Goal: Task Accomplishment & Management: Use online tool/utility

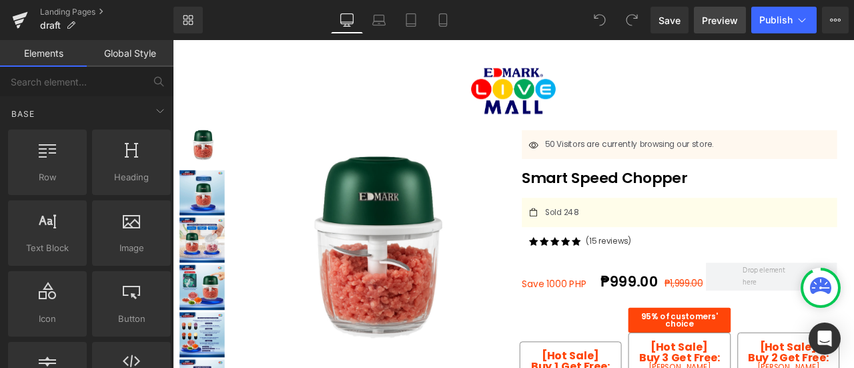
click at [720, 22] on span "Preview" at bounding box center [720, 20] width 36 height 14
click at [450, 14] on icon at bounding box center [442, 19] width 13 height 13
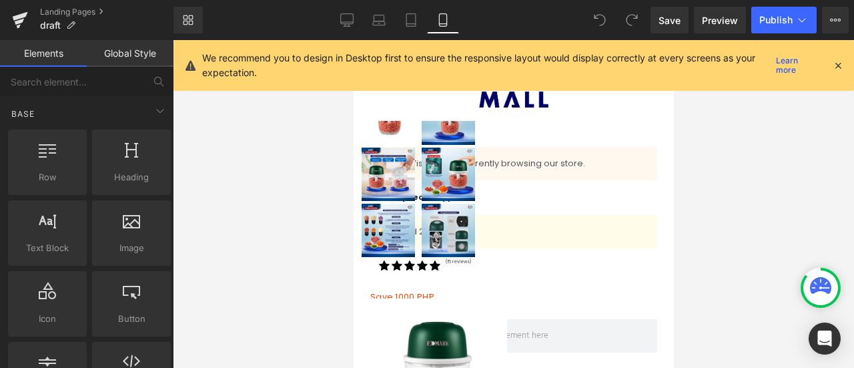
click at [836, 69] on icon at bounding box center [838, 65] width 12 height 12
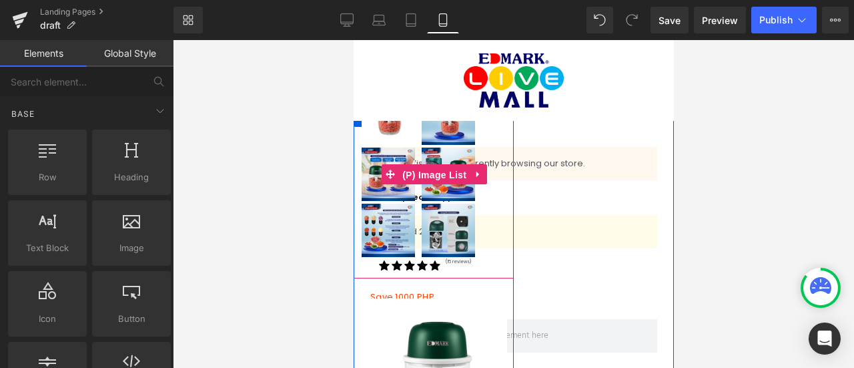
click at [415, 165] on span "(P) Image List" at bounding box center [433, 175] width 71 height 20
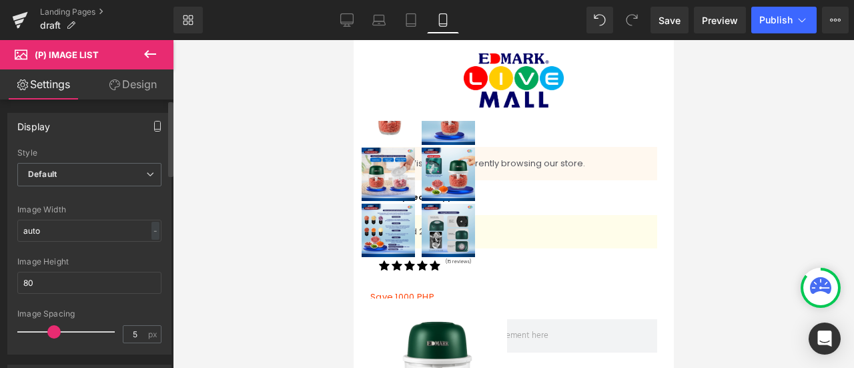
click at [147, 137] on button "button" at bounding box center [157, 125] width 21 height 25
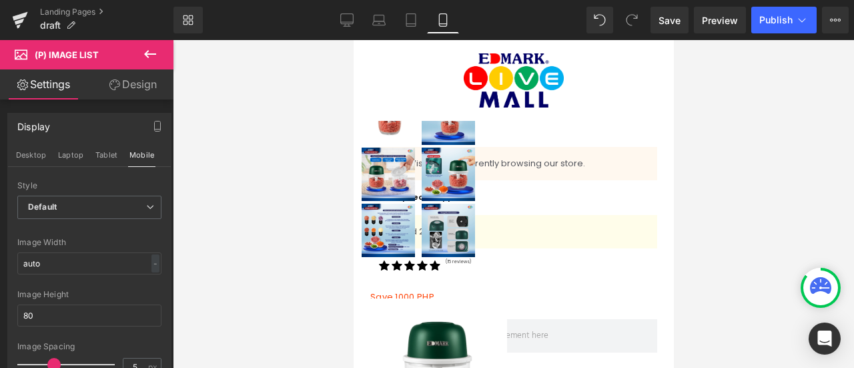
click at [156, 55] on icon at bounding box center [150, 54] width 16 height 16
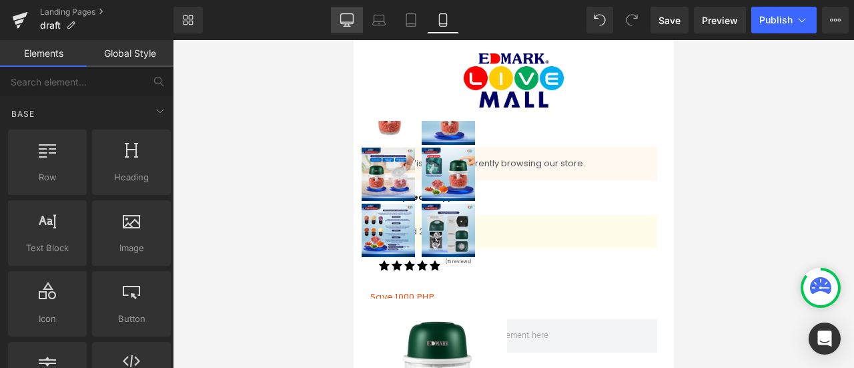
click at [342, 17] on icon at bounding box center [346, 19] width 13 height 13
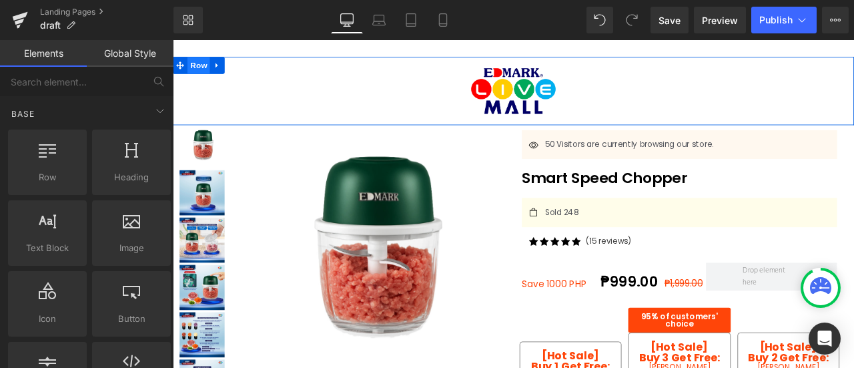
click at [198, 73] on span "Row" at bounding box center [203, 70] width 27 height 20
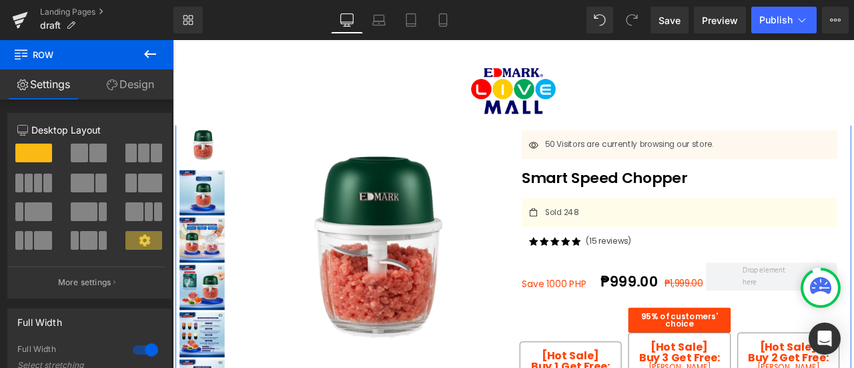
click at [523, 247] on img at bounding box center [408, 288] width 323 height 323
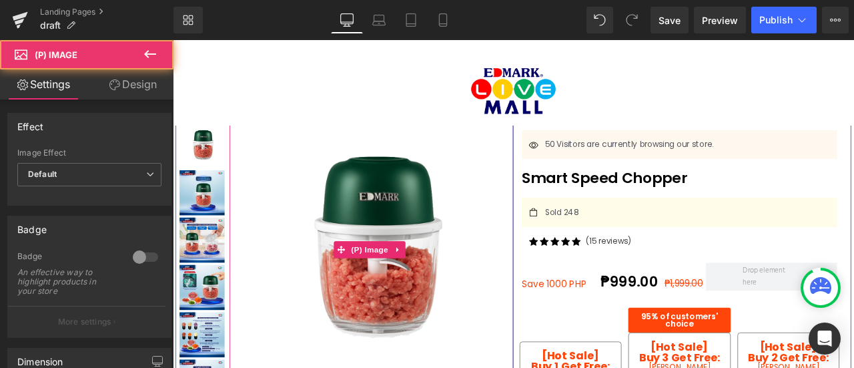
click at [523, 247] on img at bounding box center [408, 288] width 323 height 323
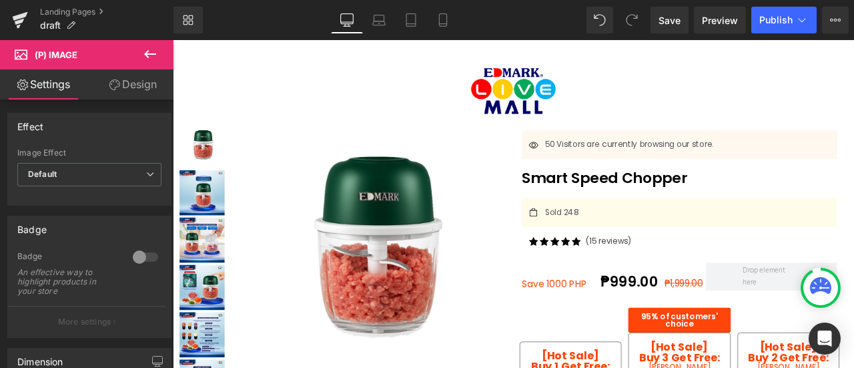
click at [148, 59] on icon at bounding box center [150, 54] width 16 height 16
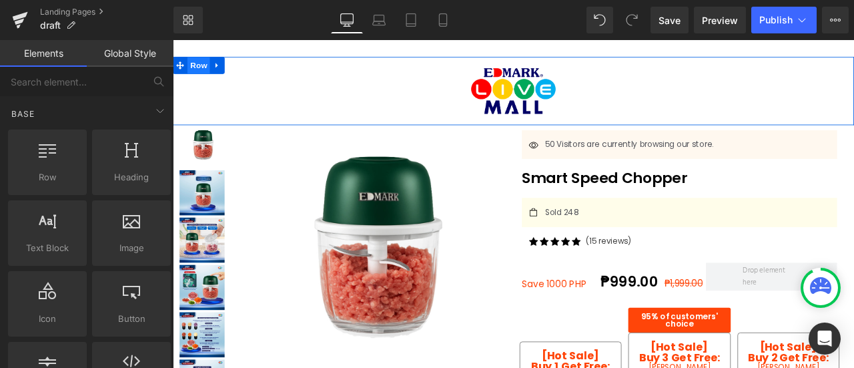
click at [194, 71] on span "Row" at bounding box center [203, 70] width 27 height 20
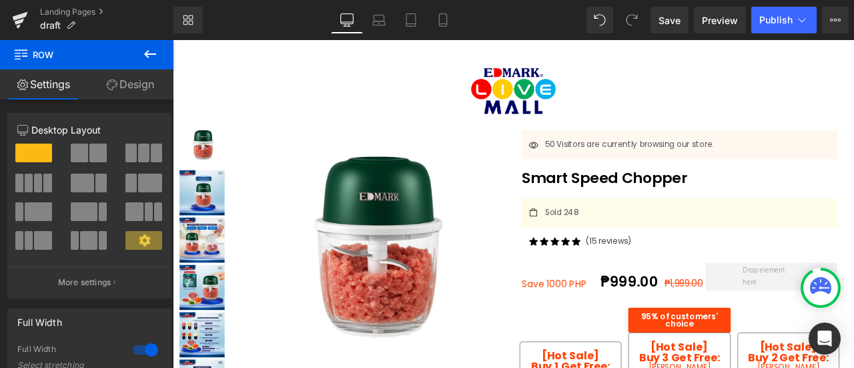
click at [158, 55] on icon at bounding box center [150, 54] width 16 height 16
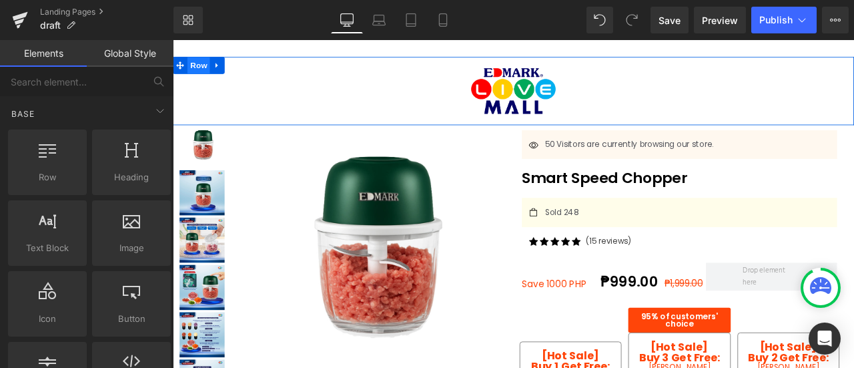
click at [196, 74] on span "Row" at bounding box center [203, 70] width 27 height 20
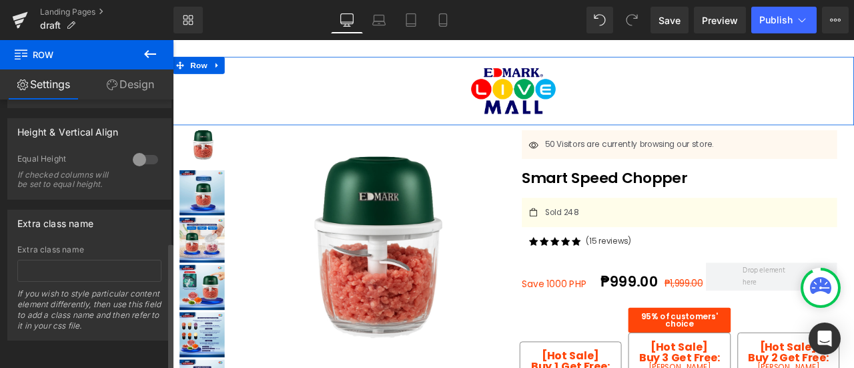
scroll to position [308, 0]
click at [125, 79] on link "Design" at bounding box center [130, 84] width 87 height 30
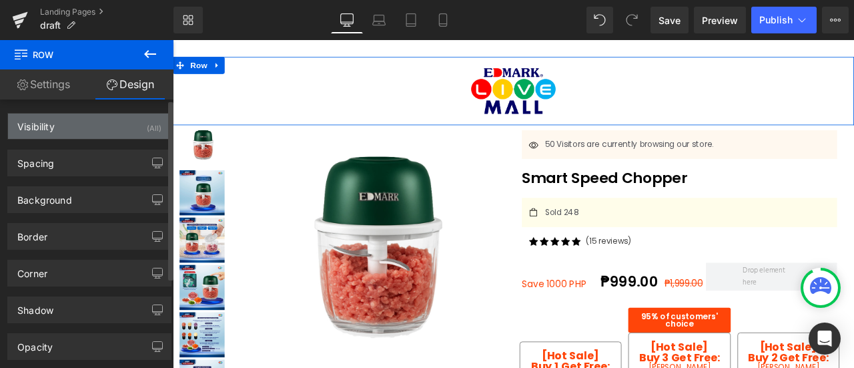
click at [127, 131] on div "Visibility (All)" at bounding box center [89, 125] width 163 height 25
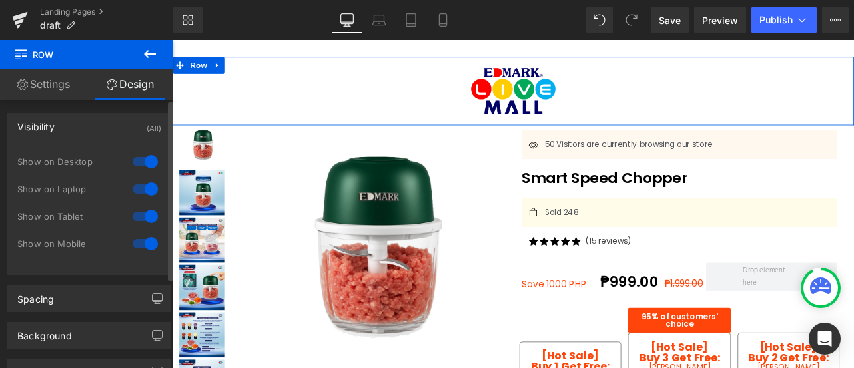
click at [145, 162] on div at bounding box center [145, 161] width 32 height 21
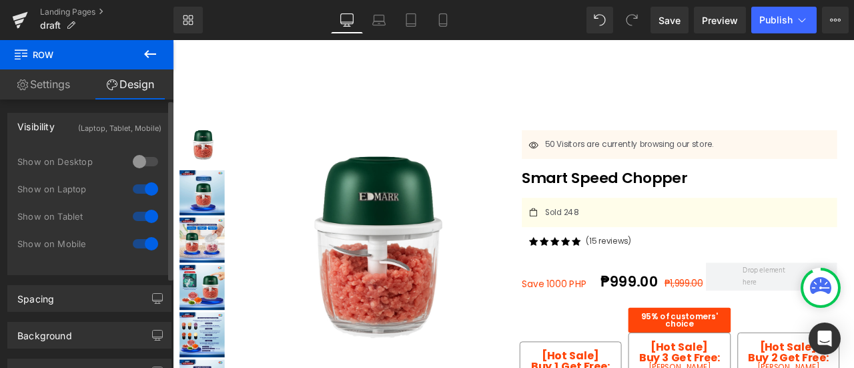
click at [148, 185] on div at bounding box center [145, 188] width 32 height 21
click at [139, 224] on div at bounding box center [145, 216] width 32 height 21
click at [141, 246] on div at bounding box center [145, 243] width 32 height 21
click at [274, 96] on div at bounding box center [375, 312] width 404 height 450
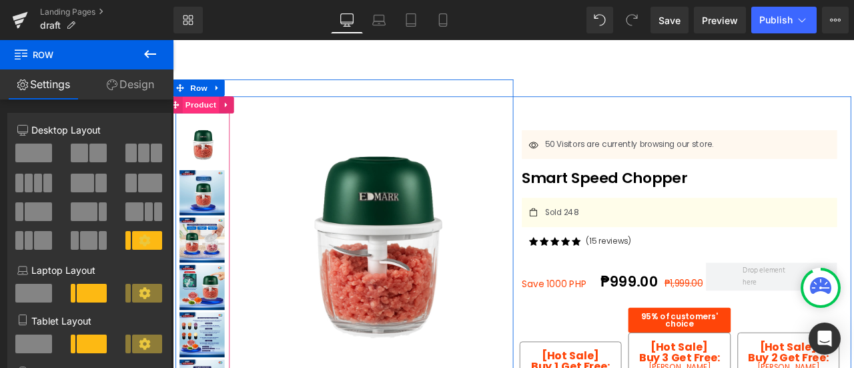
click at [204, 115] on span "Product" at bounding box center [205, 117] width 43 height 20
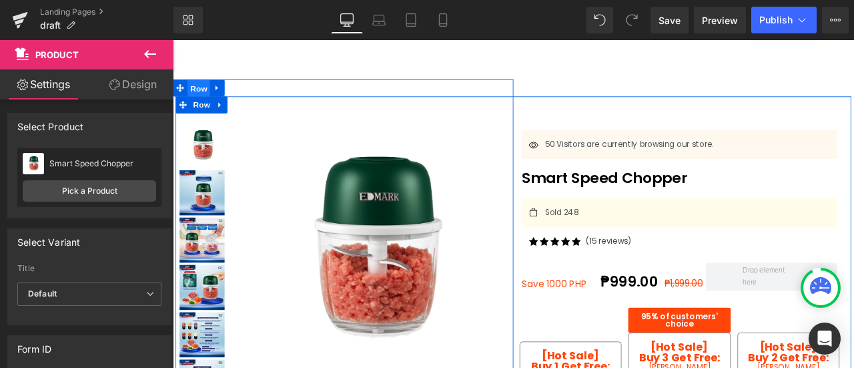
click at [209, 93] on span "Row" at bounding box center [203, 97] width 27 height 20
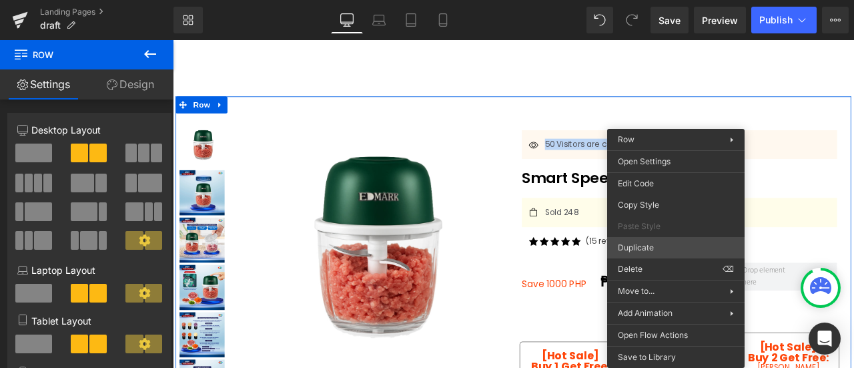
click at [759, 289] on div "Icon Icon Icon Icon Icon Icon List Hoz (15 reviews) Text Block Row" at bounding box center [774, 283] width 374 height 22
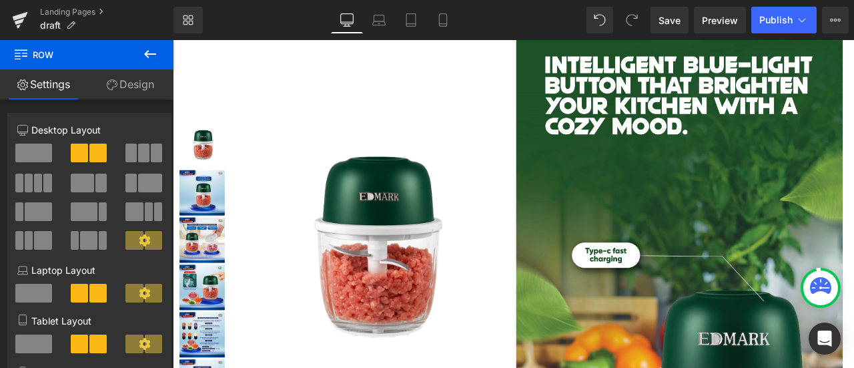
scroll to position [0, 0]
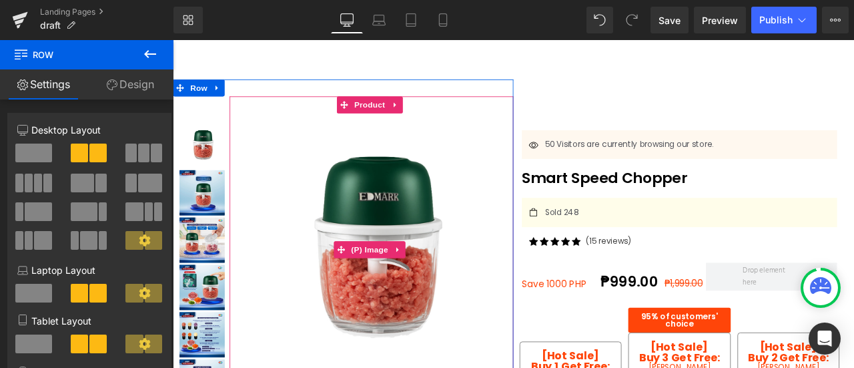
click at [317, 167] on img at bounding box center [408, 288] width 323 height 323
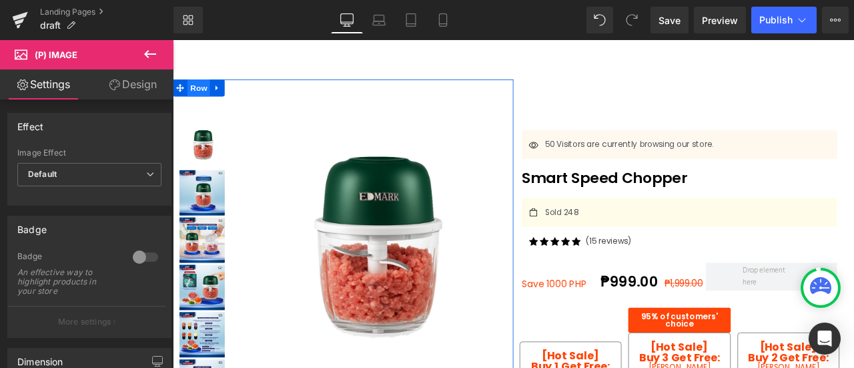
click at [195, 96] on span "Row" at bounding box center [203, 97] width 27 height 20
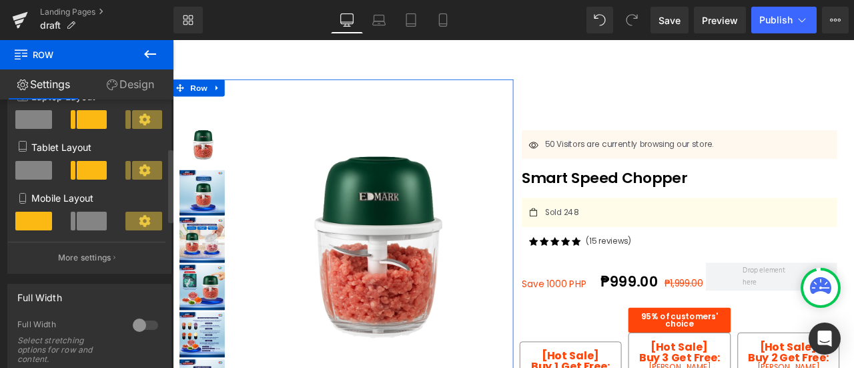
scroll to position [175, 0]
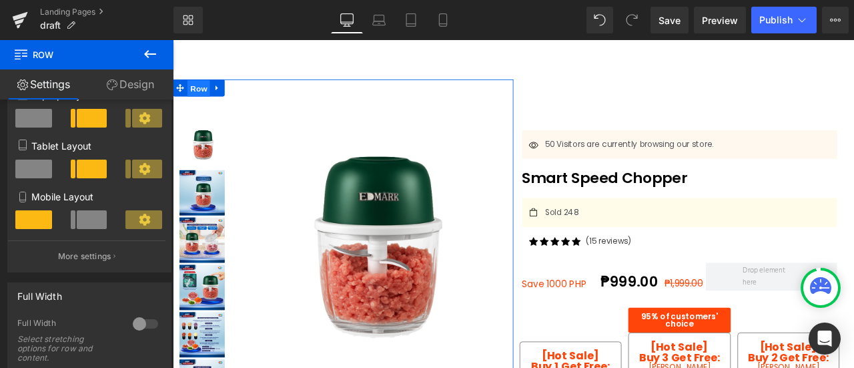
click at [196, 95] on span "Row" at bounding box center [203, 97] width 27 height 20
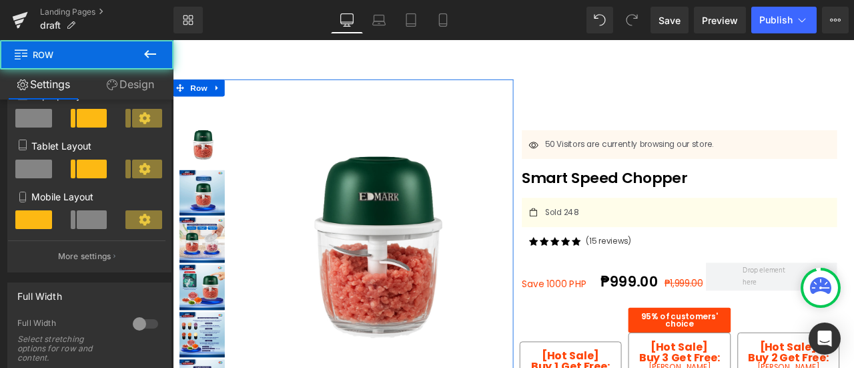
click at [128, 72] on link "Design" at bounding box center [130, 84] width 87 height 30
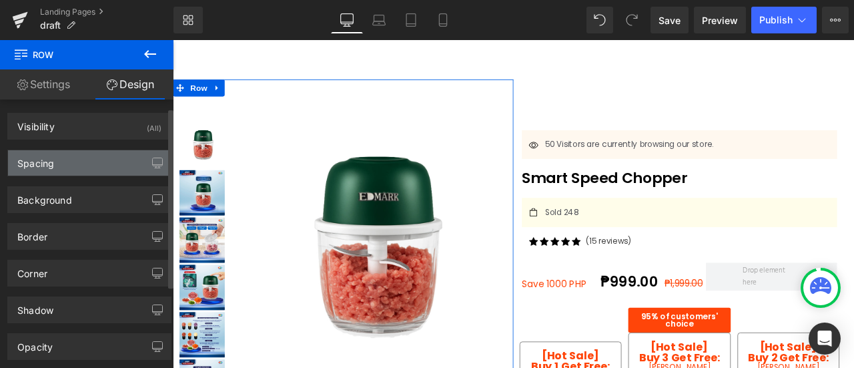
scroll to position [135, 0]
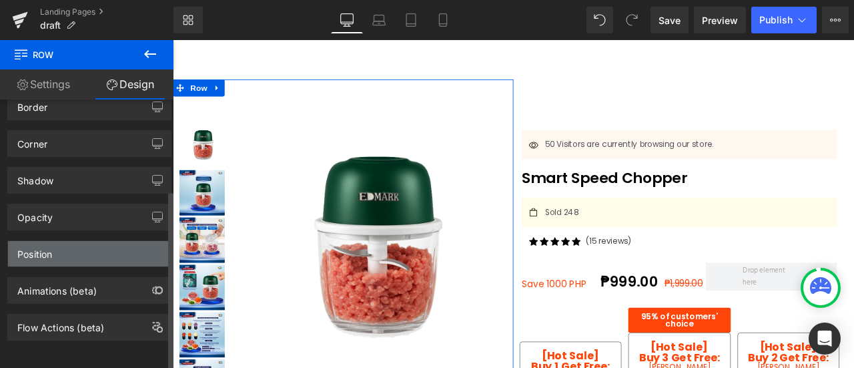
click at [100, 256] on div "Position" at bounding box center [89, 253] width 163 height 25
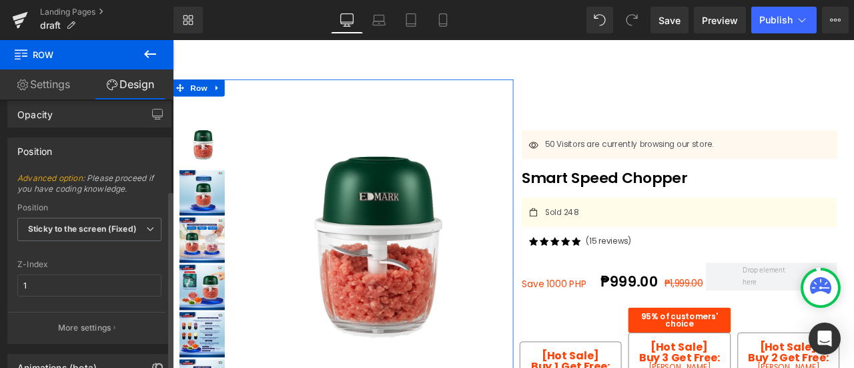
scroll to position [252, 0]
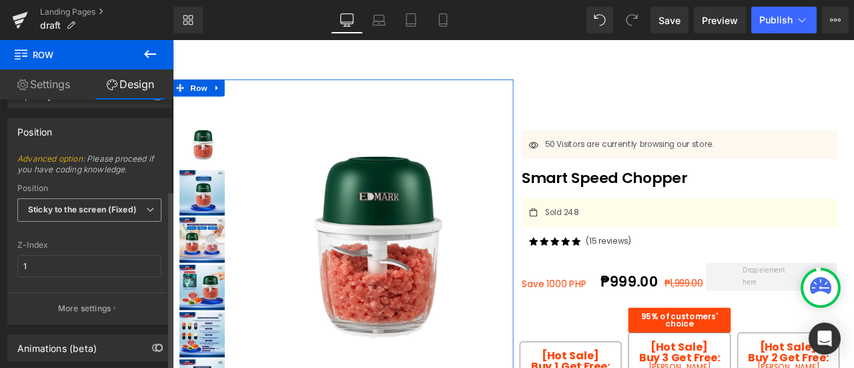
click at [109, 212] on span "Sticky to the screen (Fixed)" at bounding box center [89, 209] width 144 height 23
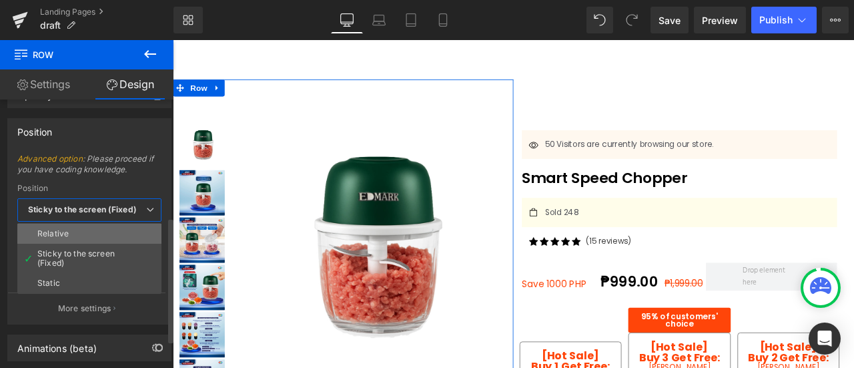
click at [109, 234] on li "Relative" at bounding box center [89, 234] width 144 height 20
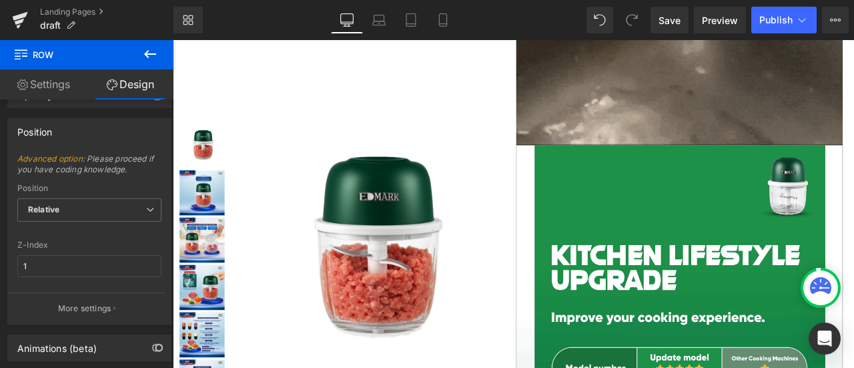
scroll to position [0, 0]
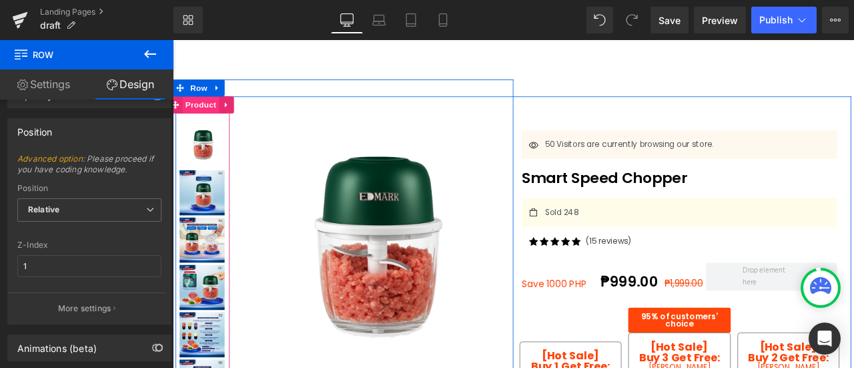
click at [208, 109] on span "Product" at bounding box center [205, 117] width 43 height 20
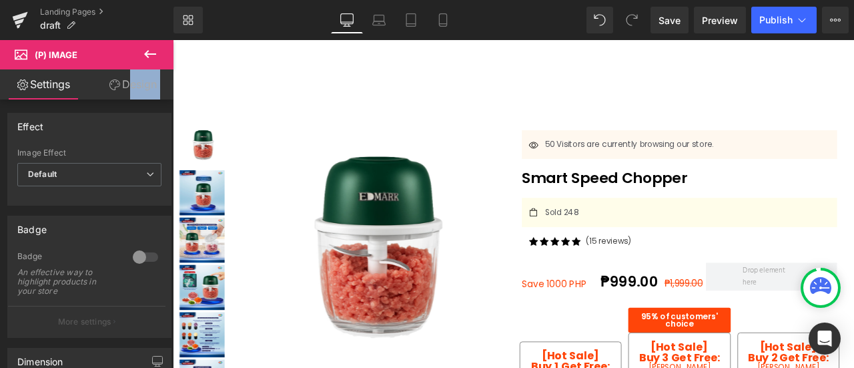
click at [125, 96] on div "Settings Design Effect Default Zoom Hover Image Effect Default Default Zoom Hov…" at bounding box center [87, 236] width 174 height 334
click at [125, 96] on link "Design" at bounding box center [132, 84] width 87 height 30
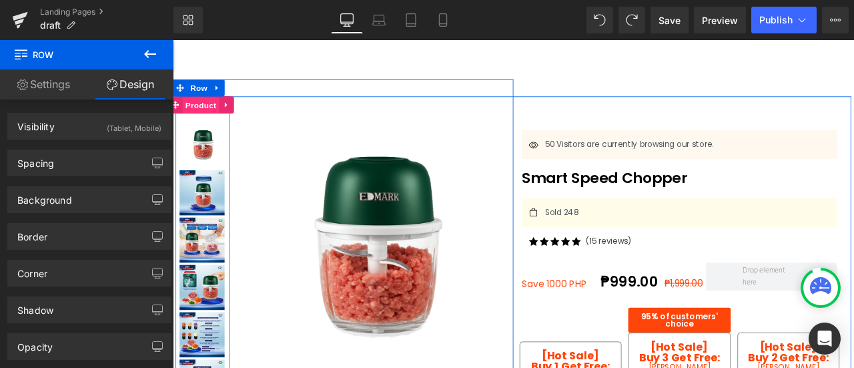
click at [215, 121] on span "Product" at bounding box center [205, 117] width 43 height 20
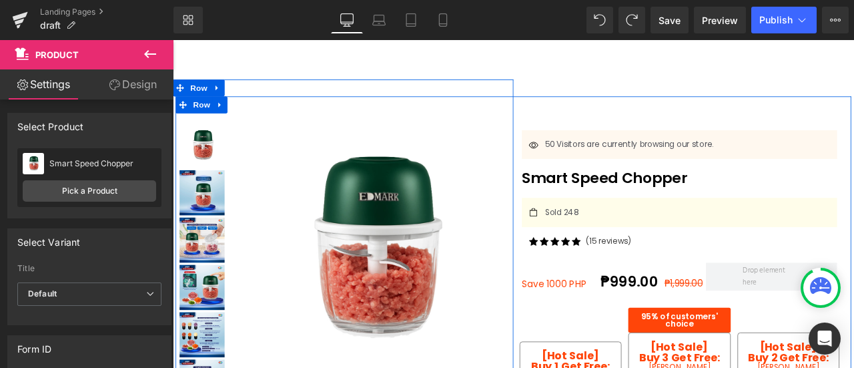
click at [342, 91] on div at bounding box center [375, 312] width 404 height 450
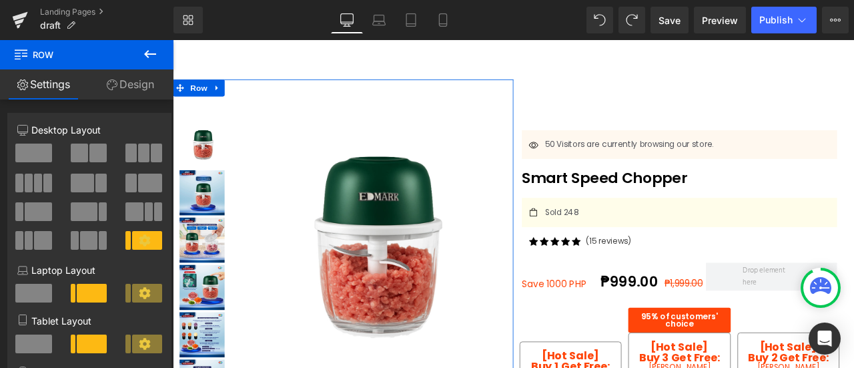
click at [123, 81] on link "Design" at bounding box center [130, 84] width 87 height 30
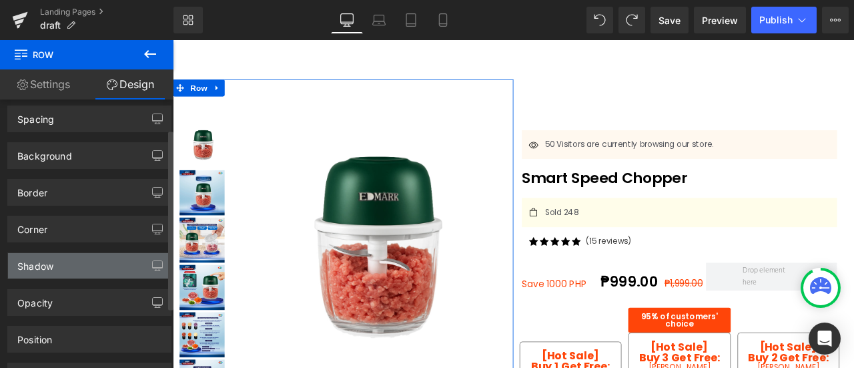
scroll to position [135, 0]
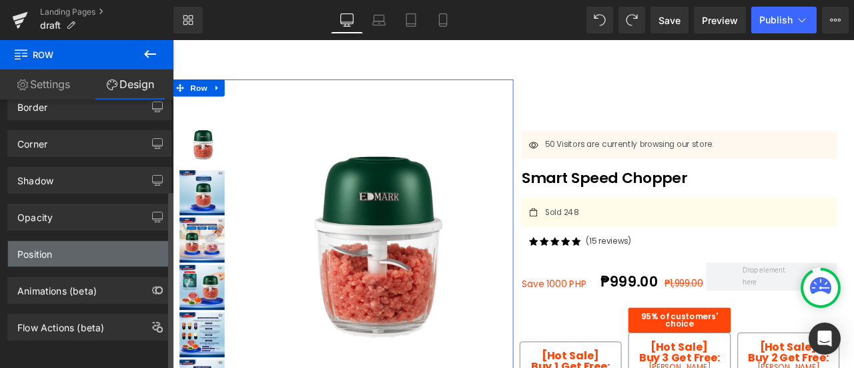
click at [102, 243] on div "Position" at bounding box center [89, 253] width 163 height 25
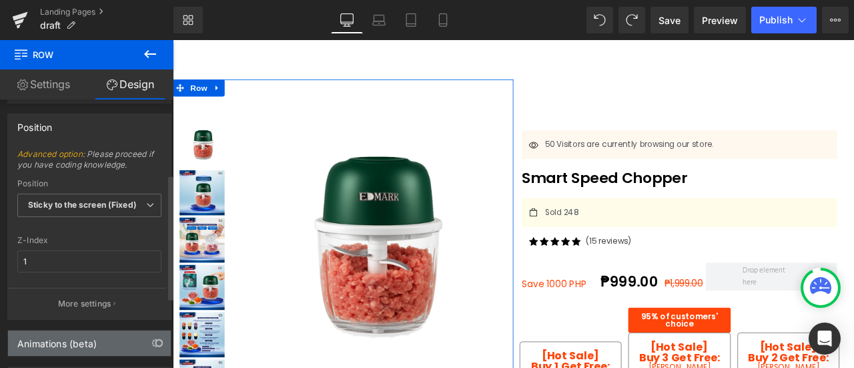
scroll to position [279, 0]
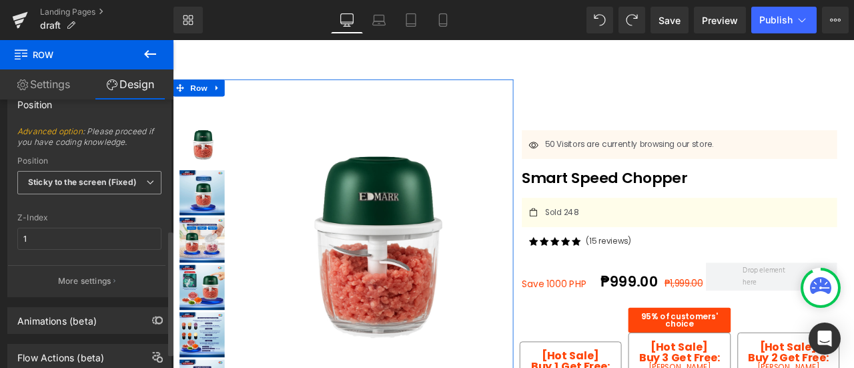
click at [105, 180] on b "Sticky to the screen (Fixed)" at bounding box center [82, 182] width 109 height 10
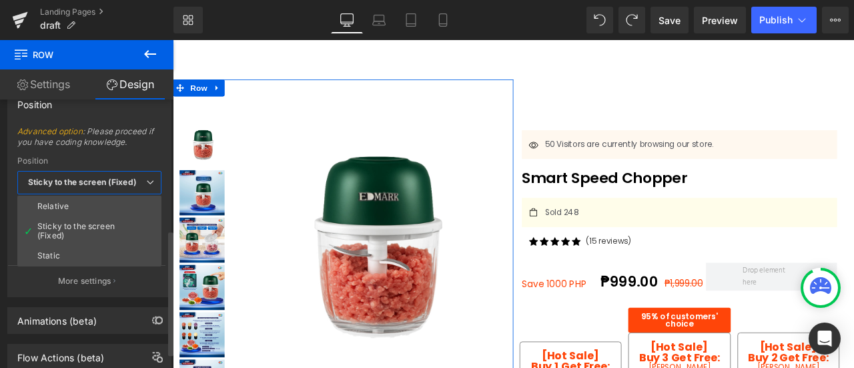
click at [105, 180] on b "Sticky to the screen (Fixed)" at bounding box center [82, 182] width 109 height 10
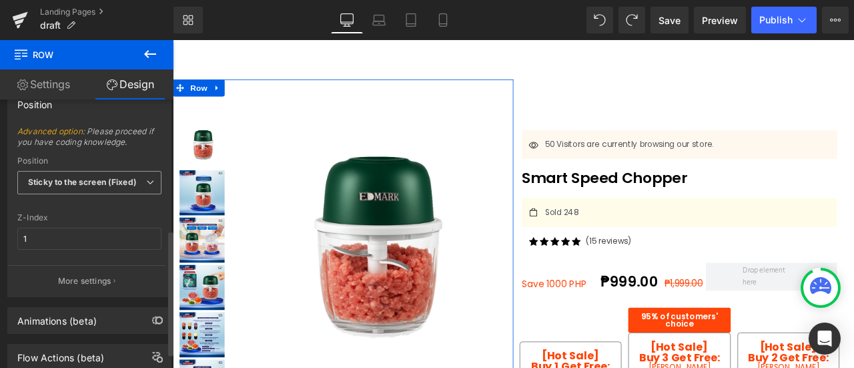
click at [117, 177] on b "Sticky to the screen (Fixed)" at bounding box center [82, 182] width 109 height 10
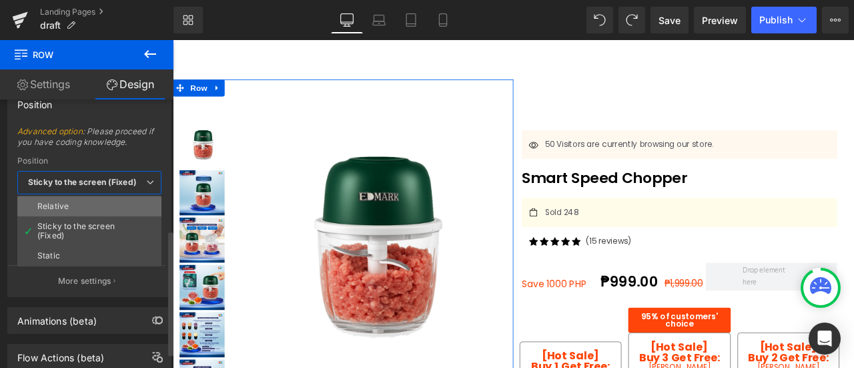
click at [109, 205] on li "Relative" at bounding box center [89, 206] width 144 height 20
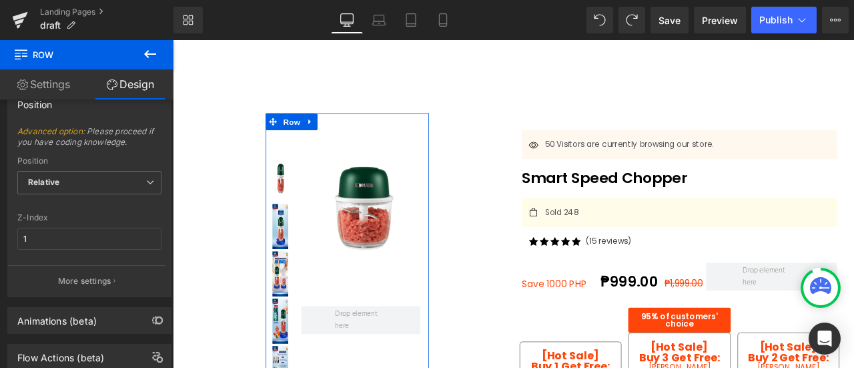
click at [45, 78] on link "Settings" at bounding box center [43, 84] width 87 height 30
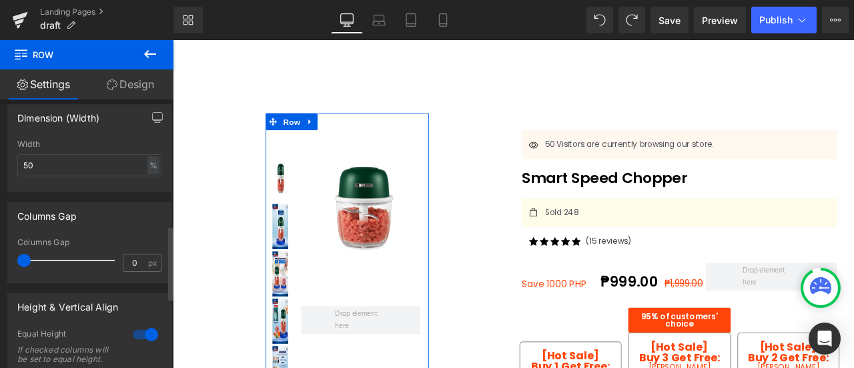
scroll to position [457, 0]
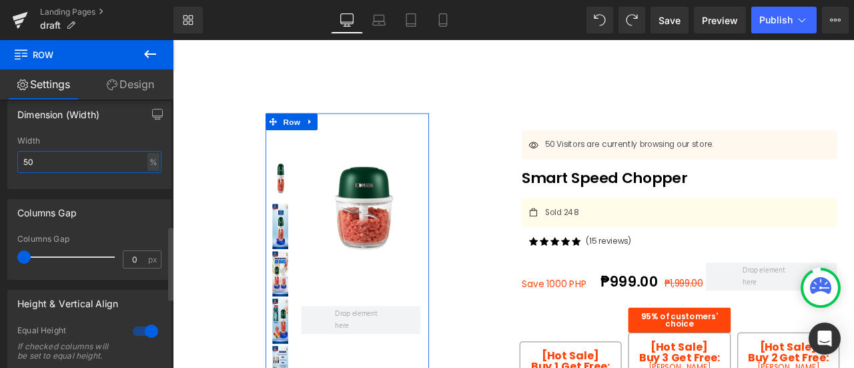
click at [85, 161] on input "50" at bounding box center [89, 162] width 144 height 22
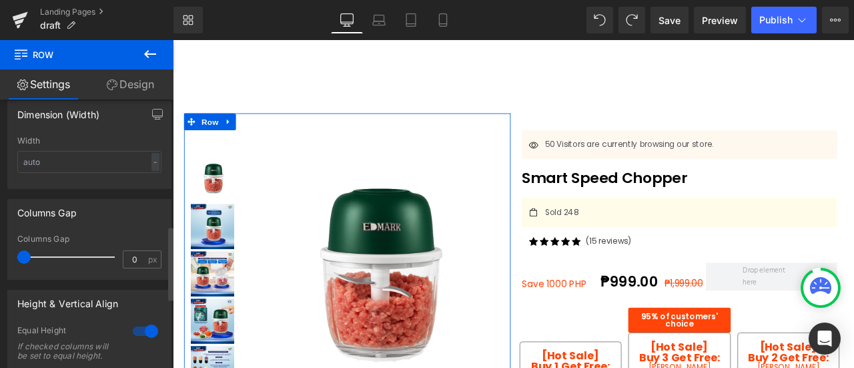
click at [120, 133] on div "Dimension (Width) Width - % px" at bounding box center [89, 145] width 164 height 88
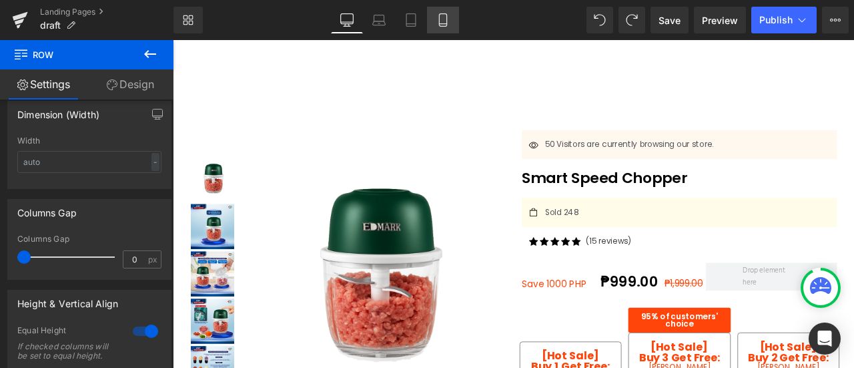
click at [448, 8] on link "Mobile" at bounding box center [443, 20] width 32 height 27
type input "100"
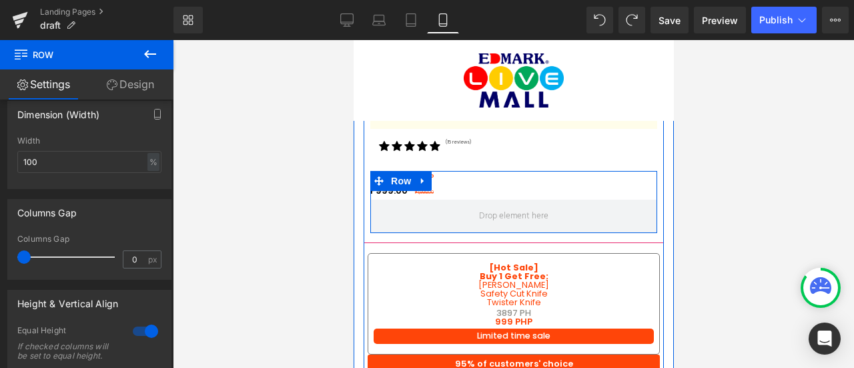
scroll to position [685, 0]
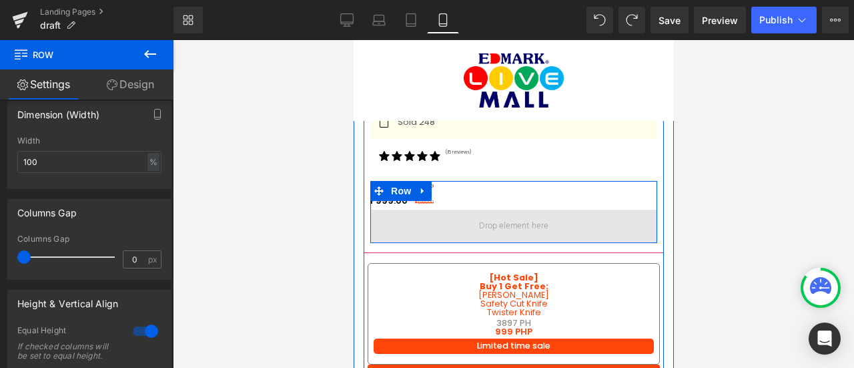
click at [511, 216] on span at bounding box center [513, 226] width 79 height 21
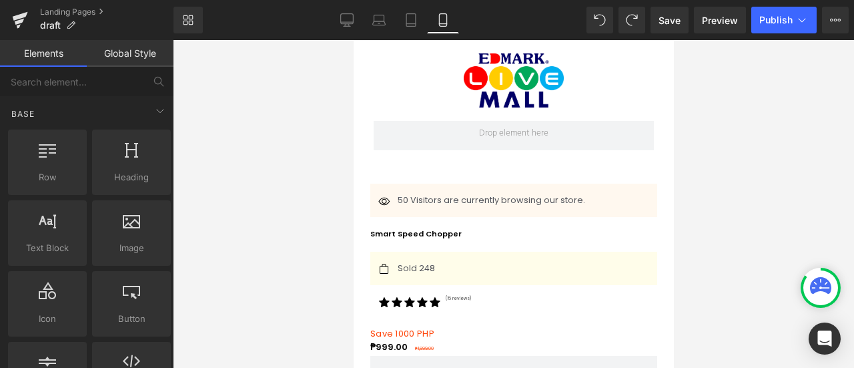
scroll to position [0, 0]
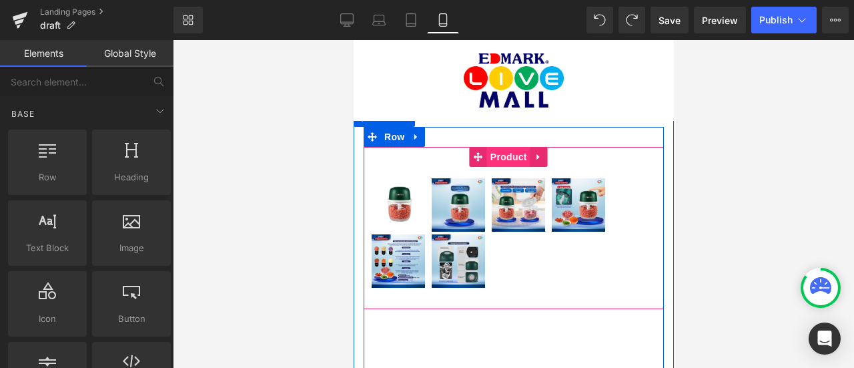
click at [507, 154] on span "Product" at bounding box center [508, 157] width 43 height 20
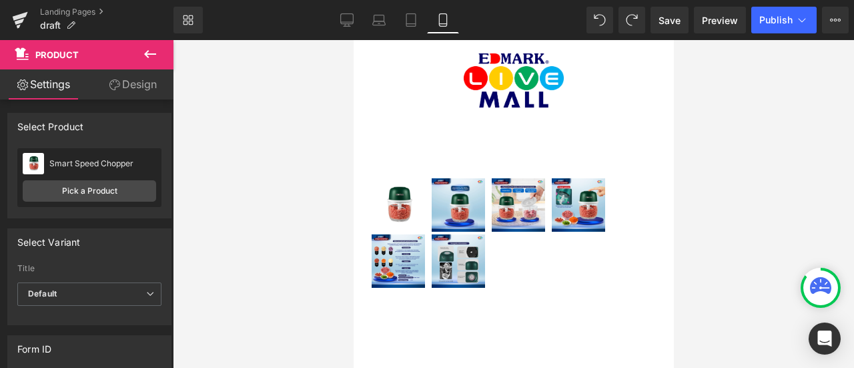
click at [151, 59] on icon at bounding box center [150, 54] width 16 height 16
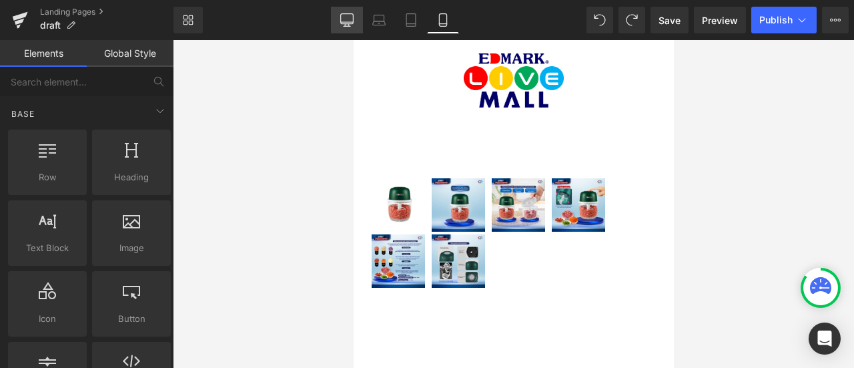
click at [352, 25] on icon at bounding box center [346, 19] width 13 height 13
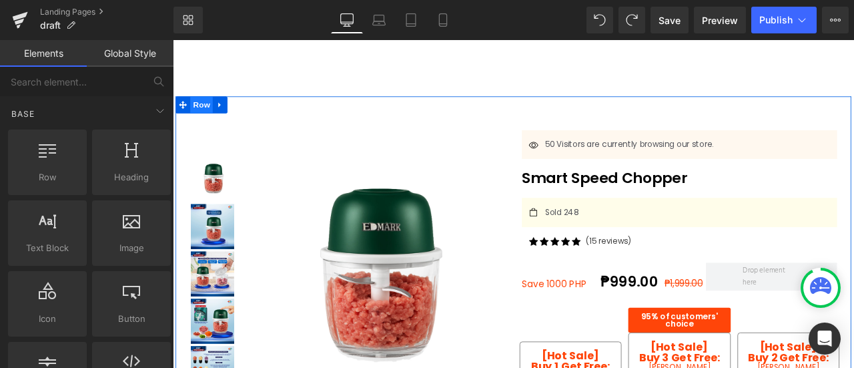
click at [212, 115] on span "Row" at bounding box center [207, 117] width 27 height 20
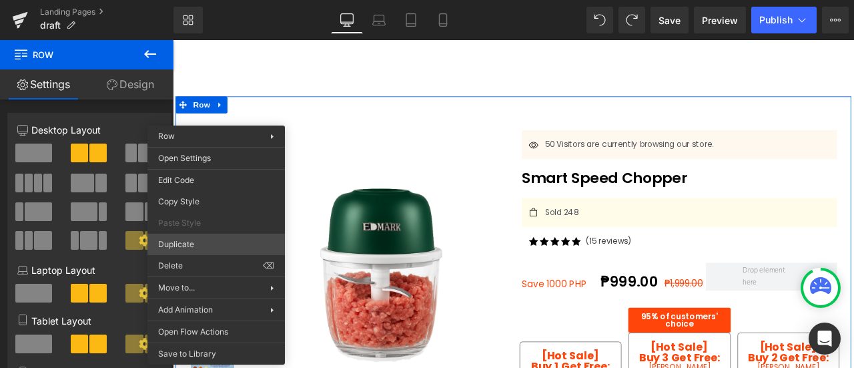
click at [223, 286] on img at bounding box center [219, 260] width 51 height 53
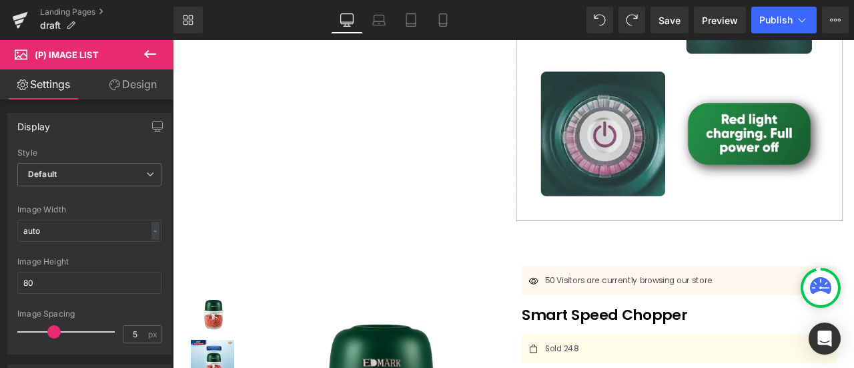
scroll to position [13106, 0]
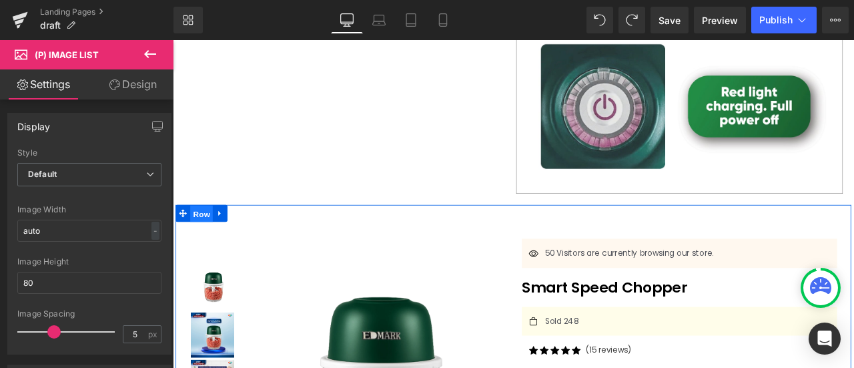
click at [202, 236] on span "Row" at bounding box center [207, 246] width 27 height 20
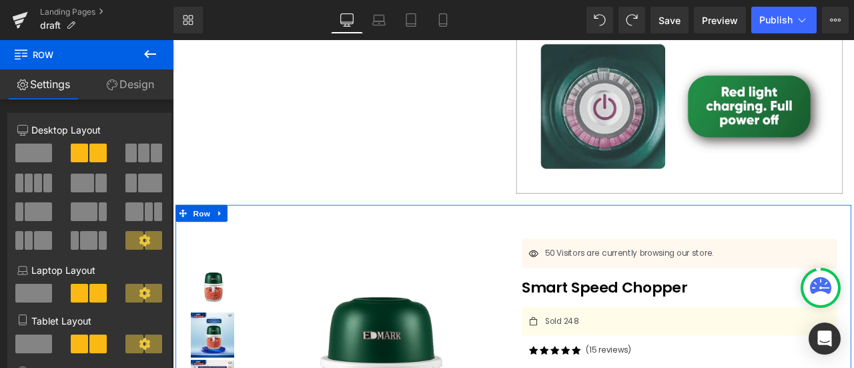
click at [153, 81] on link "Design" at bounding box center [130, 84] width 87 height 30
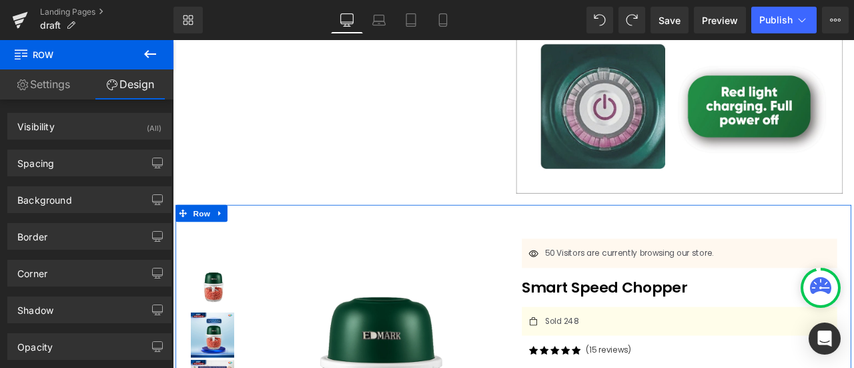
click at [147, 118] on div "(All)" at bounding box center [154, 124] width 15 height 22
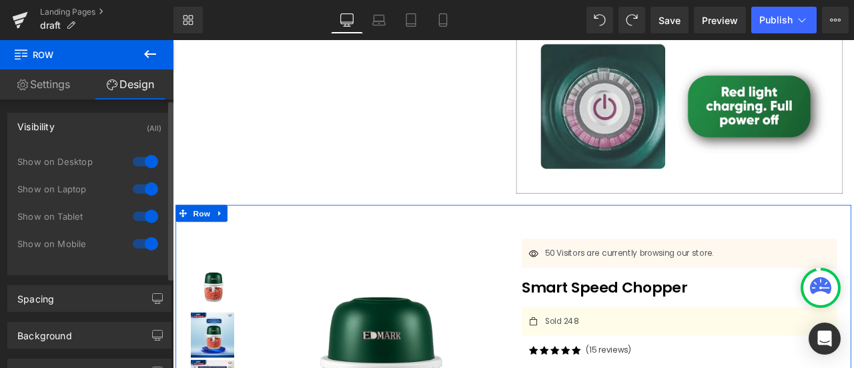
click at [141, 164] on div at bounding box center [145, 161] width 32 height 21
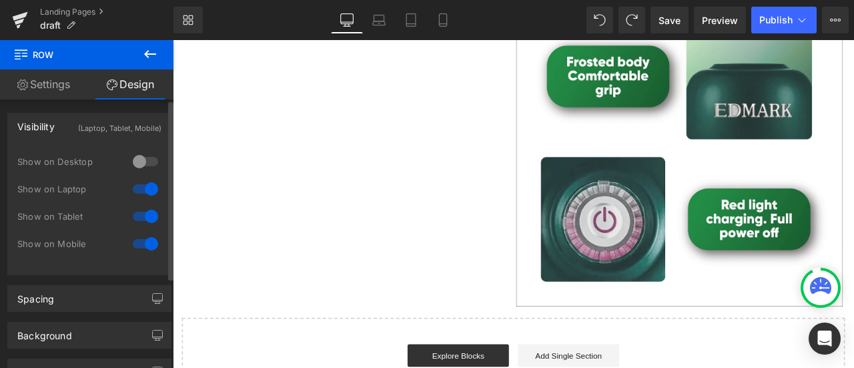
click at [142, 190] on div at bounding box center [145, 188] width 32 height 21
click at [143, 216] on div at bounding box center [145, 216] width 32 height 21
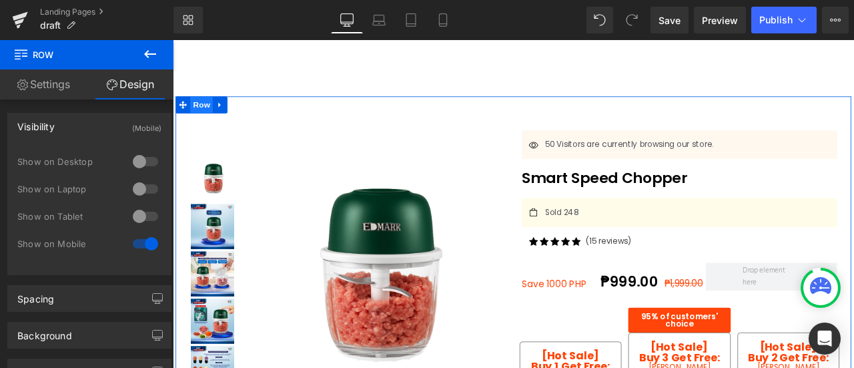
click at [194, 108] on span "Row" at bounding box center [207, 117] width 27 height 20
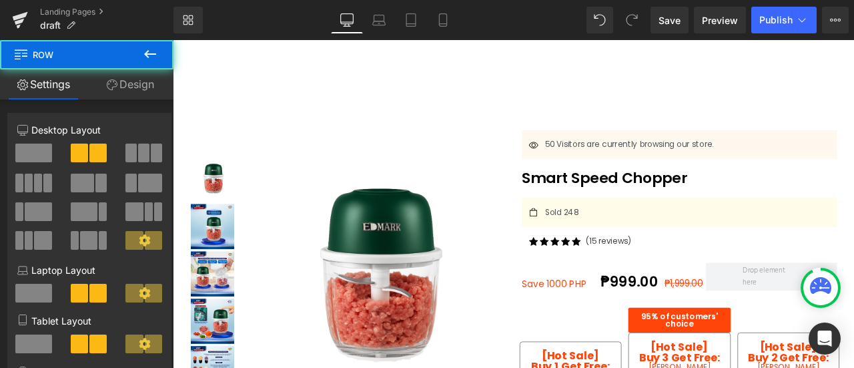
click at [162, 58] on button at bounding box center [150, 54] width 47 height 29
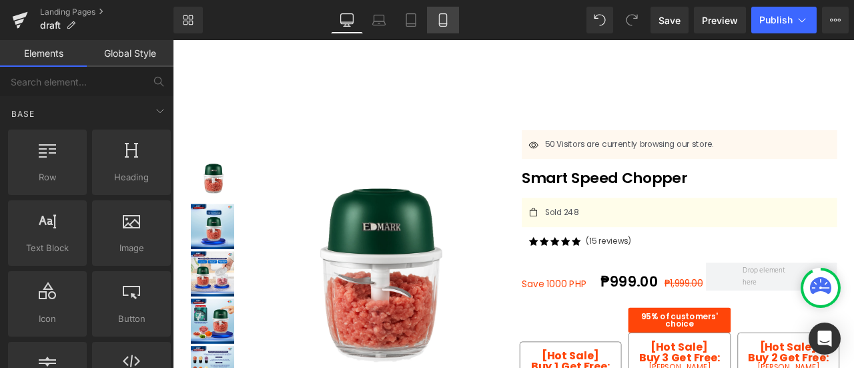
click at [438, 23] on icon at bounding box center [442, 19] width 13 height 13
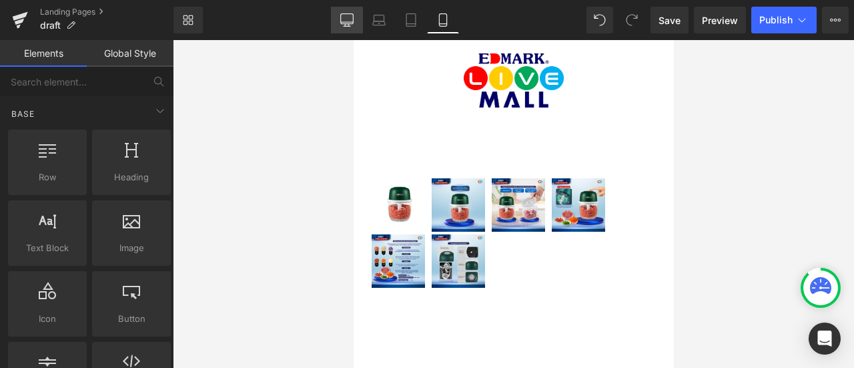
click at [350, 22] on icon at bounding box center [346, 22] width 13 height 0
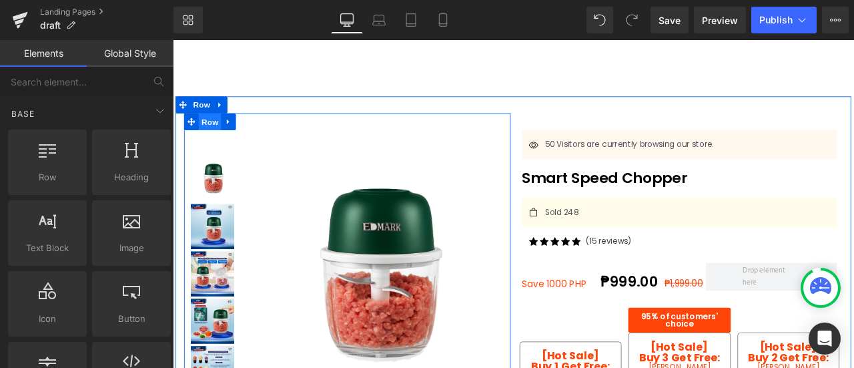
click at [222, 137] on span "Row" at bounding box center [217, 137] width 27 height 20
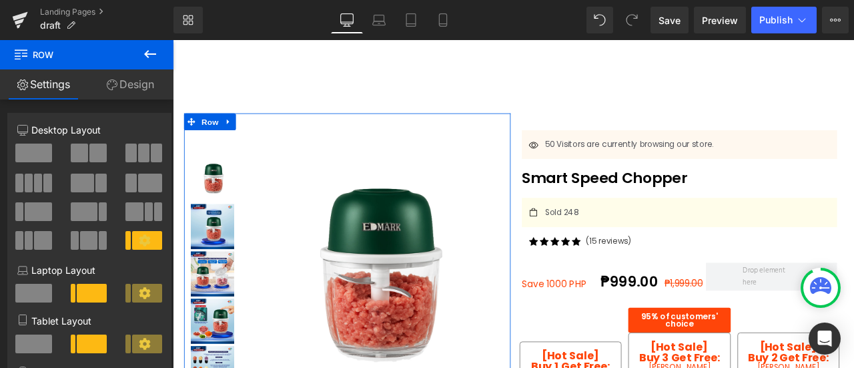
click at [38, 156] on span at bounding box center [33, 152] width 37 height 19
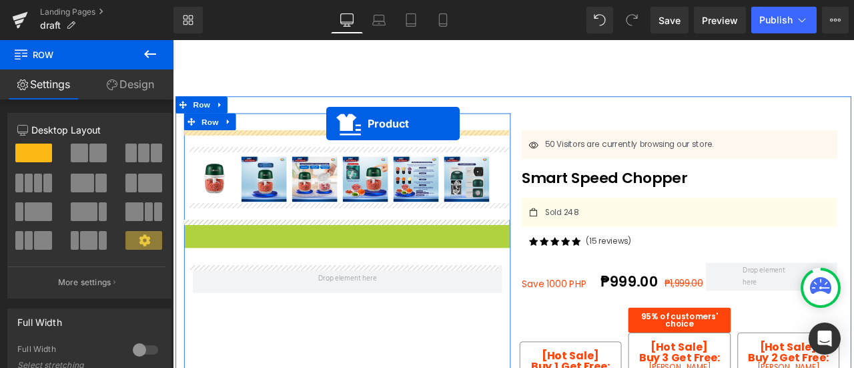
drag, startPoint x: 362, startPoint y: 262, endPoint x: 355, endPoint y: 139, distance: 123.6
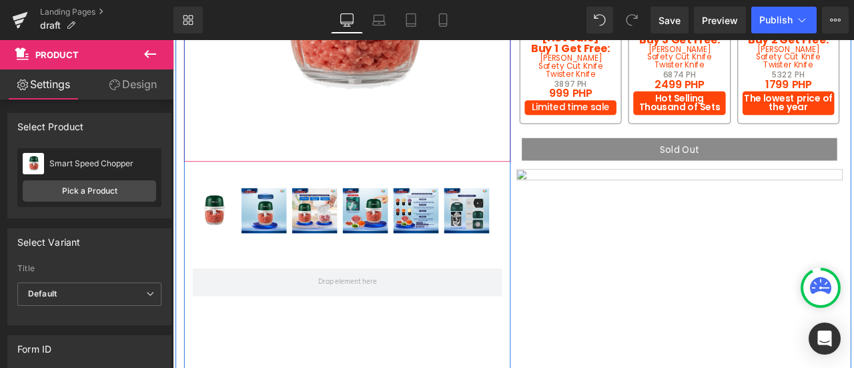
scroll to position [377, 0]
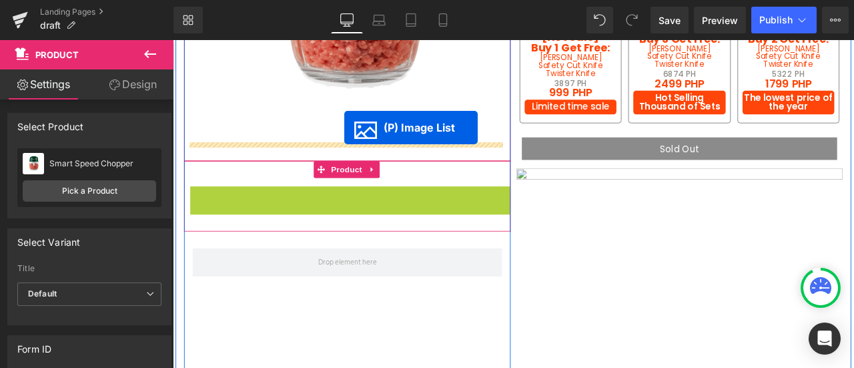
drag, startPoint x: 368, startPoint y: 234, endPoint x: 376, endPoint y: 144, distance: 89.7
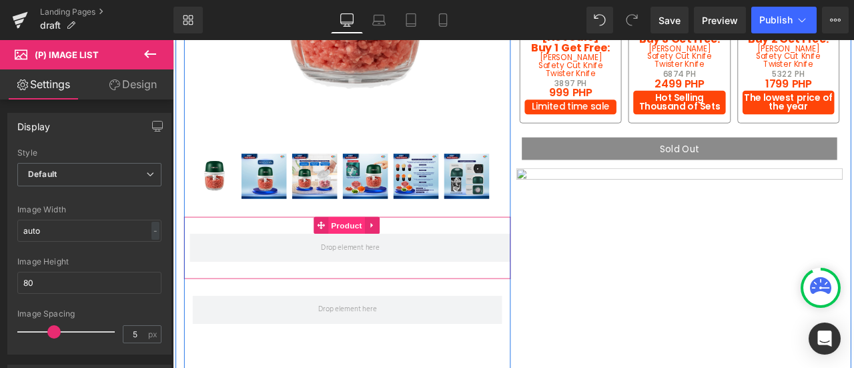
click at [368, 264] on span "Product" at bounding box center [378, 260] width 43 height 20
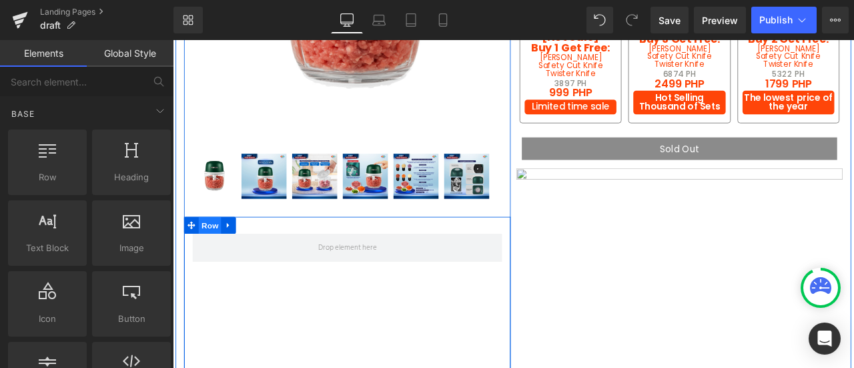
click at [206, 254] on span "Row" at bounding box center [217, 260] width 27 height 20
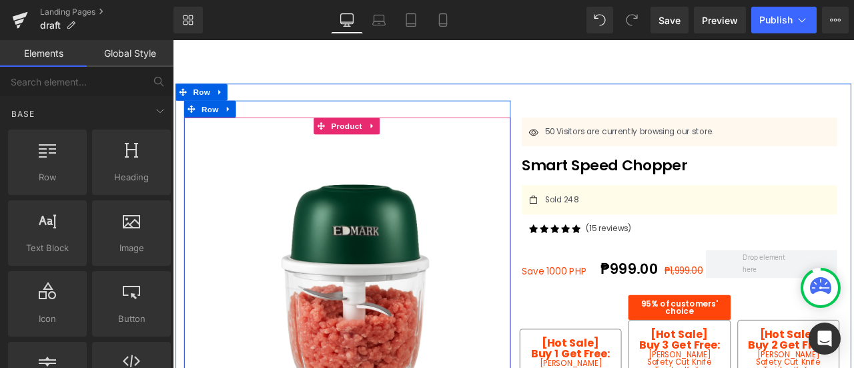
scroll to position [13, 0]
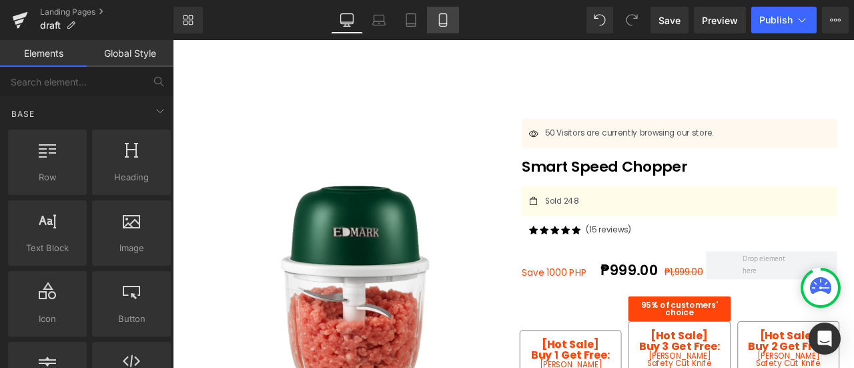
click at [435, 25] on link "Mobile" at bounding box center [443, 20] width 32 height 27
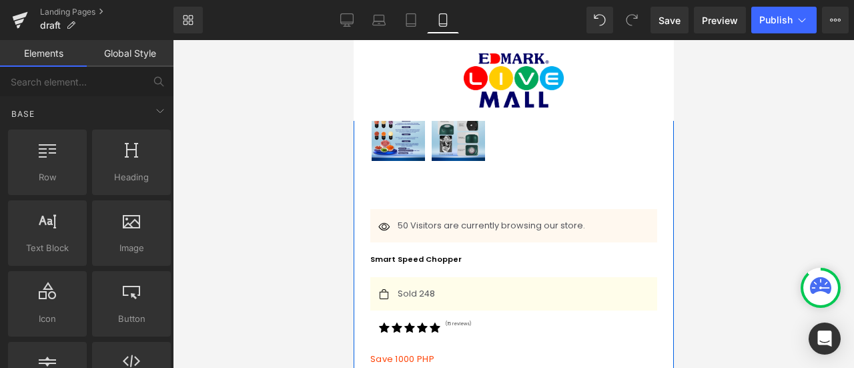
scroll to position [413, 0]
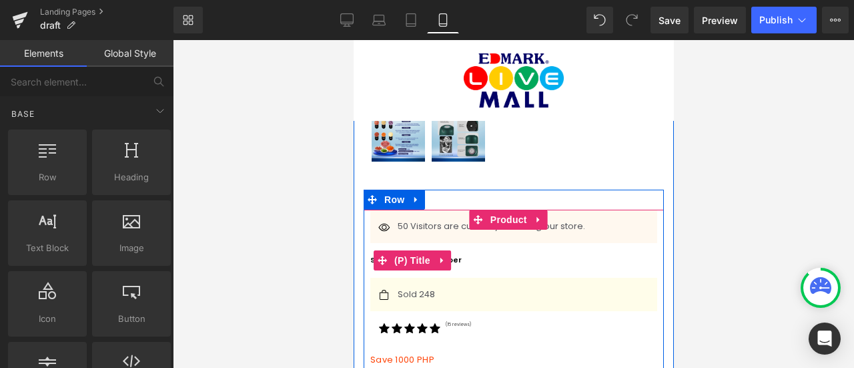
click at [427, 250] on span "(P) Title" at bounding box center [411, 260] width 43 height 20
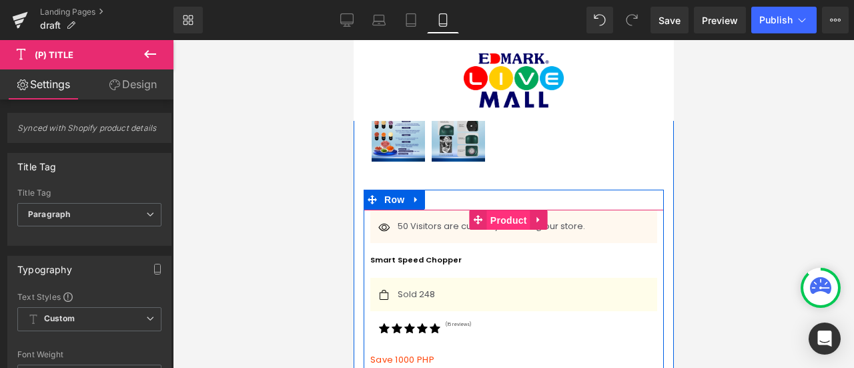
click at [505, 210] on span "Product" at bounding box center [508, 220] width 43 height 20
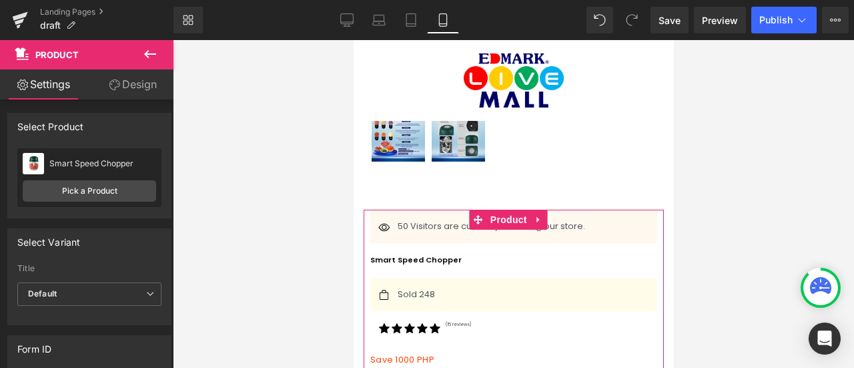
click at [121, 79] on link "Design" at bounding box center [132, 84] width 87 height 30
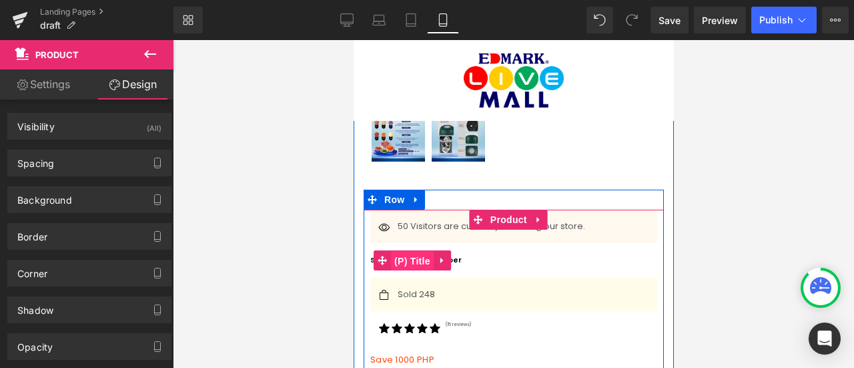
click at [391, 251] on span "(P) Title" at bounding box center [411, 261] width 43 height 20
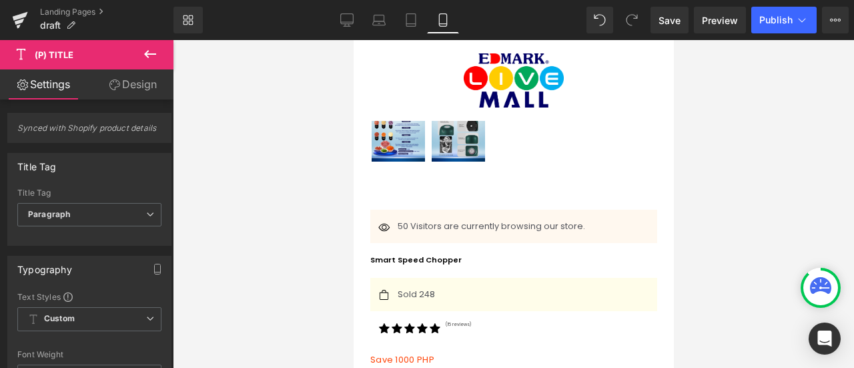
click at [127, 79] on link "Design" at bounding box center [132, 84] width 87 height 30
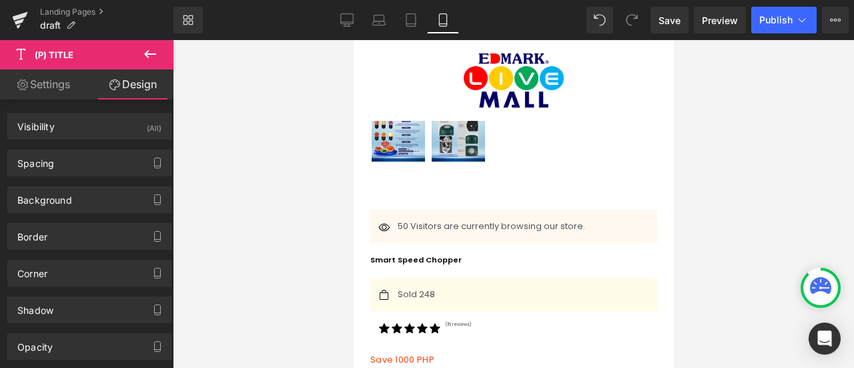
click at [37, 83] on link "Settings" at bounding box center [43, 84] width 87 height 30
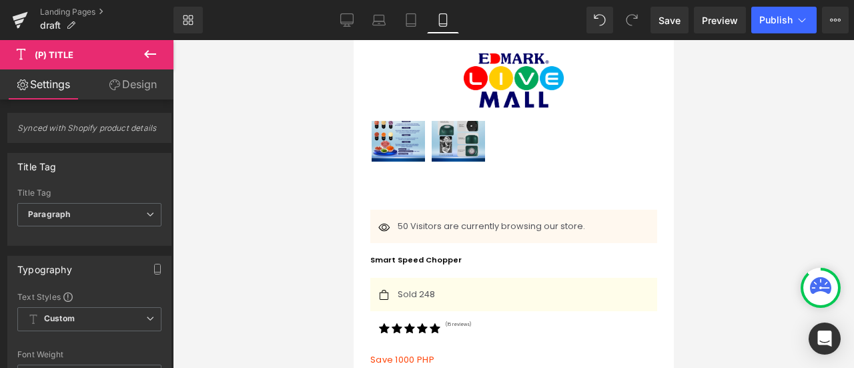
type input "100"
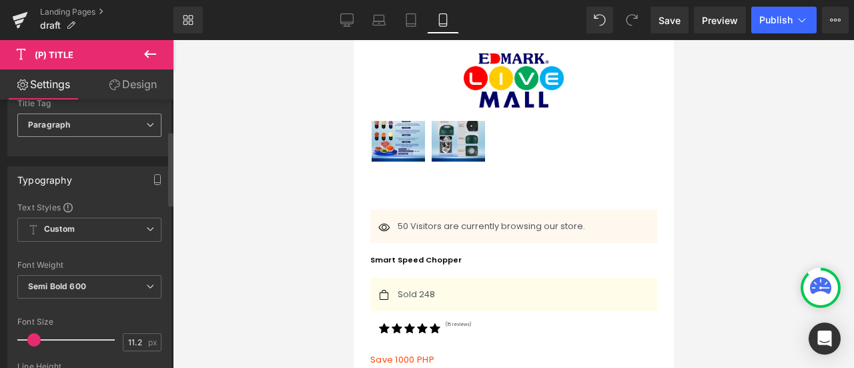
scroll to position [115, 0]
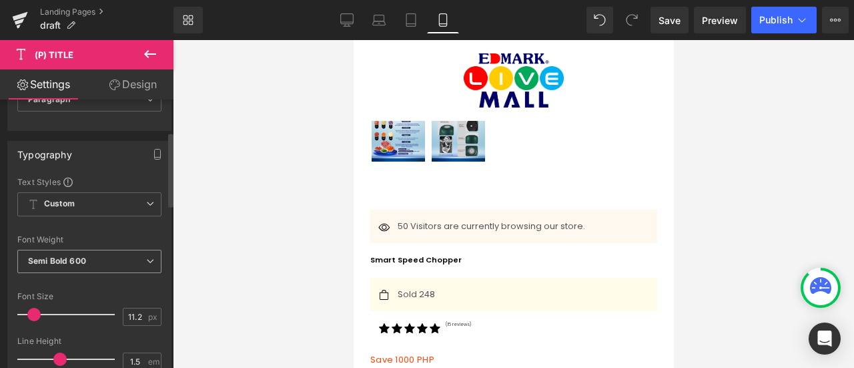
click at [72, 250] on span "Semi Bold 600" at bounding box center [89, 261] width 144 height 23
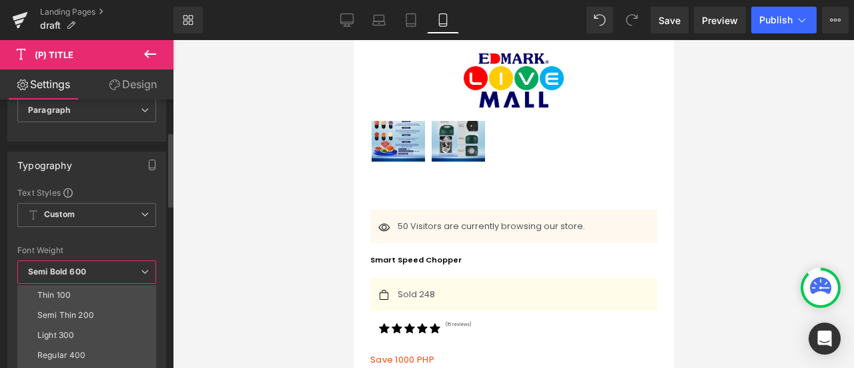
click at [72, 260] on span "Semi Bold 600" at bounding box center [86, 271] width 139 height 23
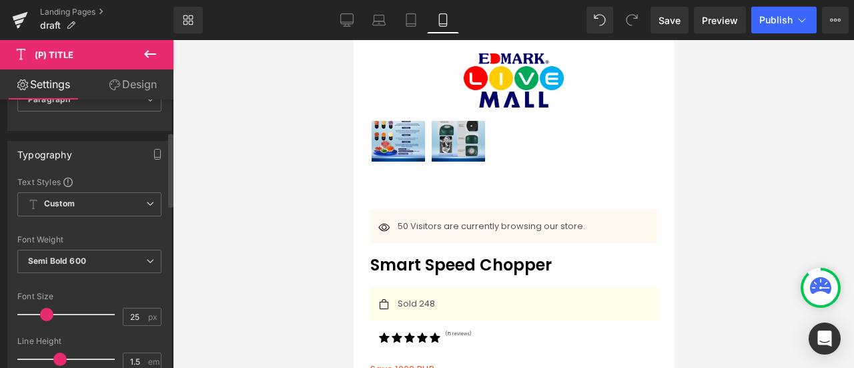
type input "26"
drag, startPoint x: 30, startPoint y: 316, endPoint x: 43, endPoint y: 308, distance: 15.0
click at [43, 308] on span at bounding box center [47, 314] width 13 height 13
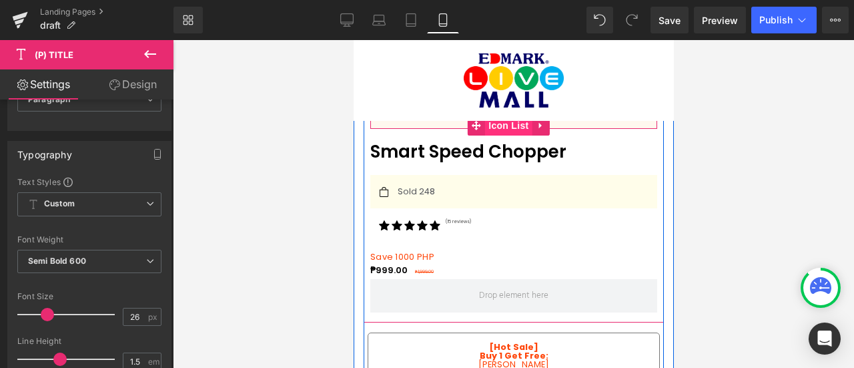
scroll to position [550, 0]
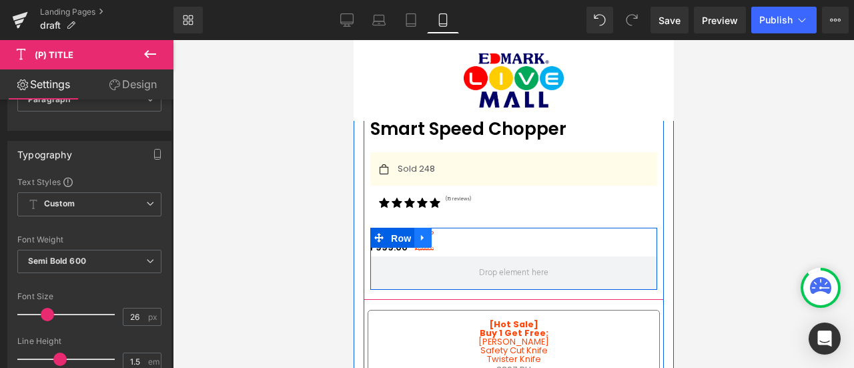
click at [414, 228] on span "Row" at bounding box center [400, 238] width 27 height 20
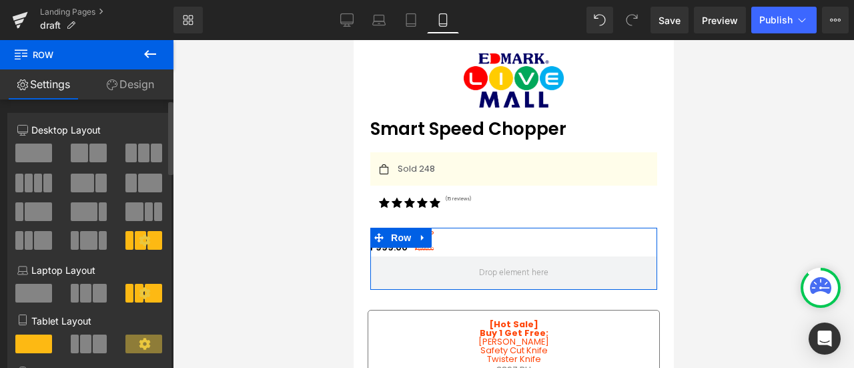
click at [81, 156] on span at bounding box center [79, 152] width 17 height 19
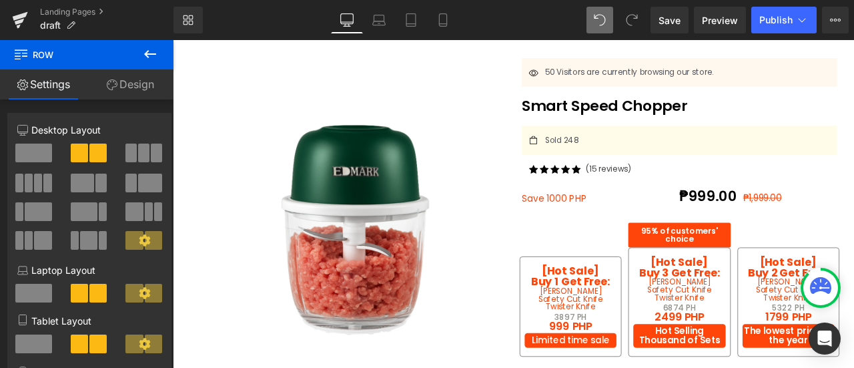
type input "100"
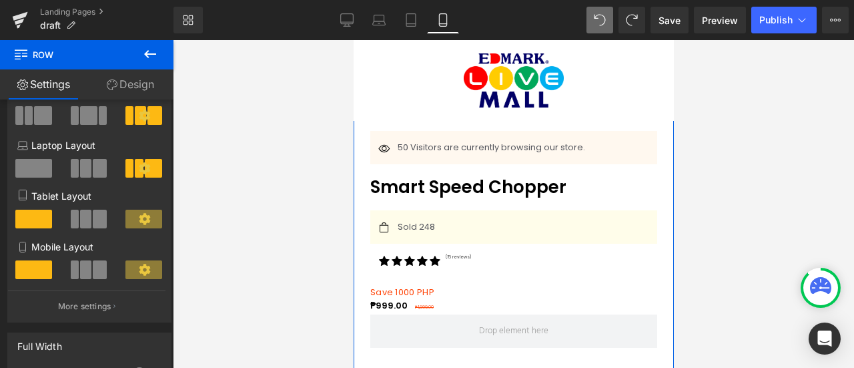
scroll to position [514, 0]
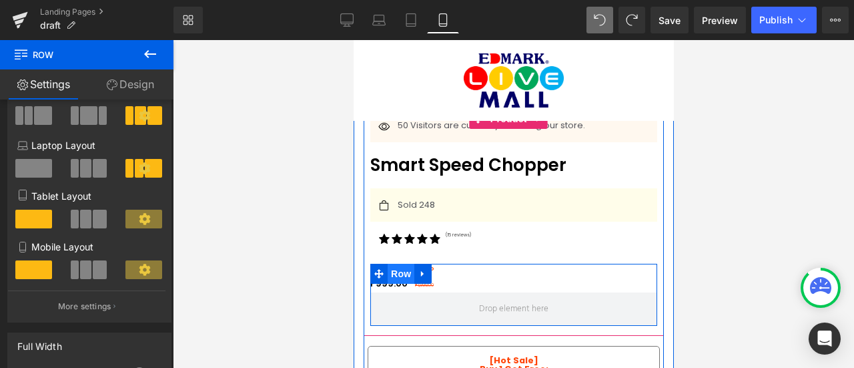
click at [396, 267] on span "Row" at bounding box center [400, 274] width 27 height 20
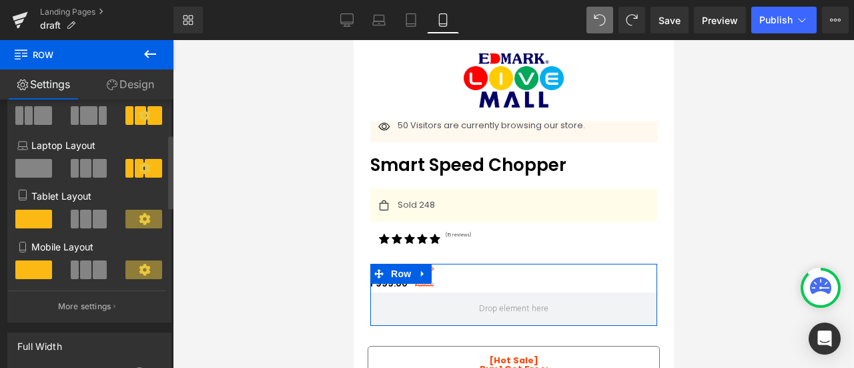
click at [139, 271] on icon at bounding box center [144, 269] width 11 height 11
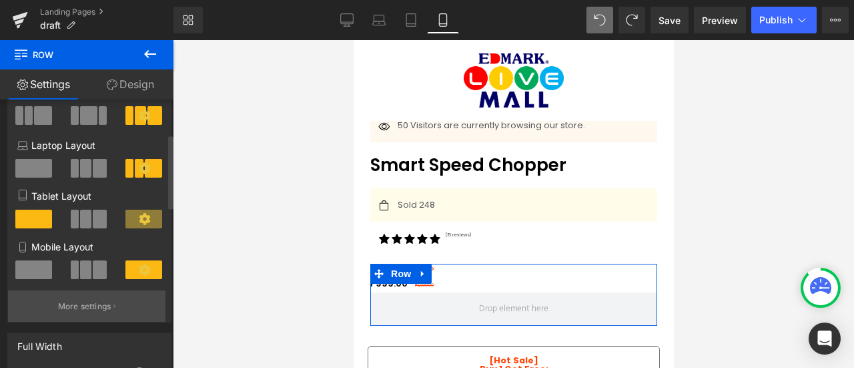
click at [80, 312] on p "More settings" at bounding box center [84, 306] width 53 height 12
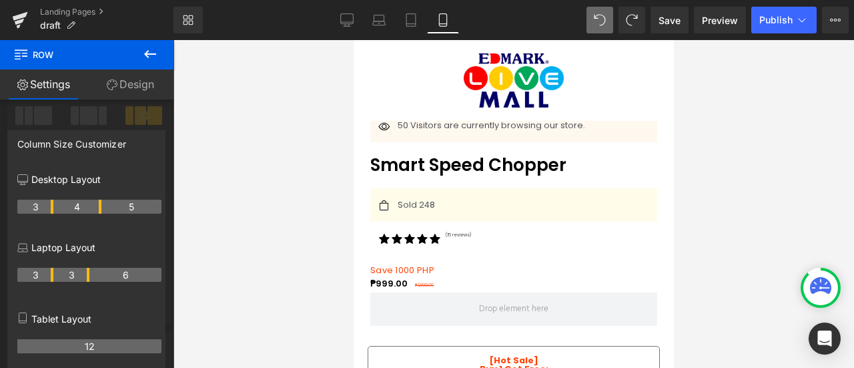
click at [153, 55] on icon at bounding box center [150, 54] width 16 height 16
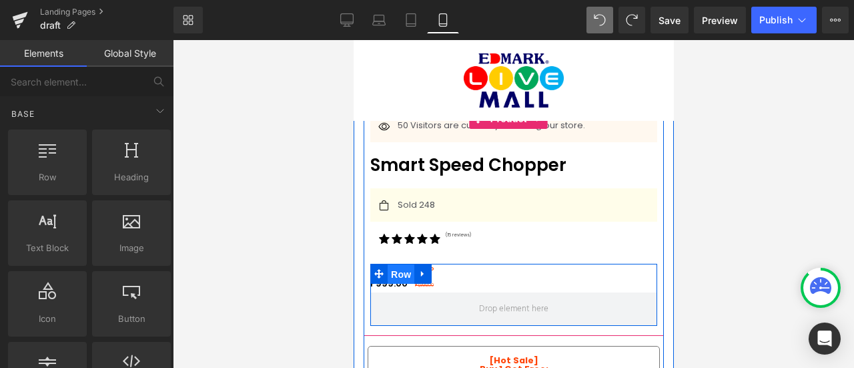
click at [404, 264] on span "Row" at bounding box center [400, 274] width 27 height 20
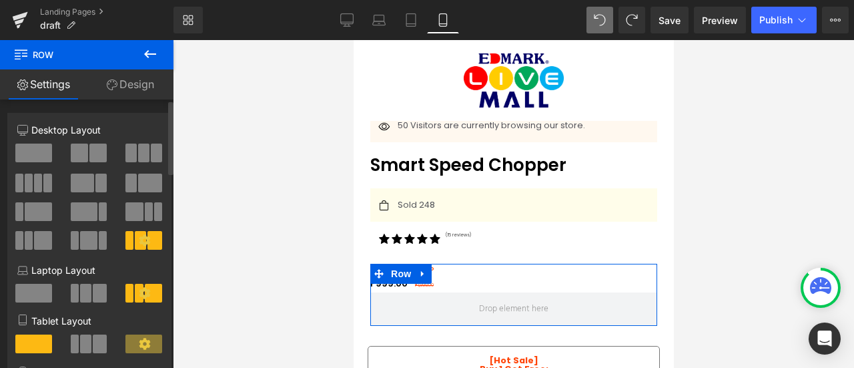
click at [107, 160] on div at bounding box center [89, 157] width 55 height 29
click at [84, 156] on span at bounding box center [79, 152] width 17 height 19
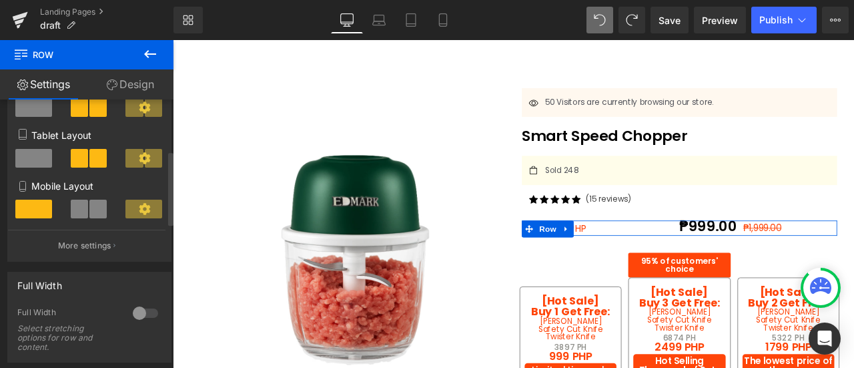
scroll to position [185, 0]
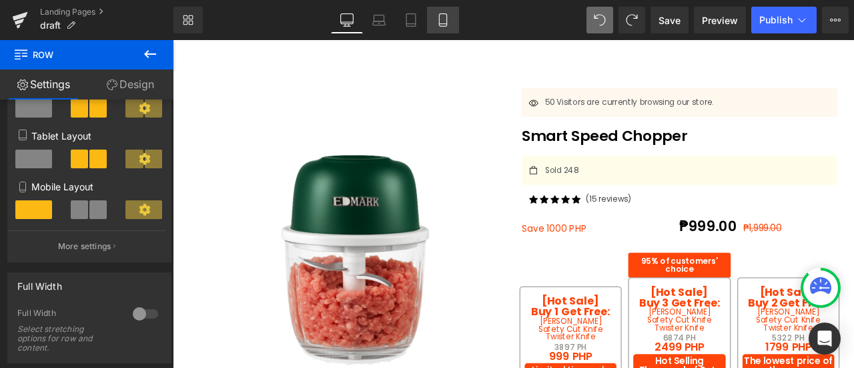
click at [439, 21] on icon at bounding box center [442, 19] width 13 height 13
type input "100"
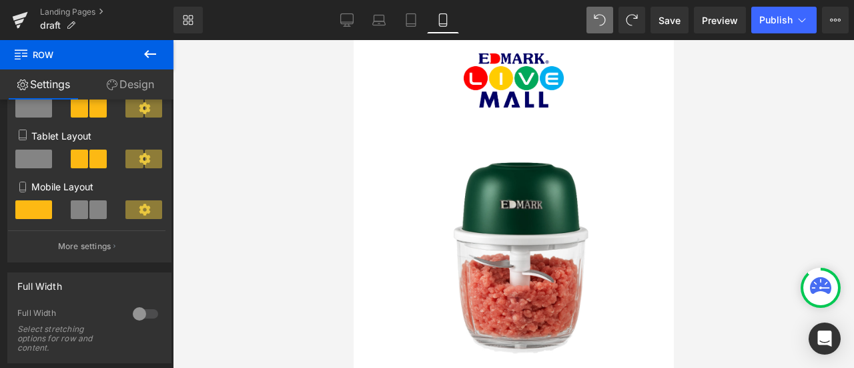
scroll to position [514, 0]
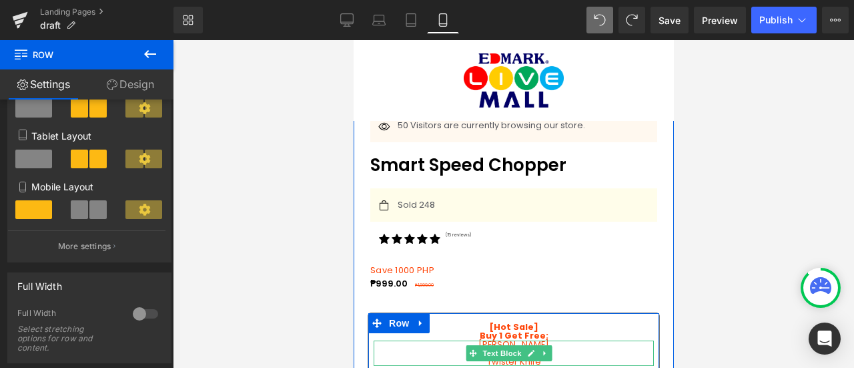
click at [430, 349] on p "Safety Cut Knife" at bounding box center [513, 353] width 280 height 9
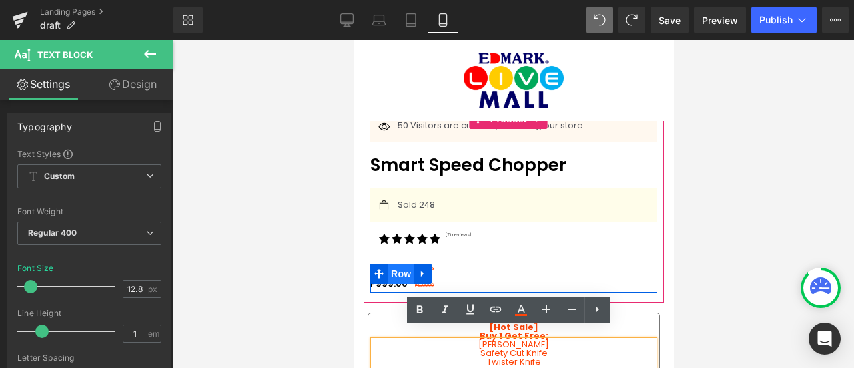
click at [396, 264] on span "Row" at bounding box center [400, 274] width 27 height 20
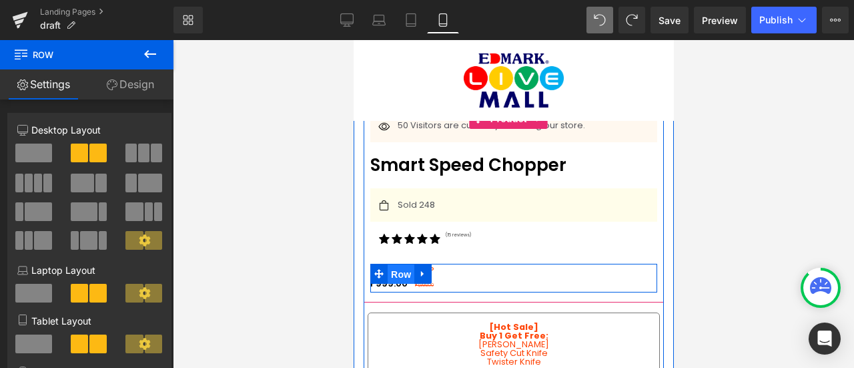
click at [400, 264] on span "Row" at bounding box center [400, 274] width 27 height 20
click at [402, 264] on span "Row" at bounding box center [400, 274] width 27 height 20
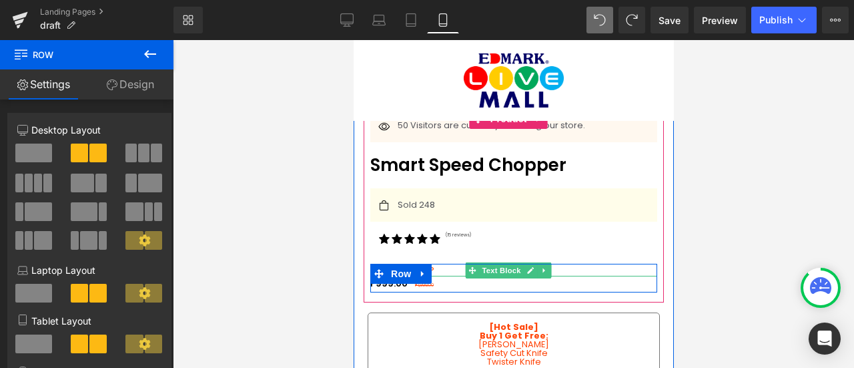
click at [455, 264] on p "Save 1000 PHP" at bounding box center [510, 270] width 280 height 13
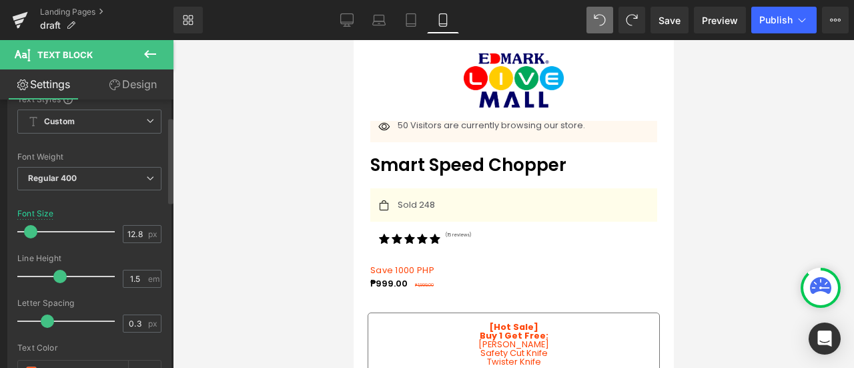
scroll to position [52, 0]
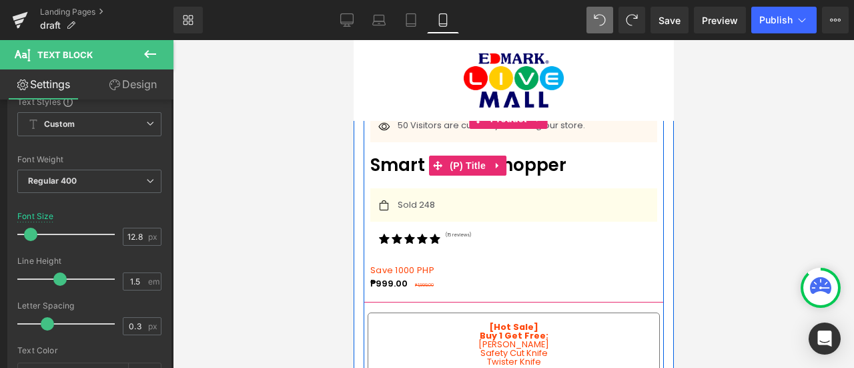
drag, startPoint x: 384, startPoint y: 164, endPoint x: 406, endPoint y: 269, distance: 107.7
click at [392, 187] on div "Icon 50 Visitors are currently browsing our store. Text Block Icon List Smart S…" at bounding box center [513, 201] width 287 height 184
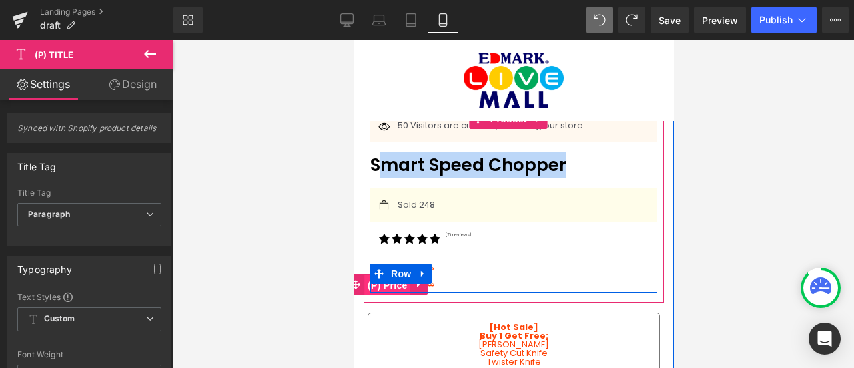
drag, startPoint x: 392, startPoint y: 274, endPoint x: 669, endPoint y: 322, distance: 281.1
click at [392, 275] on span "(P) Price" at bounding box center [387, 285] width 47 height 20
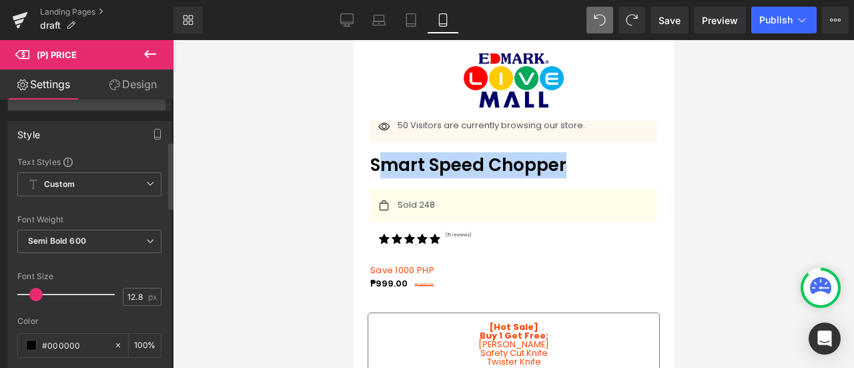
scroll to position [164, 0]
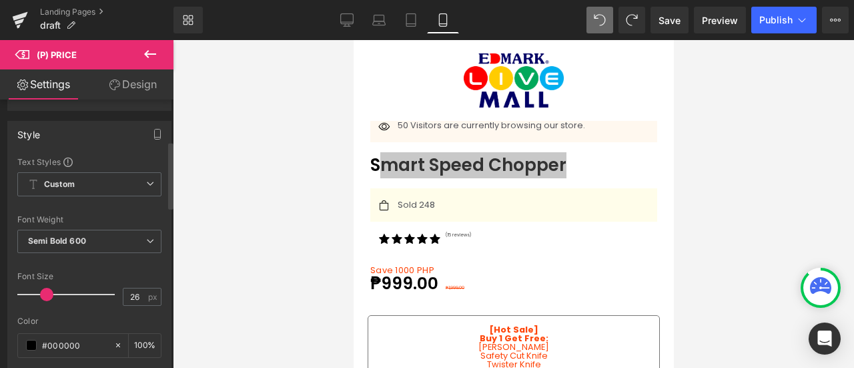
type input "27"
drag, startPoint x: 37, startPoint y: 288, endPoint x: 49, endPoint y: 292, distance: 12.7
click at [49, 292] on span at bounding box center [48, 294] width 13 height 13
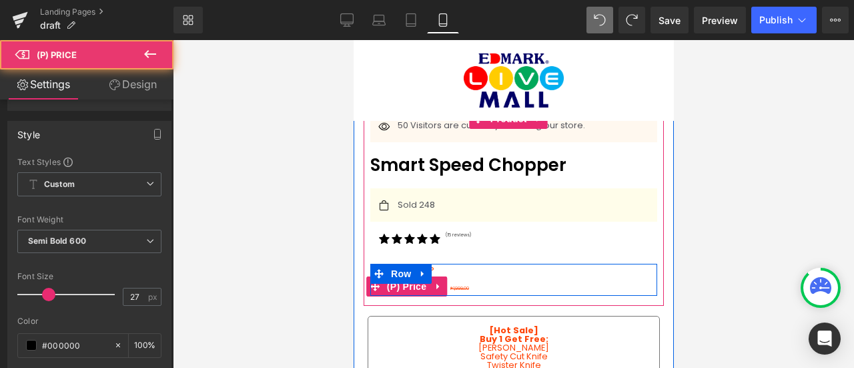
click at [457, 285] on span "₱1,999.00" at bounding box center [459, 288] width 19 height 6
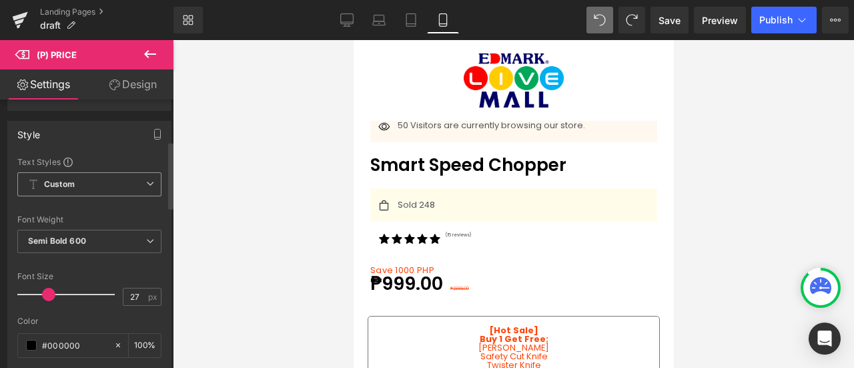
scroll to position [0, 0]
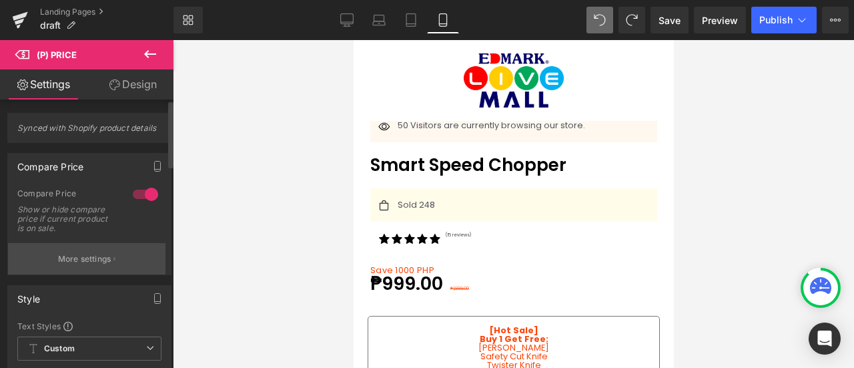
click at [91, 266] on button "More settings" at bounding box center [87, 258] width 158 height 31
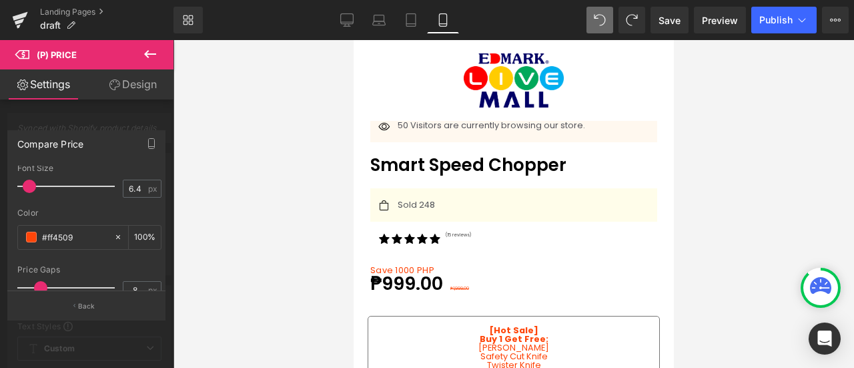
scroll to position [172, 0]
drag, startPoint x: 28, startPoint y: 186, endPoint x: 36, endPoint y: 190, distance: 8.7
click at [36, 190] on span at bounding box center [38, 186] width 13 height 13
click at [125, 188] on input "15" at bounding box center [134, 188] width 23 height 17
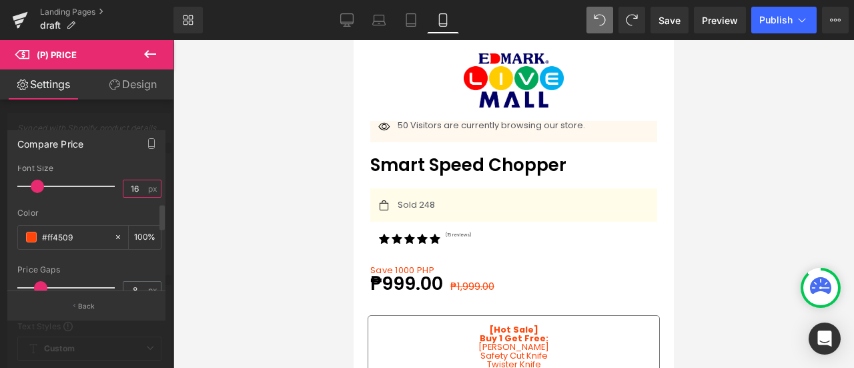
type input "16"
click at [123, 150] on div "Compare Price" at bounding box center [86, 143] width 157 height 25
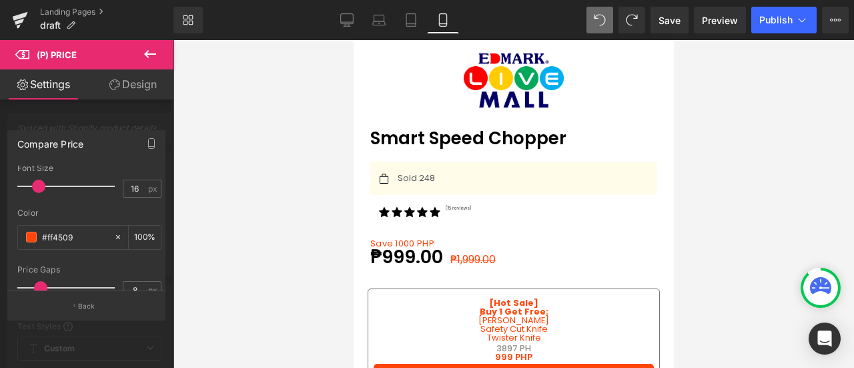
scroll to position [537, 0]
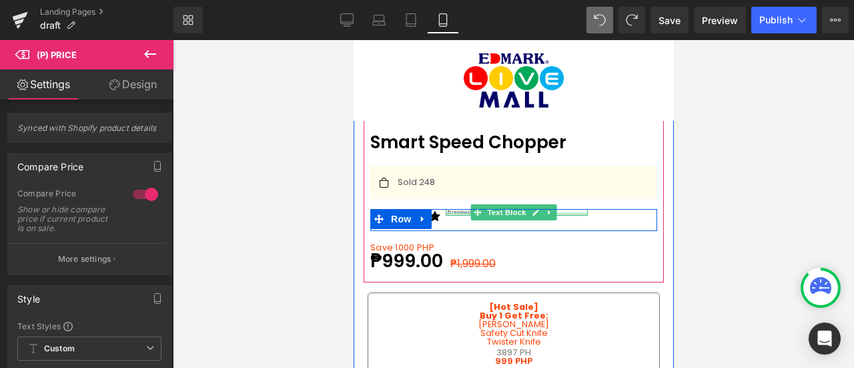
click at [460, 212] on div at bounding box center [516, 213] width 142 height 3
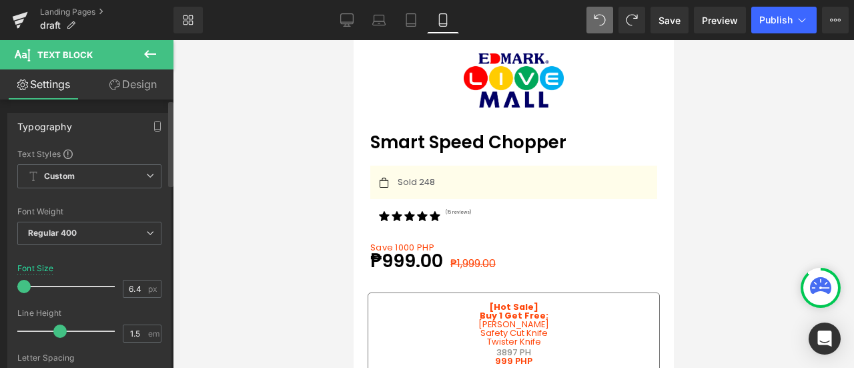
type input "7"
click at [19, 286] on span at bounding box center [24, 286] width 13 height 13
click at [140, 282] on div "7 px" at bounding box center [142, 289] width 39 height 18
click at [133, 285] on input "7" at bounding box center [134, 288] width 23 height 17
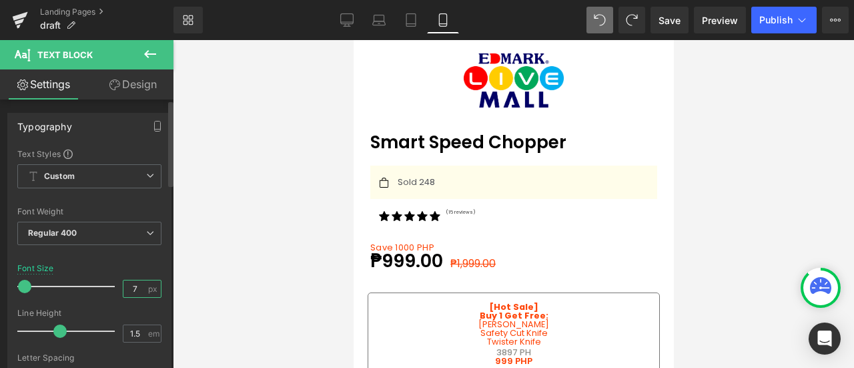
click at [133, 285] on input "7" at bounding box center [134, 288] width 23 height 17
type input "16"
click at [142, 261] on div "Font Default Poppins Hind Poppins Default Poppins Hind Open Font Manager" at bounding box center [89, 309] width 144 height 322
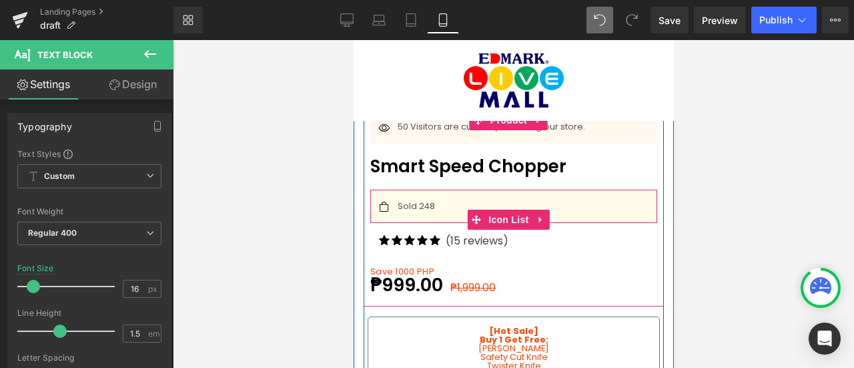
scroll to position [514, 0]
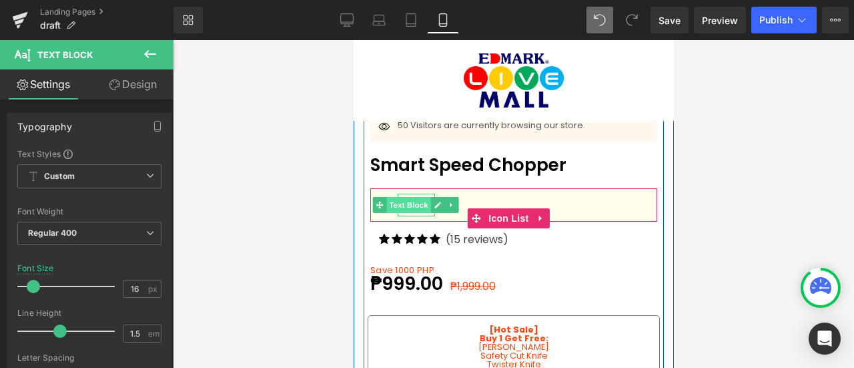
click at [406, 197] on span "Text Block" at bounding box center [408, 205] width 44 height 16
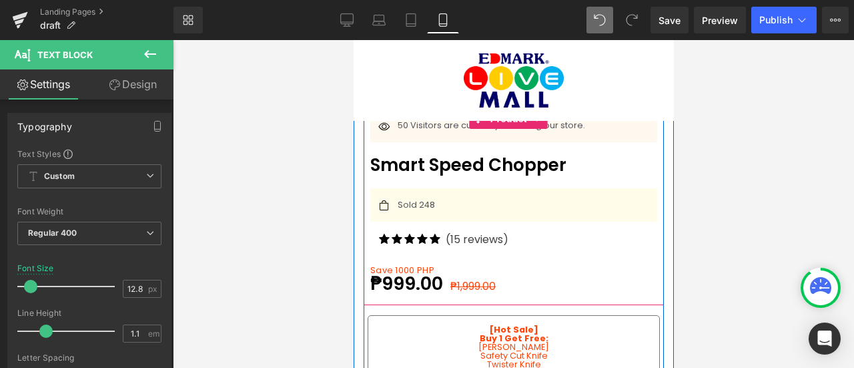
click at [473, 220] on div "Icon 50 Visitors are currently browsing our store. Text Block Icon List Smart S…" at bounding box center [513, 202] width 287 height 186
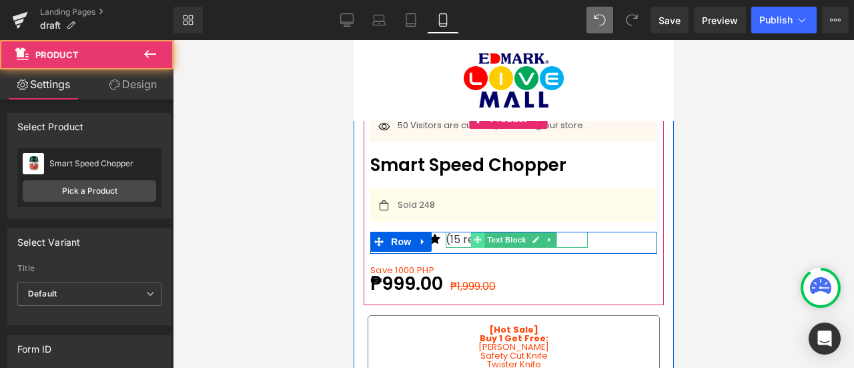
click at [476, 236] on icon at bounding box center [477, 239] width 7 height 7
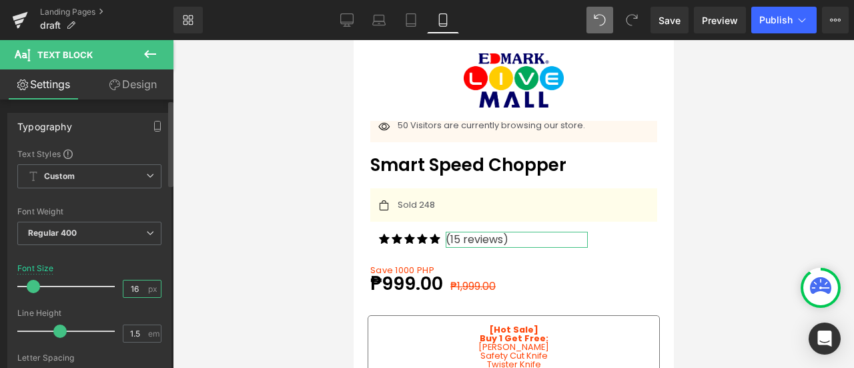
click at [133, 286] on input "16" at bounding box center [134, 288] width 23 height 17
type input "1"
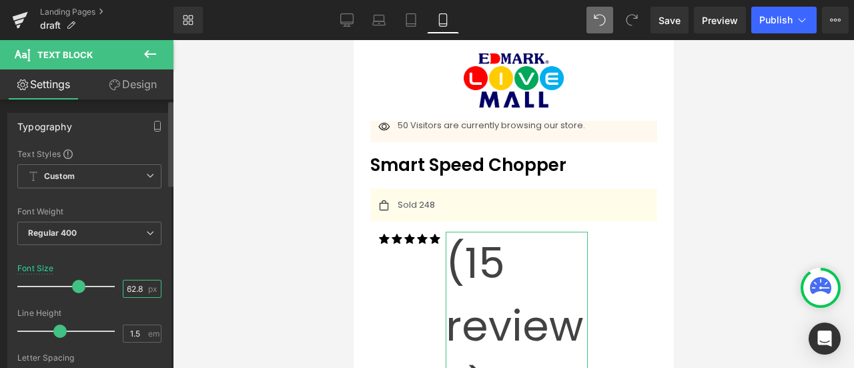
click at [130, 286] on input "62.8" at bounding box center [134, 288] width 23 height 17
type input "12.8"
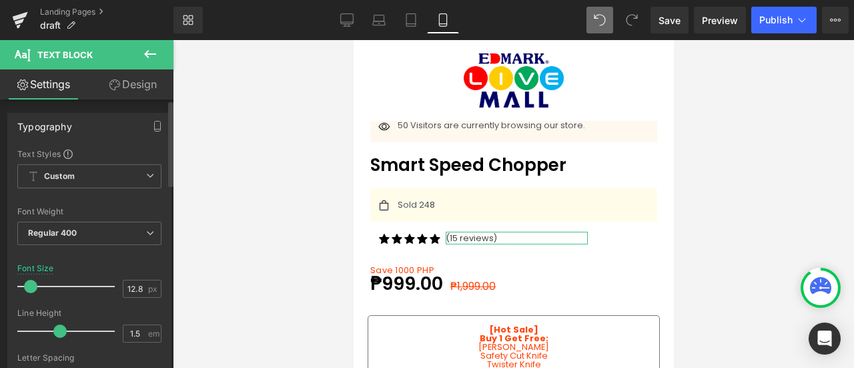
click at [130, 266] on div "Font Size 12.8 px" at bounding box center [89, 286] width 144 height 45
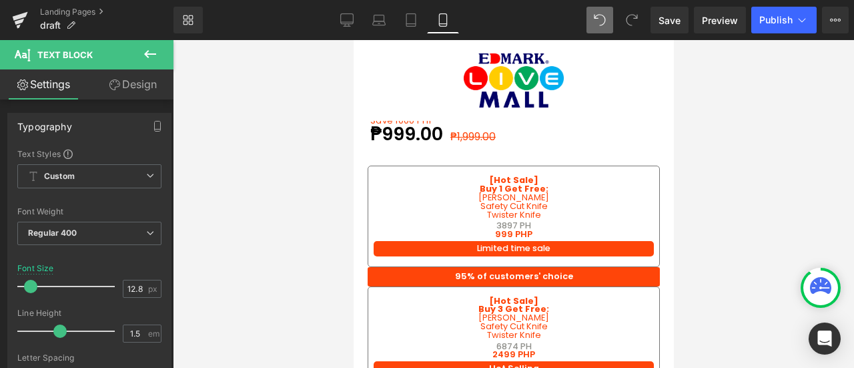
scroll to position [673, 0]
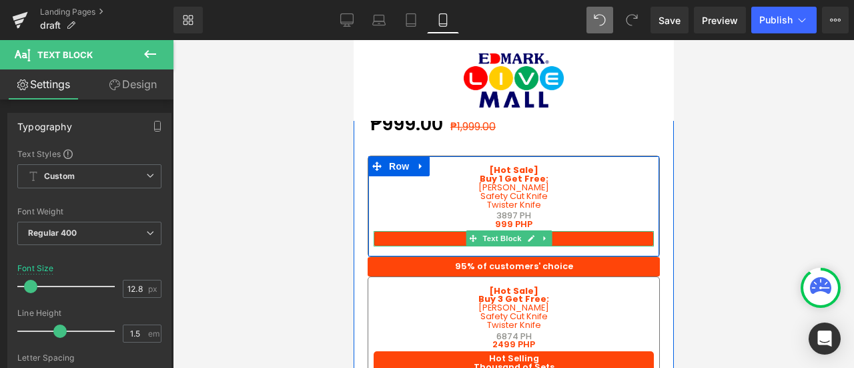
click at [570, 234] on p "Limited time sale" at bounding box center [513, 238] width 280 height 9
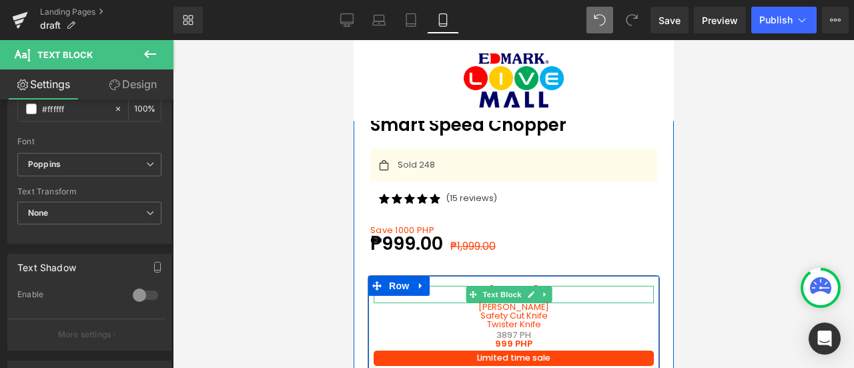
scroll to position [561, 0]
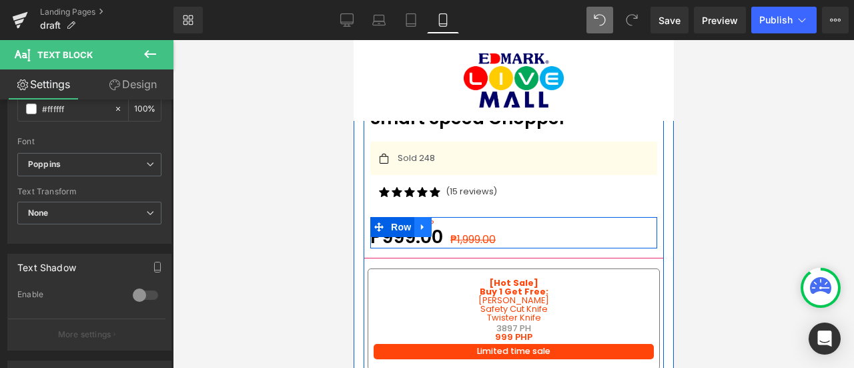
click at [415, 217] on link at bounding box center [422, 227] width 17 height 20
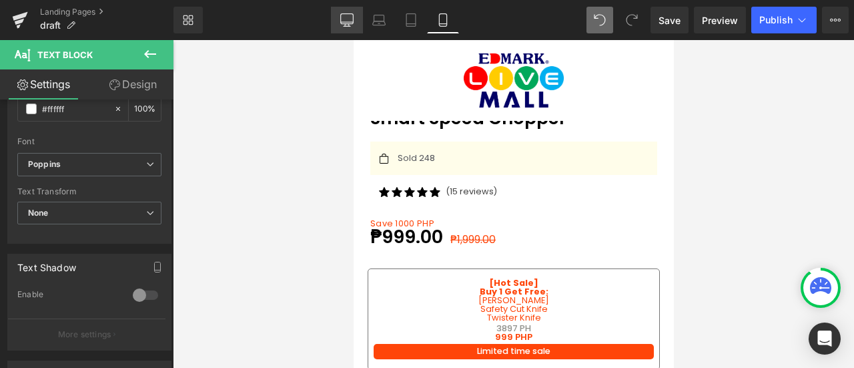
click at [347, 10] on link "Desktop" at bounding box center [347, 20] width 32 height 27
type input "16"
type input "100"
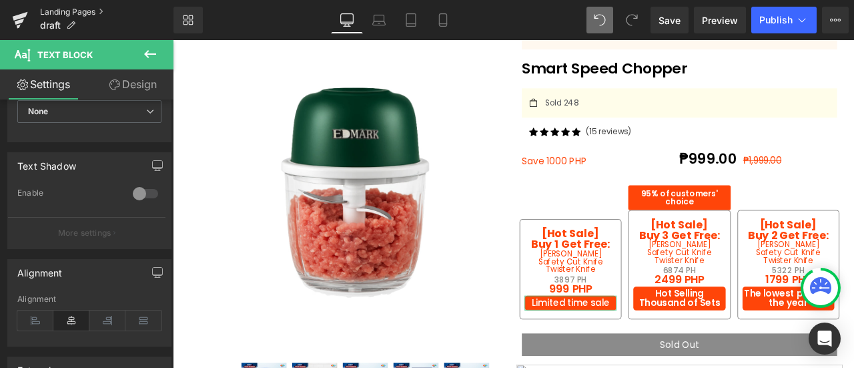
scroll to position [400, 0]
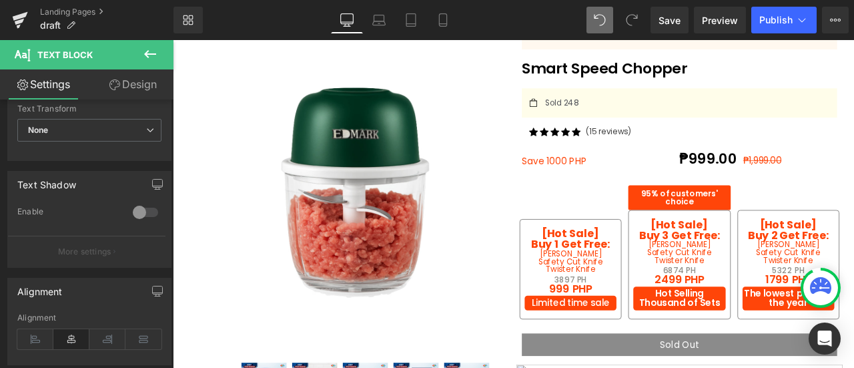
click at [147, 53] on icon at bounding box center [150, 54] width 16 height 16
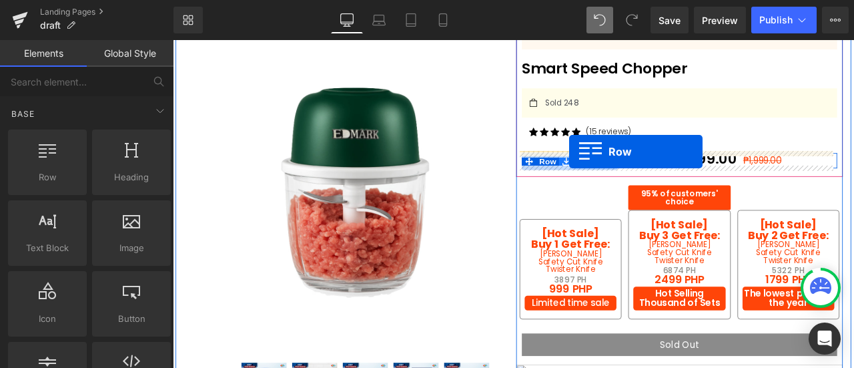
drag, startPoint x: 226, startPoint y: 204, endPoint x: 642, endPoint y: 172, distance: 417.0
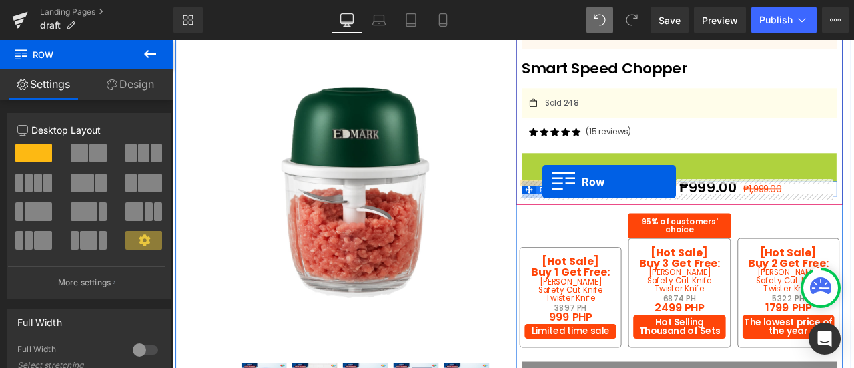
drag, startPoint x: 620, startPoint y: 180, endPoint x: 611, endPoint y: 208, distance: 28.9
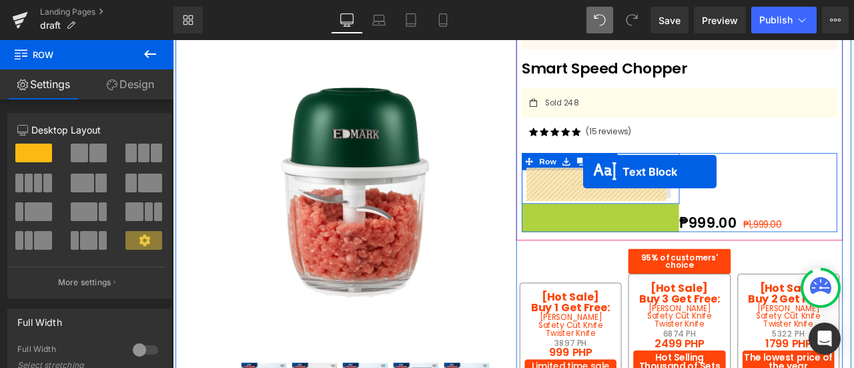
drag, startPoint x: 655, startPoint y: 240, endPoint x: 659, endPoint y: 195, distance: 44.9
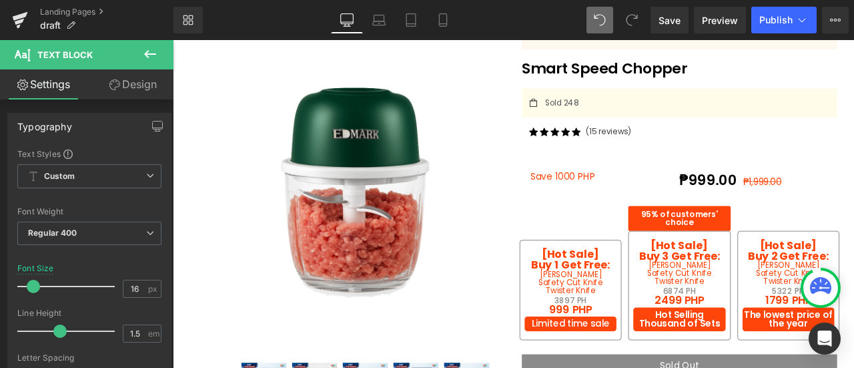
click at [155, 55] on icon at bounding box center [150, 54] width 16 height 16
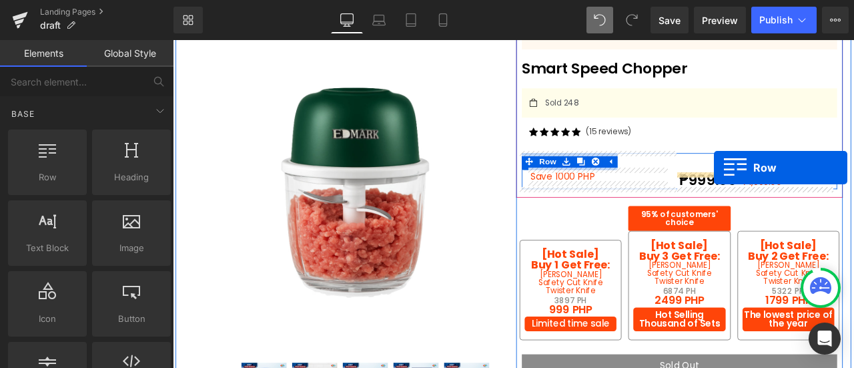
drag, startPoint x: 233, startPoint y: 192, endPoint x: 814, endPoint y: 191, distance: 581.3
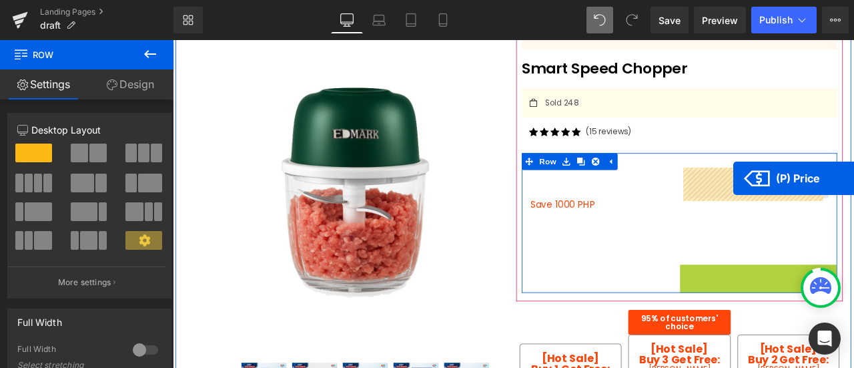
drag, startPoint x: 800, startPoint y: 310, endPoint x: 837, endPoint y: 204, distance: 112.9
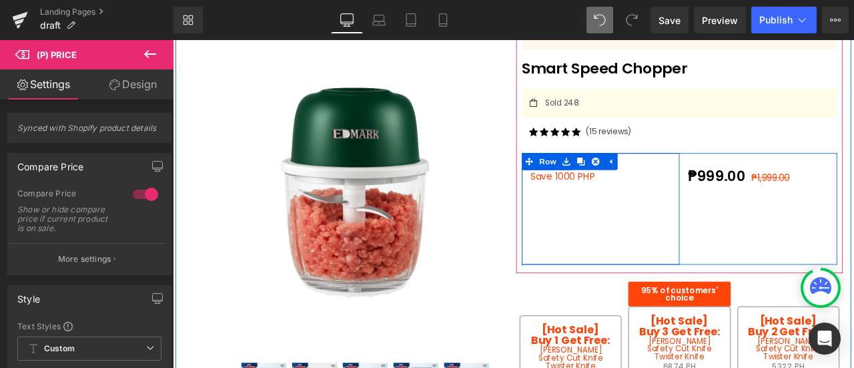
click at [678, 238] on div "Save 1000 PHP Text Block Row" at bounding box center [680, 240] width 187 height 132
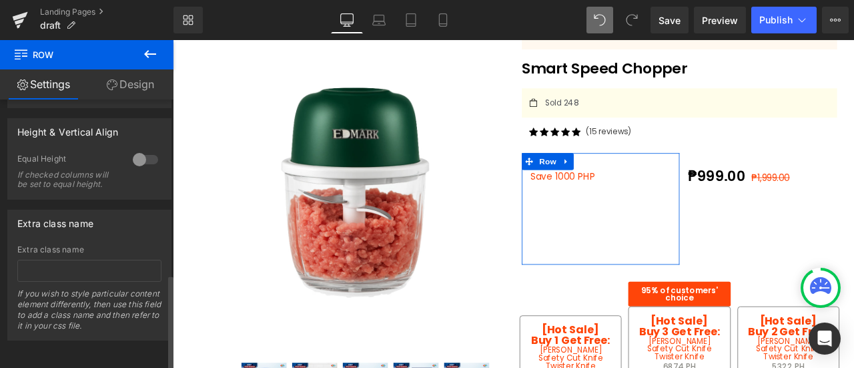
scroll to position [493, 0]
click at [137, 149] on div at bounding box center [145, 159] width 32 height 21
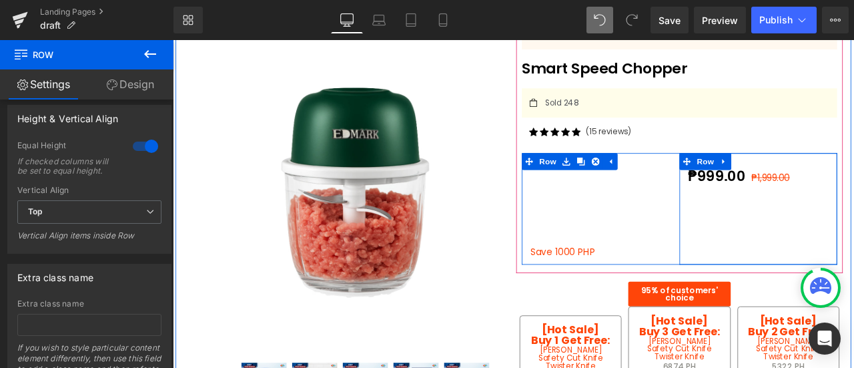
click at [788, 242] on div "₱999.00 ₱1,999.00 (P) Price Row" at bounding box center [866, 240] width 187 height 132
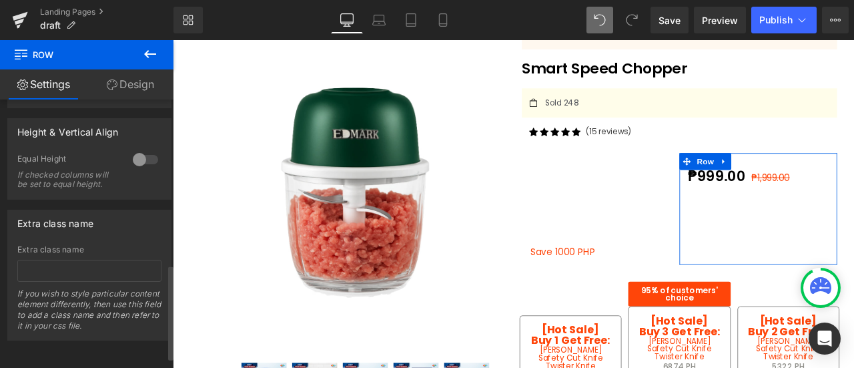
scroll to position [495, 0]
drag, startPoint x: 133, startPoint y: 204, endPoint x: 91, endPoint y: 141, distance: 75.2
click at [91, 153] on div "Equal Height" at bounding box center [68, 160] width 102 height 14
click at [133, 149] on div at bounding box center [145, 159] width 32 height 21
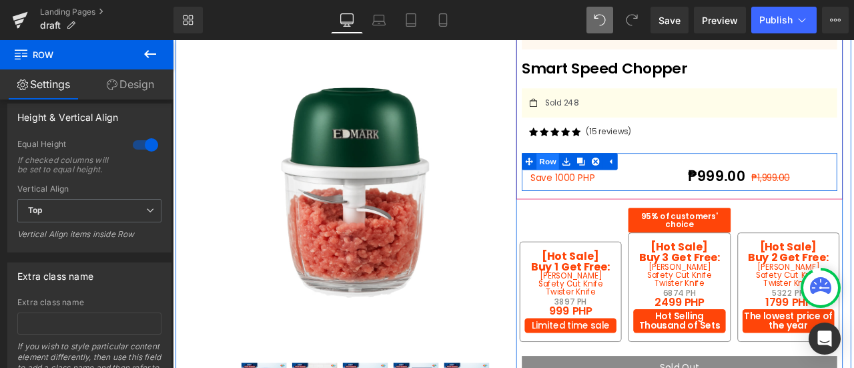
click at [618, 182] on span "Row" at bounding box center [617, 184] width 27 height 20
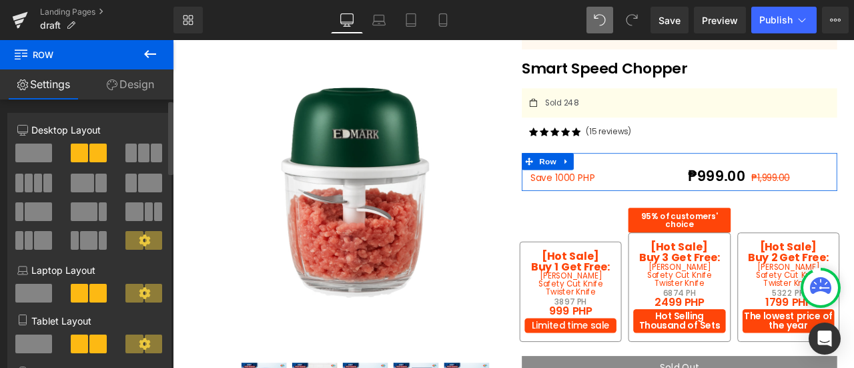
click at [144, 238] on icon at bounding box center [144, 239] width 11 height 11
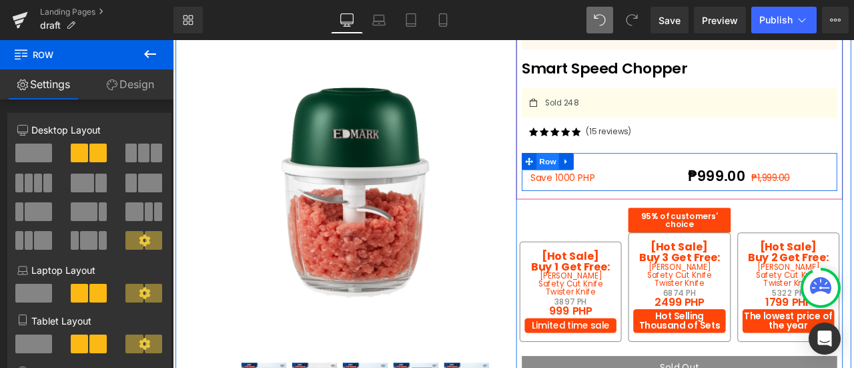
click at [615, 184] on span "Row" at bounding box center [617, 184] width 27 height 20
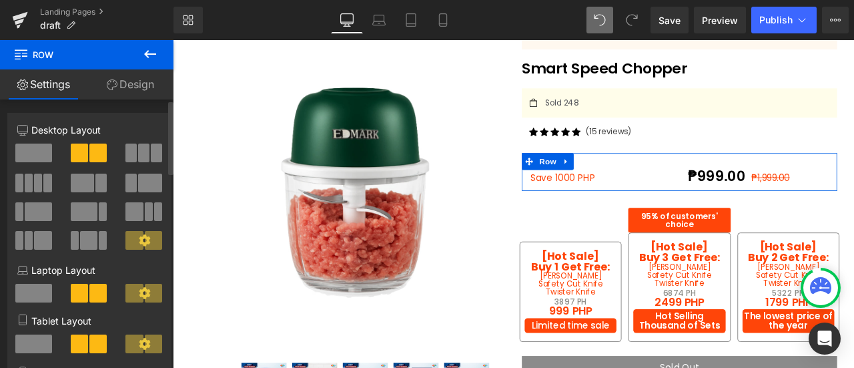
drag, startPoint x: 136, startPoint y: 244, endPoint x: 127, endPoint y: 243, distance: 8.8
click at [127, 243] on span at bounding box center [133, 240] width 17 height 19
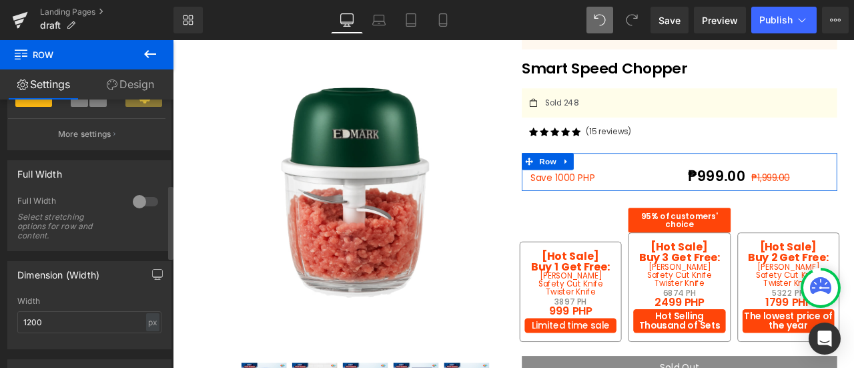
scroll to position [262, 0]
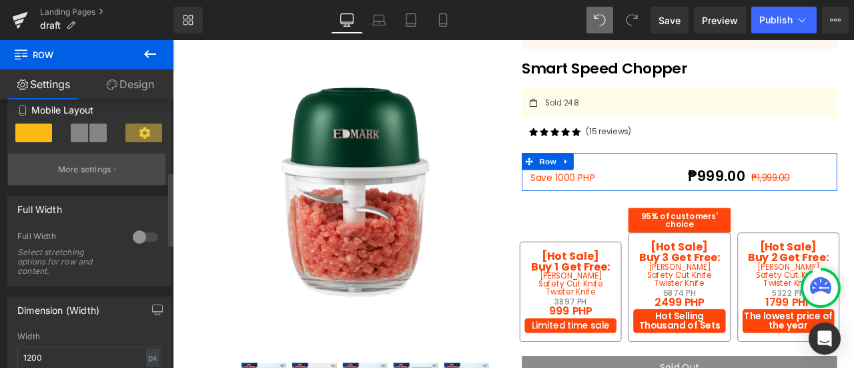
click at [114, 172] on icon "button" at bounding box center [114, 169] width 2 height 7
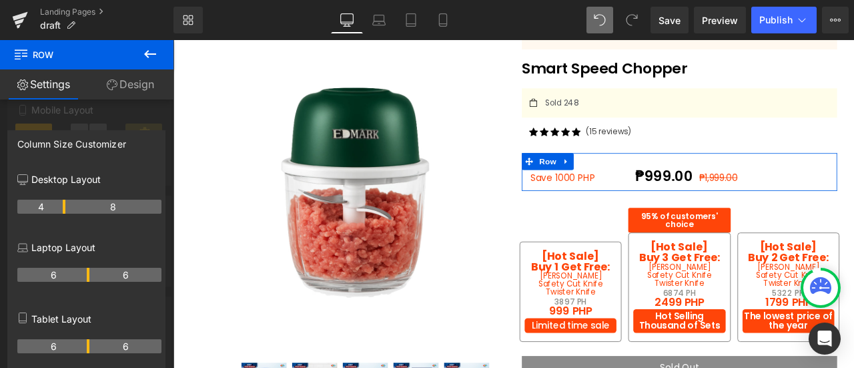
drag, startPoint x: 87, startPoint y: 207, endPoint x: 58, endPoint y: 202, distance: 29.1
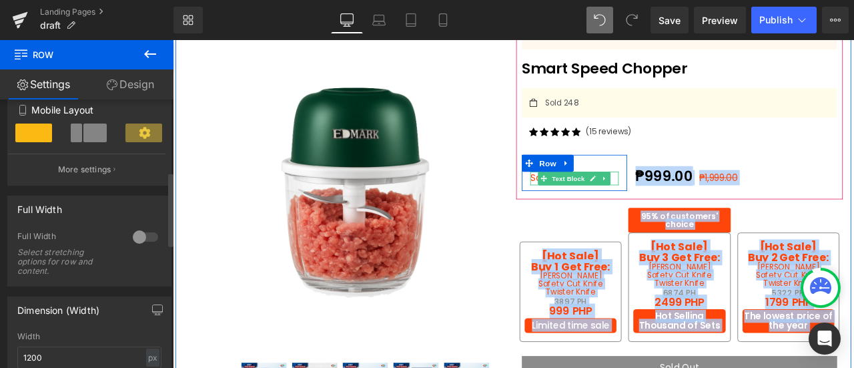
click at [685, 199] on link at bounding box center [684, 204] width 14 height 16
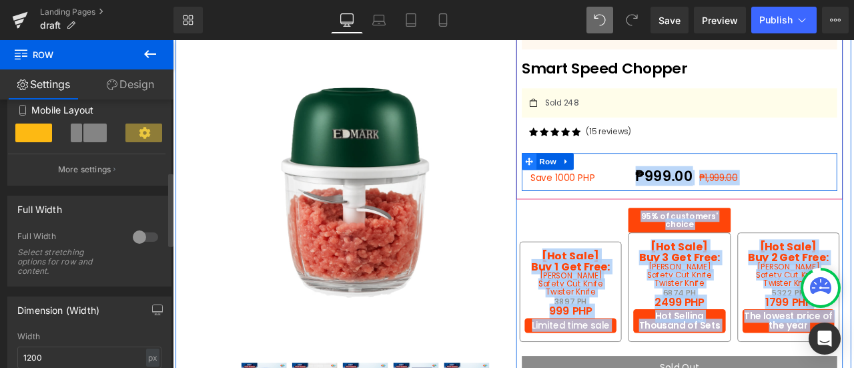
click at [604, 182] on span "Row" at bounding box center [617, 184] width 27 height 20
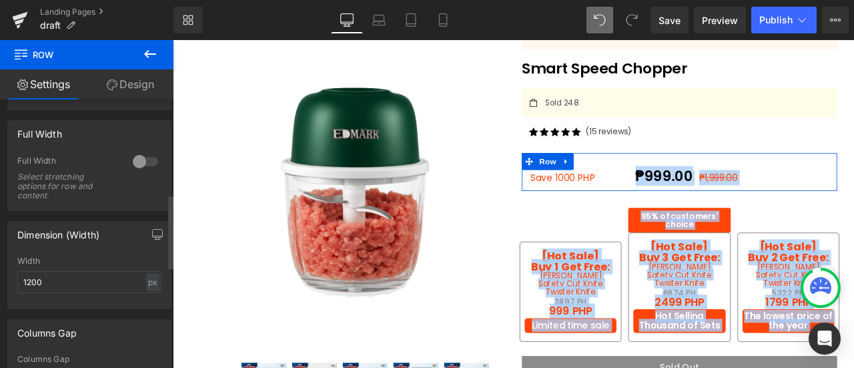
scroll to position [344, 0]
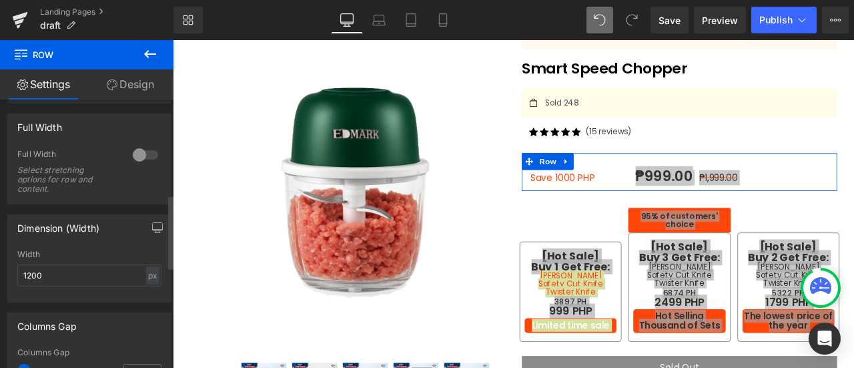
click at [77, 291] on div "Width 1200 px % px" at bounding box center [89, 276] width 144 height 52
click at [80, 274] on input "1200" at bounding box center [89, 275] width 144 height 22
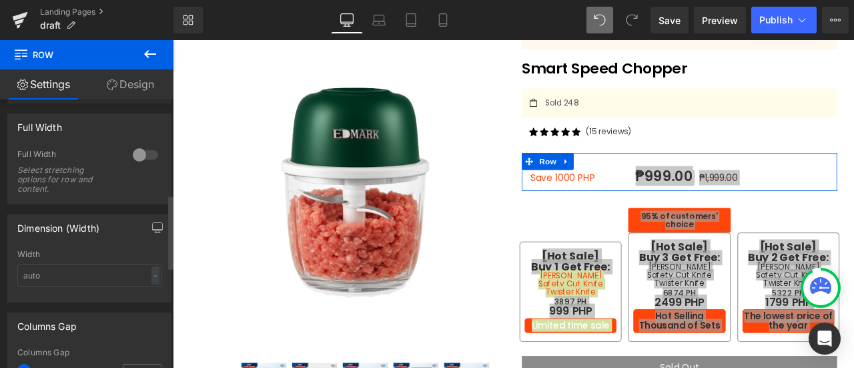
click at [99, 252] on div "Width" at bounding box center [89, 254] width 144 height 9
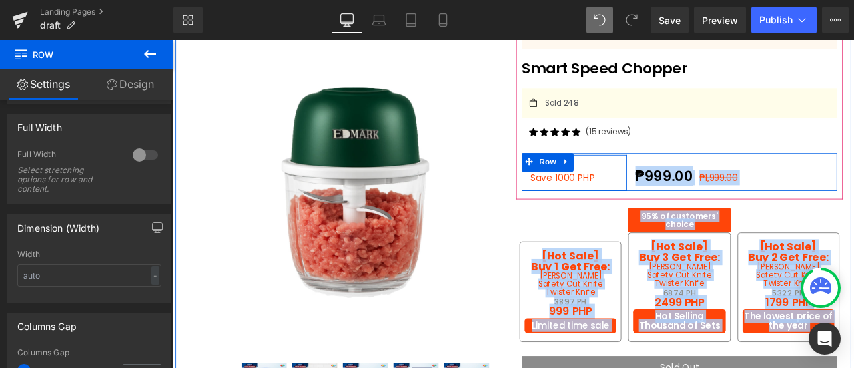
click at [673, 182] on div "Save 1000 PHP Text Block Row" at bounding box center [649, 197] width 125 height 43
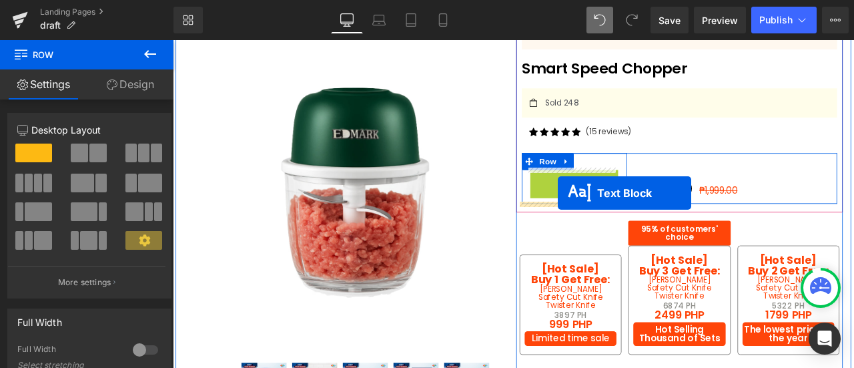
drag, startPoint x: 629, startPoint y: 199, endPoint x: 629, endPoint y: 221, distance: 22.0
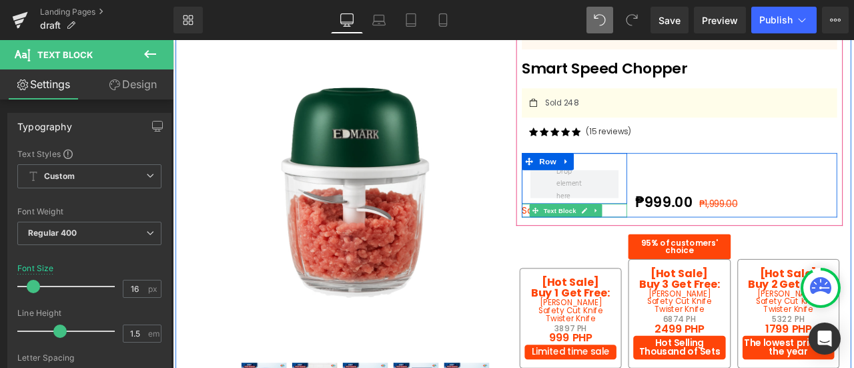
click at [687, 180] on div "Row" at bounding box center [649, 204] width 125 height 60
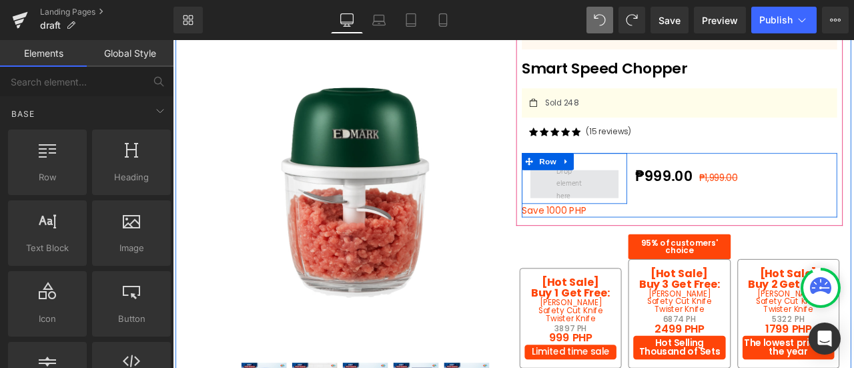
click at [669, 205] on span at bounding box center [649, 211] width 52 height 51
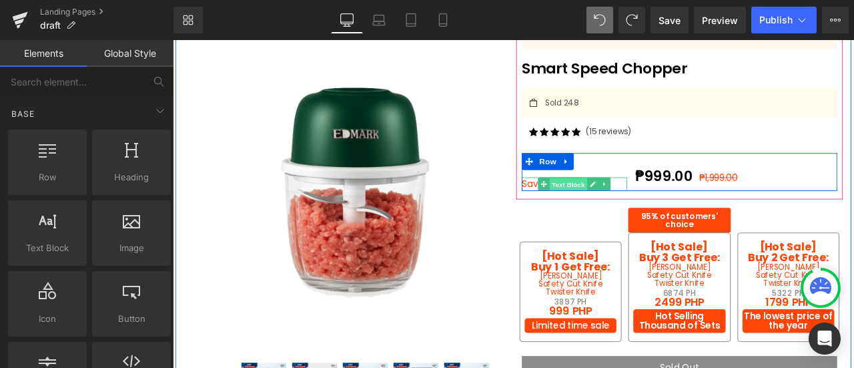
click at [639, 206] on span "Text Block" at bounding box center [641, 212] width 44 height 16
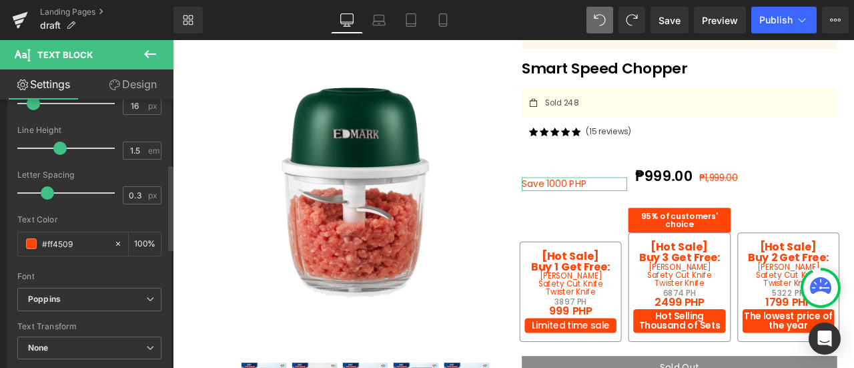
scroll to position [172, 0]
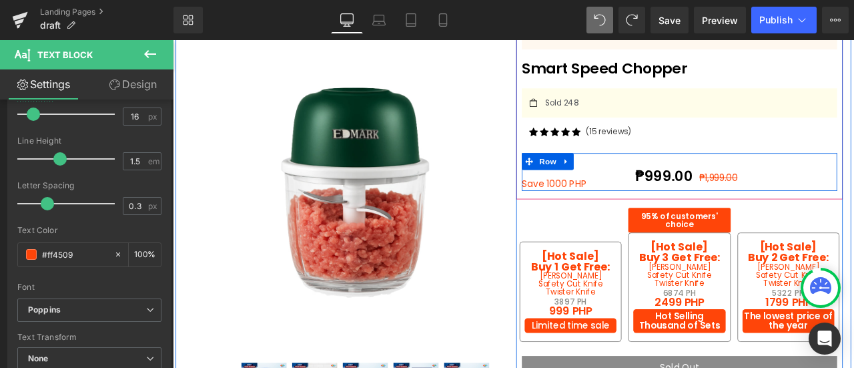
click at [684, 189] on div "Save 1000 PHP Text Block" at bounding box center [649, 196] width 125 height 45
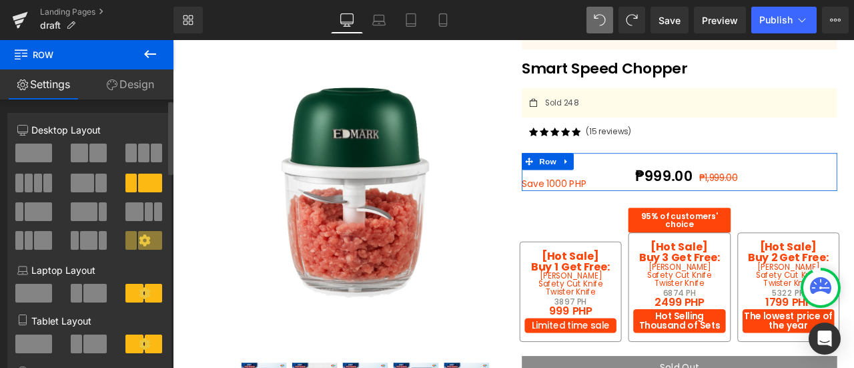
click at [153, 245] on span at bounding box center [150, 240] width 24 height 19
drag, startPoint x: 83, startPoint y: 254, endPoint x: 99, endPoint y: 253, distance: 16.0
click at [85, 254] on div at bounding box center [89, 245] width 55 height 29
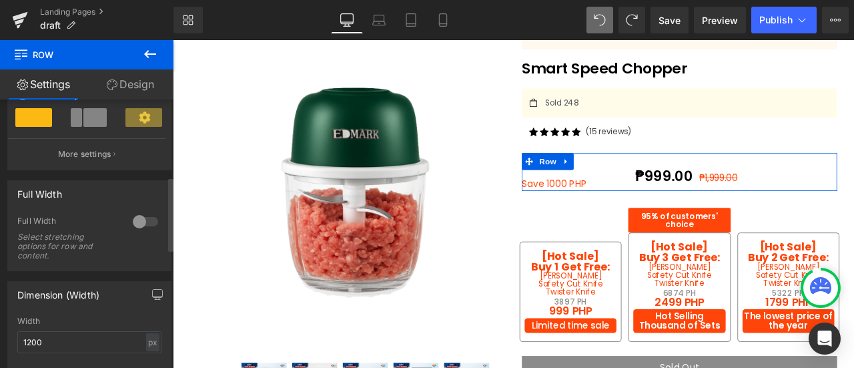
scroll to position [280, 0]
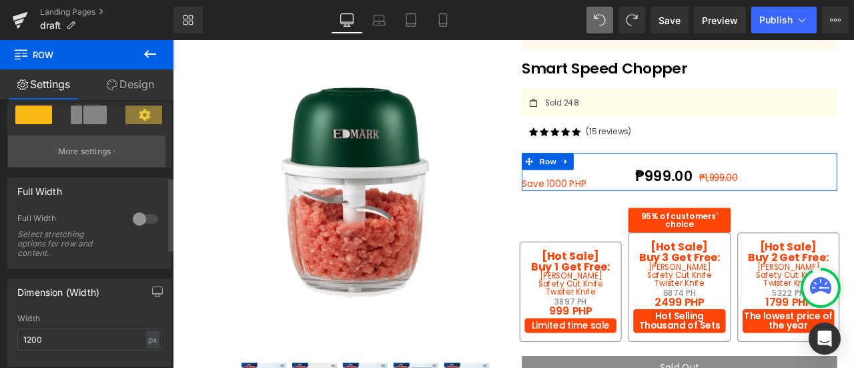
click at [91, 157] on p "More settings" at bounding box center [84, 151] width 53 height 12
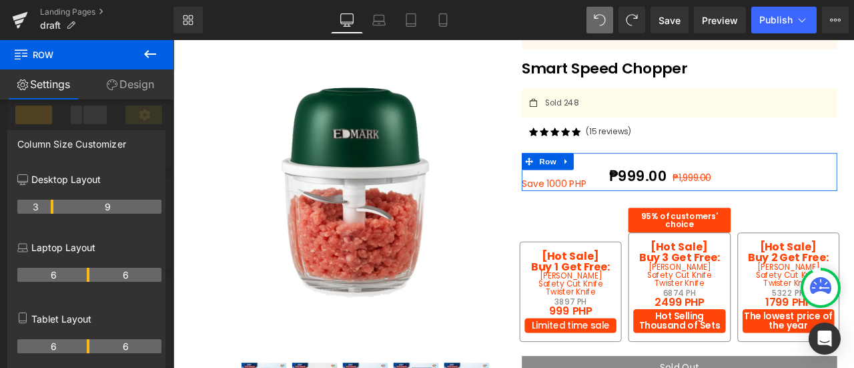
drag, startPoint x: 63, startPoint y: 204, endPoint x: 47, endPoint y: 206, distance: 16.1
click at [107, 238] on div "Laptop Layout 6 6" at bounding box center [89, 271] width 144 height 68
click at [108, 337] on div "6 6" at bounding box center [89, 350] width 144 height 37
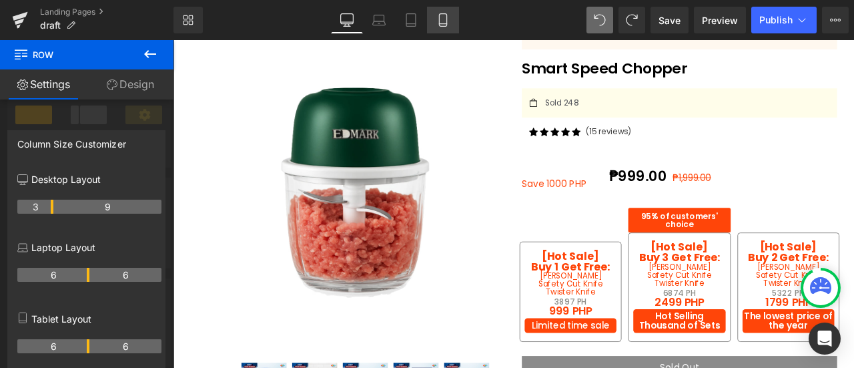
click at [440, 14] on icon at bounding box center [442, 20] width 7 height 13
type input "100"
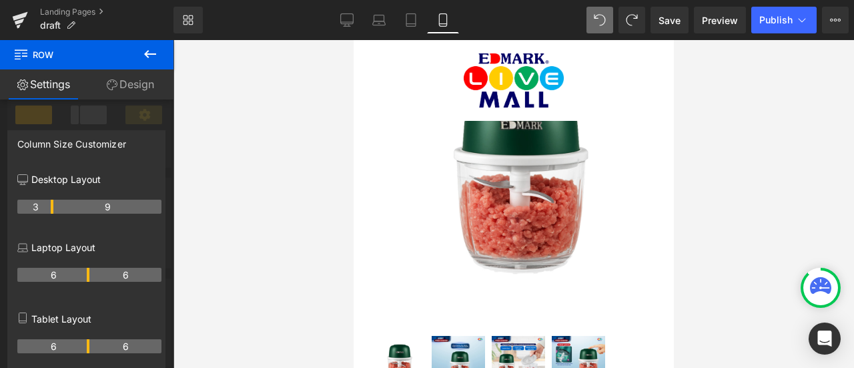
scroll to position [594, 0]
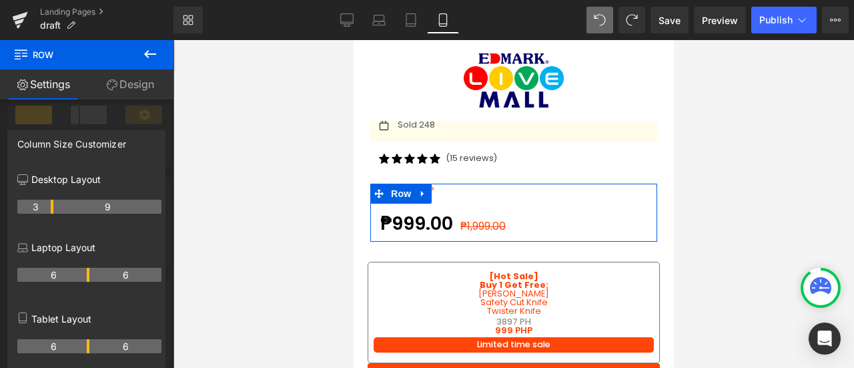
click at [133, 258] on div "Laptop Layout 6 6" at bounding box center [89, 271] width 144 height 68
click at [156, 141] on div "Column Size Customizer" at bounding box center [86, 143] width 157 height 25
click at [139, 117] on div at bounding box center [87, 207] width 174 height 334
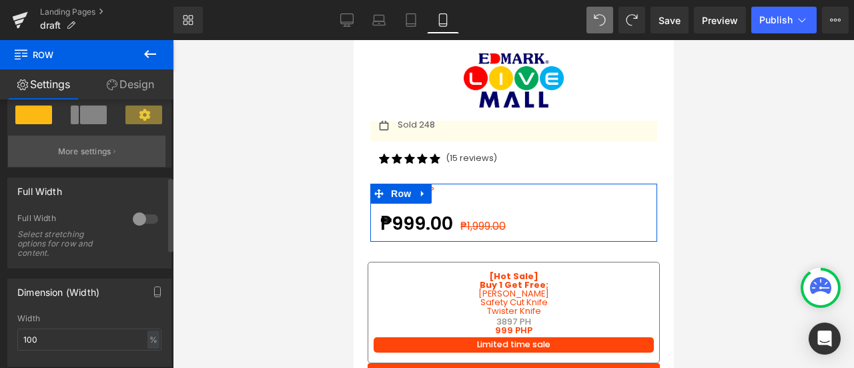
click at [113, 156] on button "More settings" at bounding box center [87, 150] width 158 height 31
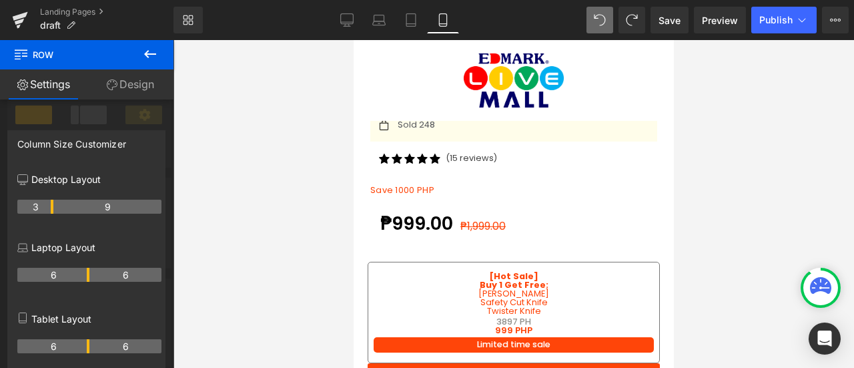
click at [152, 65] on button at bounding box center [150, 54] width 47 height 29
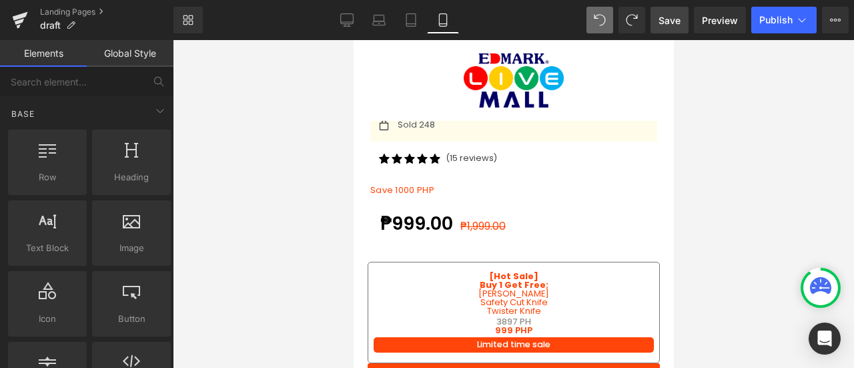
click at [653, 19] on link "Save" at bounding box center [670, 20] width 38 height 27
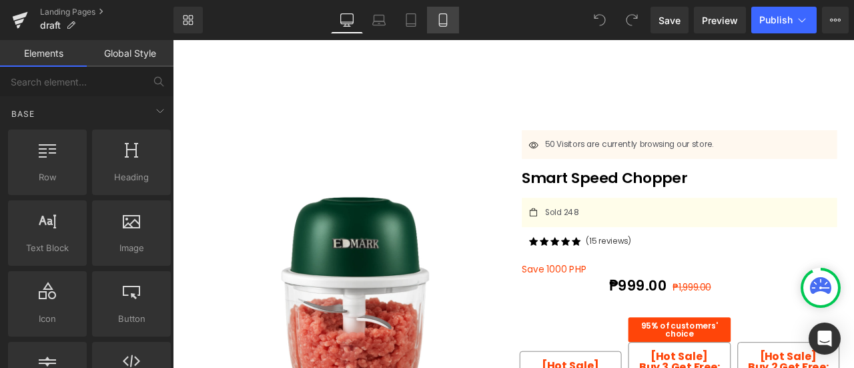
click at [446, 21] on icon at bounding box center [442, 19] width 13 height 13
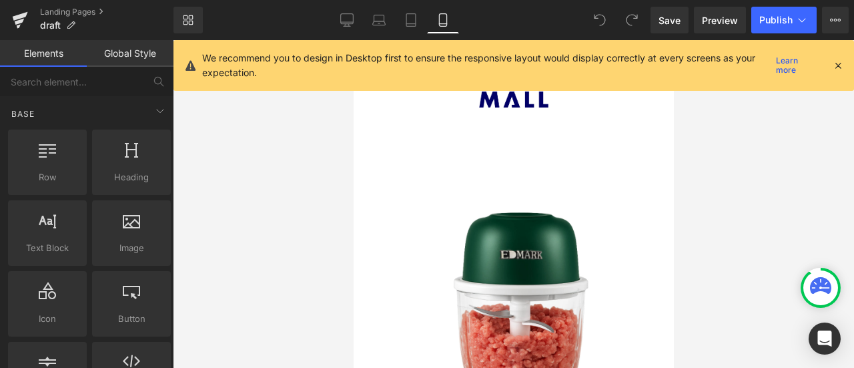
click at [834, 65] on icon at bounding box center [838, 65] width 12 height 12
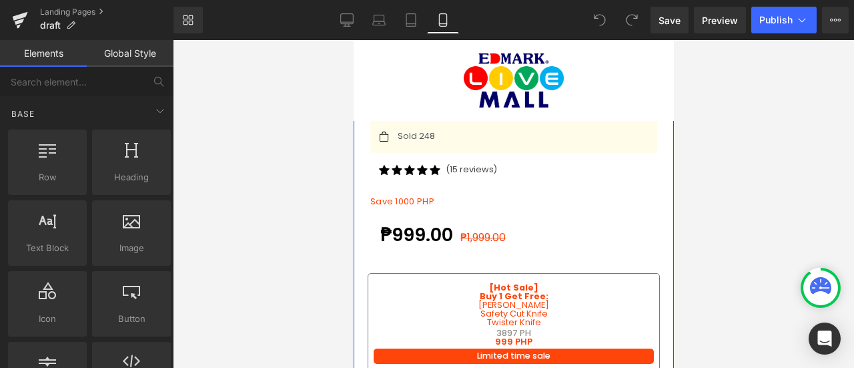
scroll to position [587, 0]
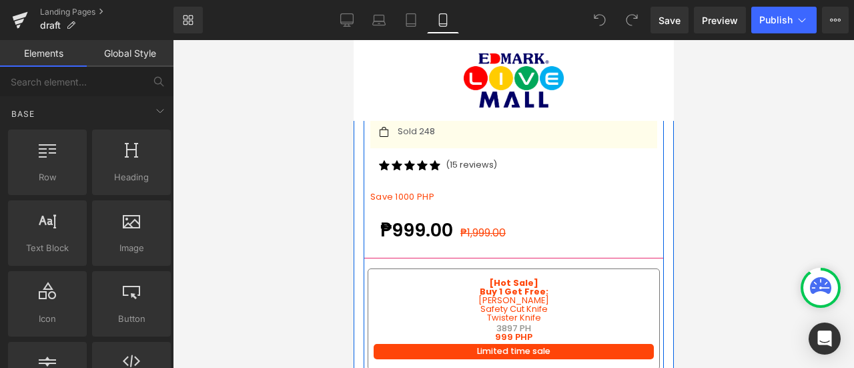
click at [459, 176] on div "Icon 50 Visitors are currently browsing our store. Text Block Icon List Smart S…" at bounding box center [513, 141] width 287 height 213
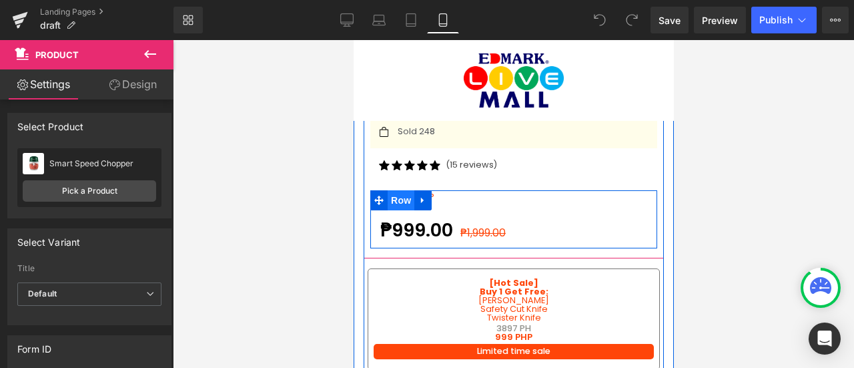
click at [402, 190] on span "Row" at bounding box center [400, 200] width 27 height 20
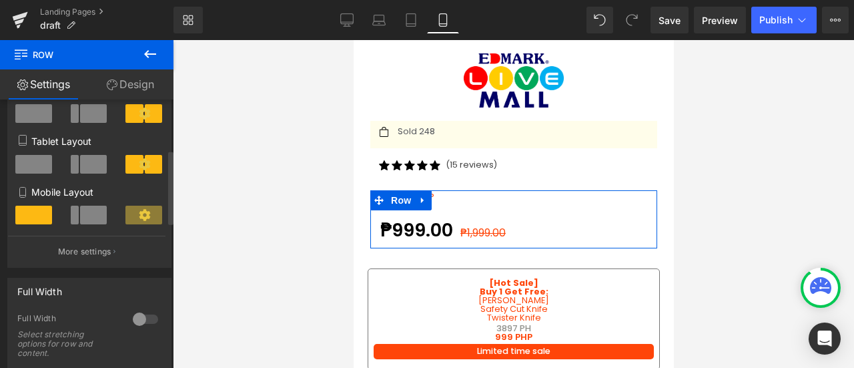
scroll to position [183, 0]
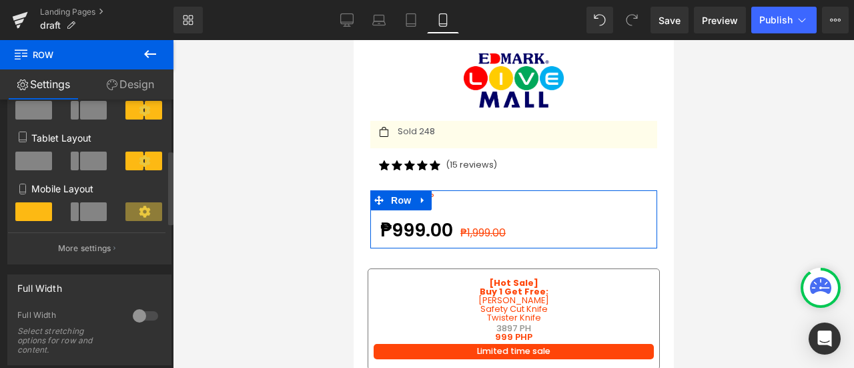
click at [139, 214] on icon at bounding box center [145, 212] width 12 height 12
click at [91, 218] on span at bounding box center [93, 211] width 27 height 19
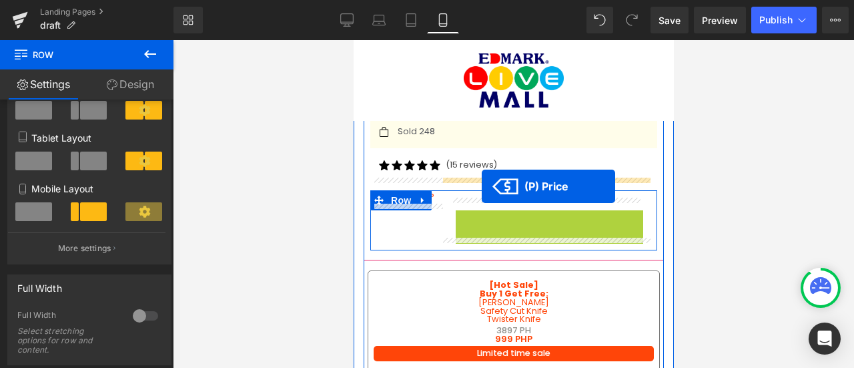
drag, startPoint x: 478, startPoint y: 204, endPoint x: 481, endPoint y: 186, distance: 17.7
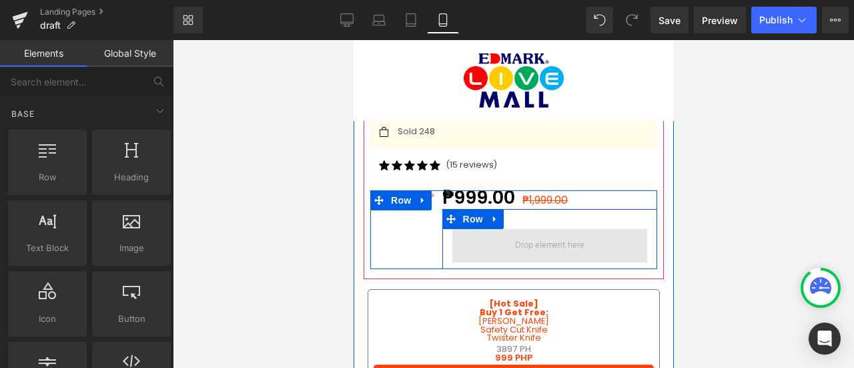
click at [517, 235] on span at bounding box center [549, 245] width 79 height 21
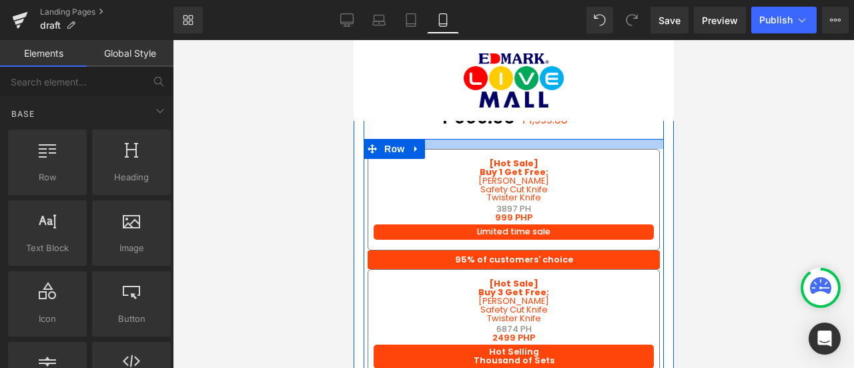
scroll to position [667, 0]
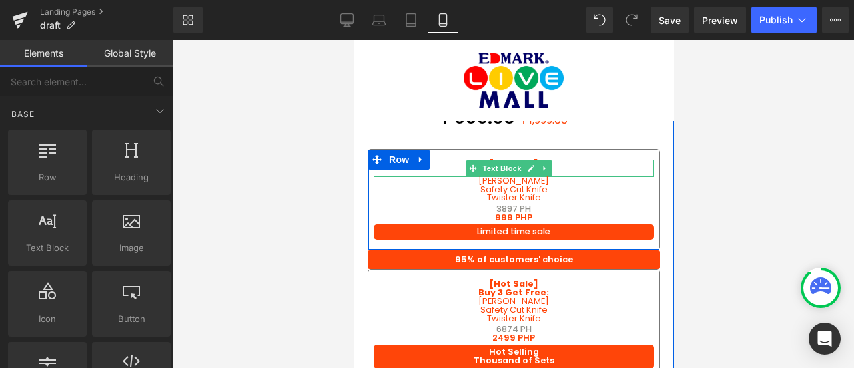
click at [402, 168] on p "Buy 1 Get Free:" at bounding box center [513, 172] width 280 height 9
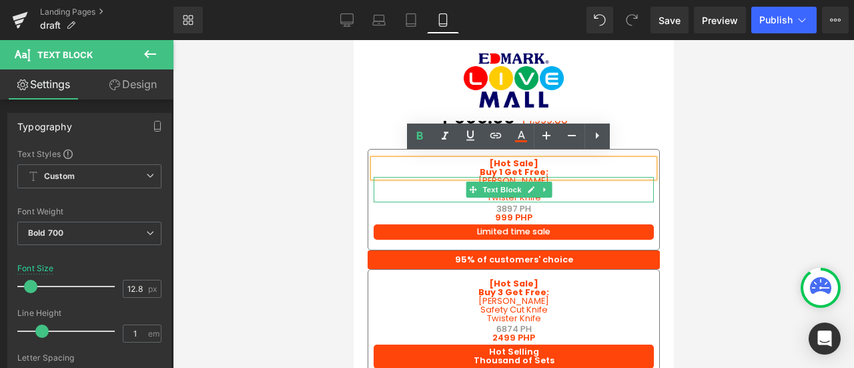
click at [417, 186] on p "Safety Cut Knife" at bounding box center [513, 190] width 280 height 9
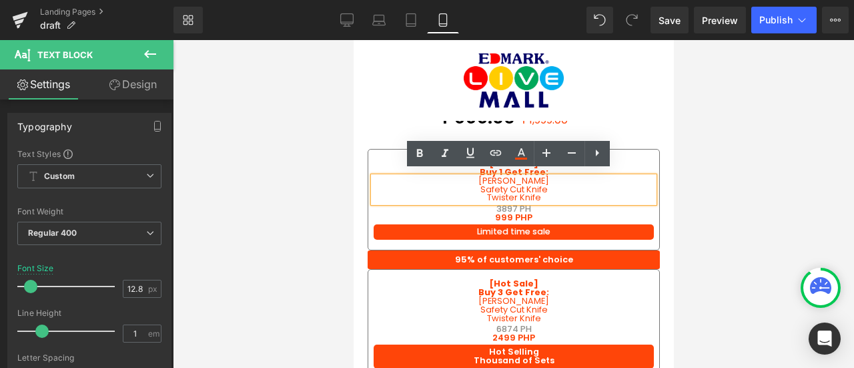
click at [646, 184] on div "Yoyo Whisk Safety Cut Knife Twister Knife" at bounding box center [513, 189] width 280 height 25
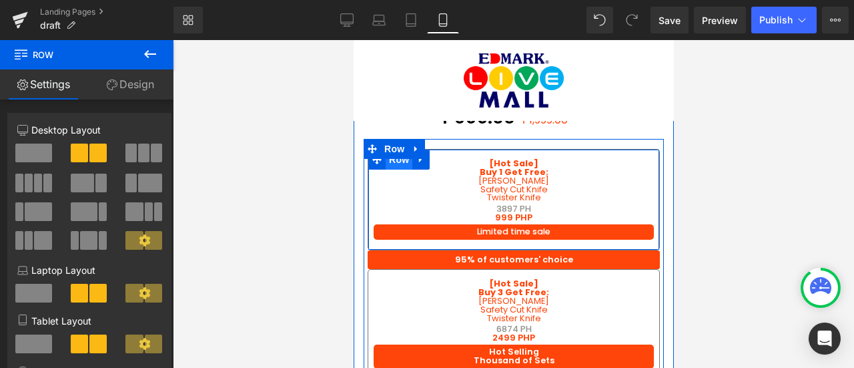
click at [406, 157] on span "Row" at bounding box center [398, 159] width 27 height 20
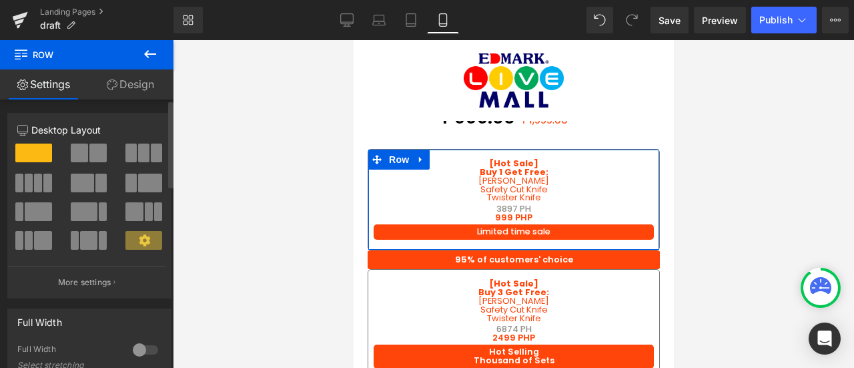
drag, startPoint x: 61, startPoint y: 144, endPoint x: 44, endPoint y: 202, distance: 60.4
click at [51, 175] on div at bounding box center [89, 201] width 144 height 116
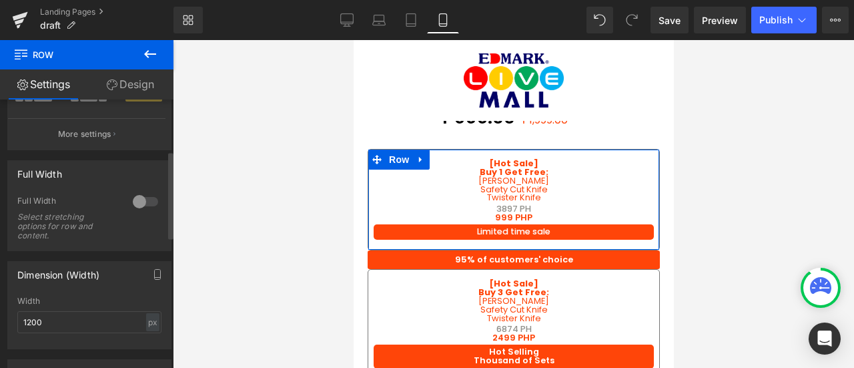
scroll to position [157, 0]
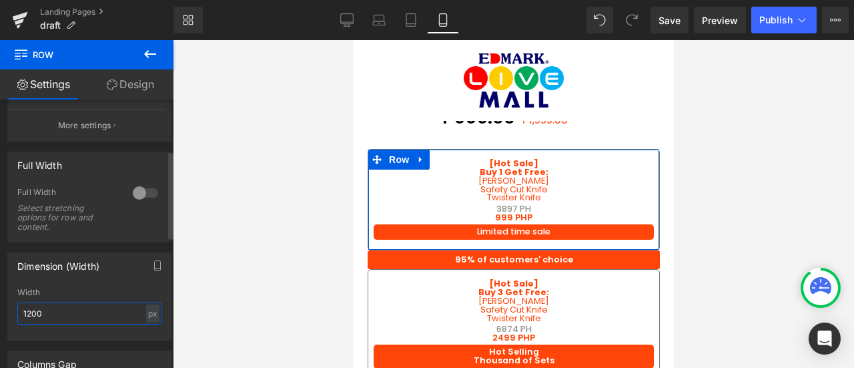
click at [57, 314] on input "1200" at bounding box center [89, 313] width 144 height 22
click at [77, 280] on div "Dimension (Width) 1200px Width 480 px % px" at bounding box center [89, 296] width 164 height 88
click at [61, 316] on input "480" at bounding box center [89, 313] width 144 height 22
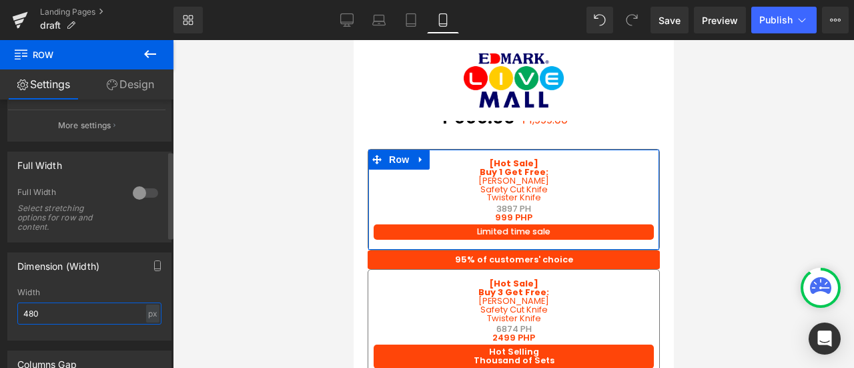
click at [61, 316] on input "480" at bounding box center [89, 313] width 144 height 22
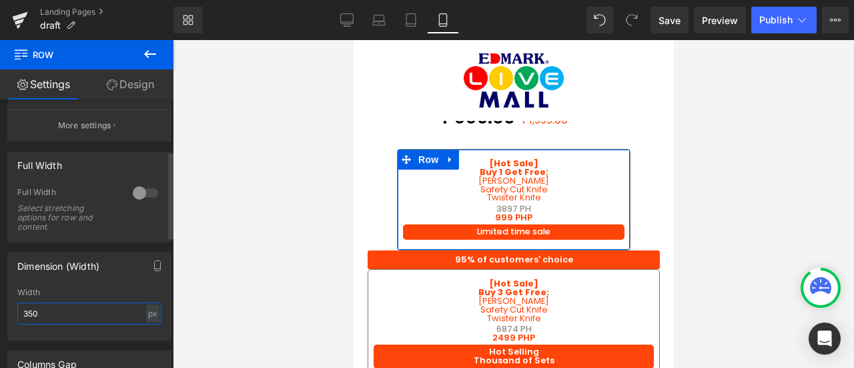
click at [61, 316] on input "350" at bounding box center [89, 313] width 144 height 22
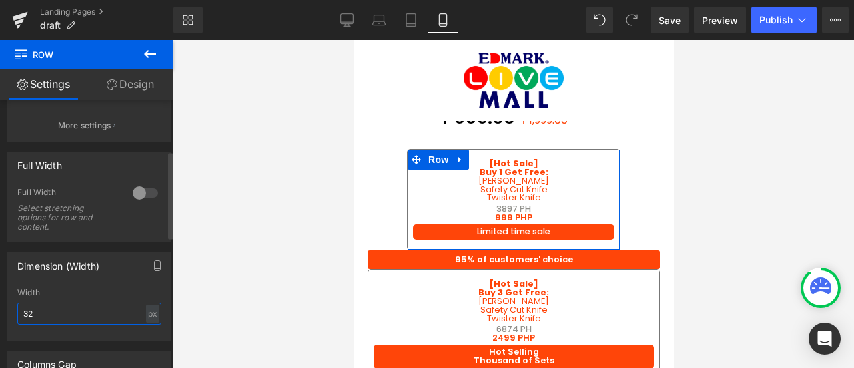
type input "3"
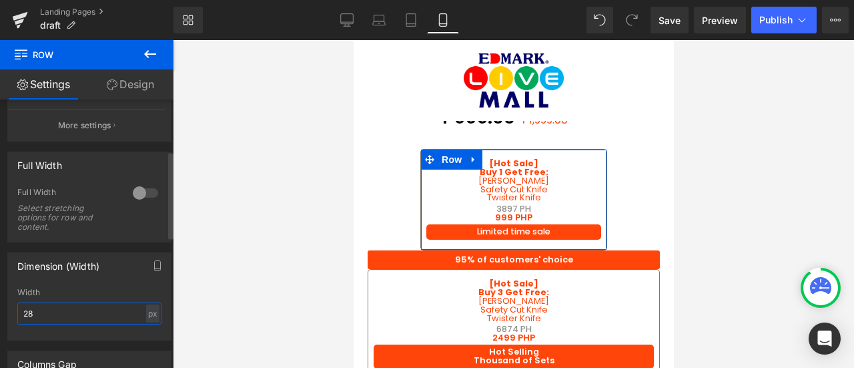
type input "2"
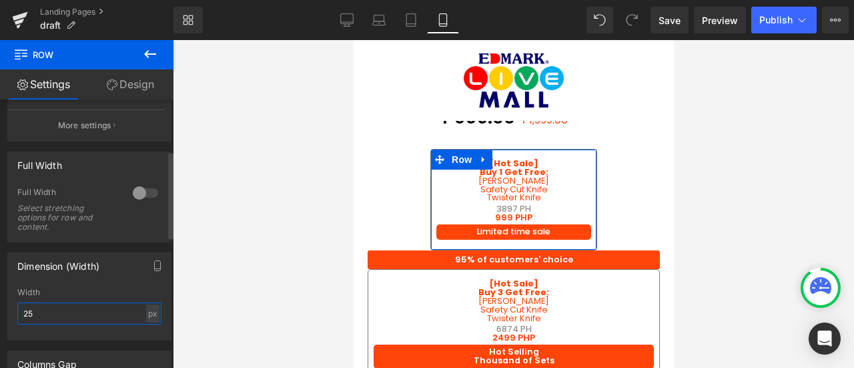
type input "2"
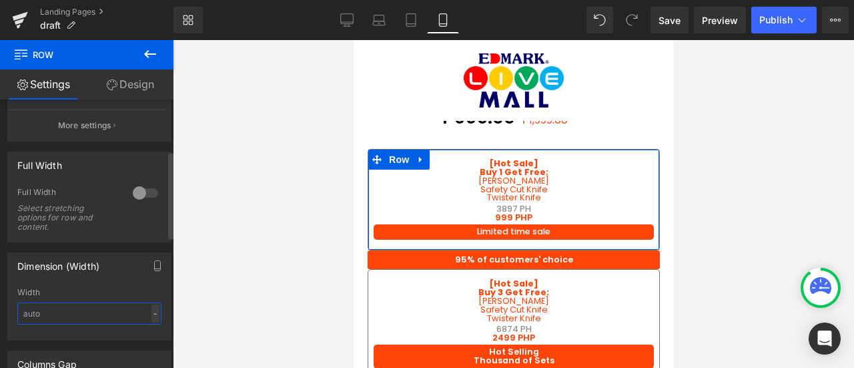
click at [151, 314] on div "- % px" at bounding box center [89, 313] width 144 height 22
click at [151, 314] on div "-" at bounding box center [155, 313] width 8 height 18
click at [149, 336] on li "%" at bounding box center [152, 333] width 17 height 19
click at [105, 312] on input "text" at bounding box center [89, 313] width 144 height 22
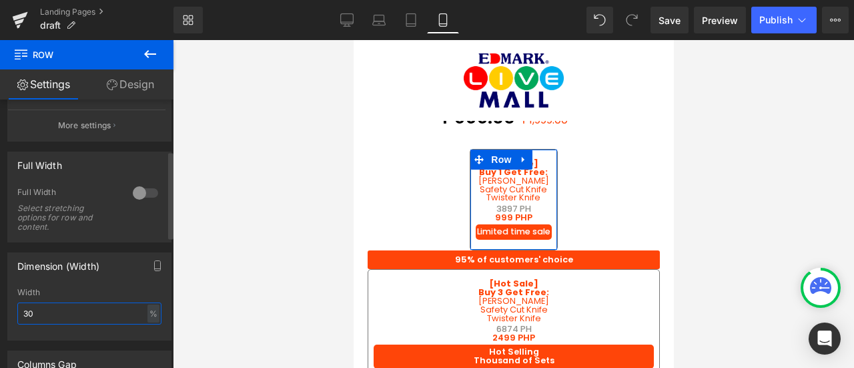
type input "30"
click at [119, 289] on div "Width" at bounding box center [89, 292] width 144 height 9
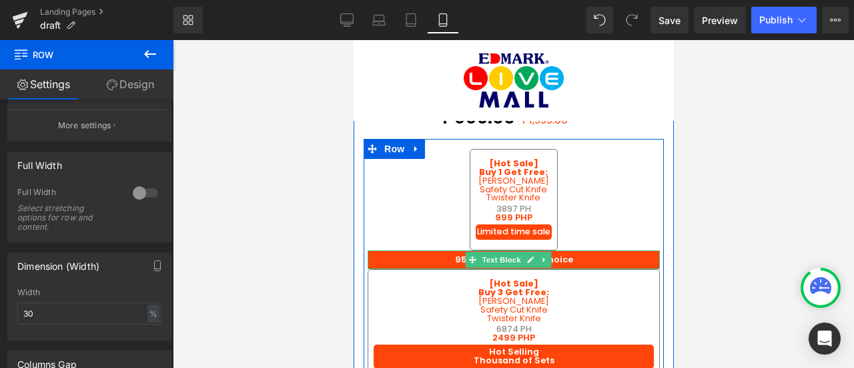
click at [400, 260] on p "95% of customers' choice" at bounding box center [513, 260] width 292 height 9
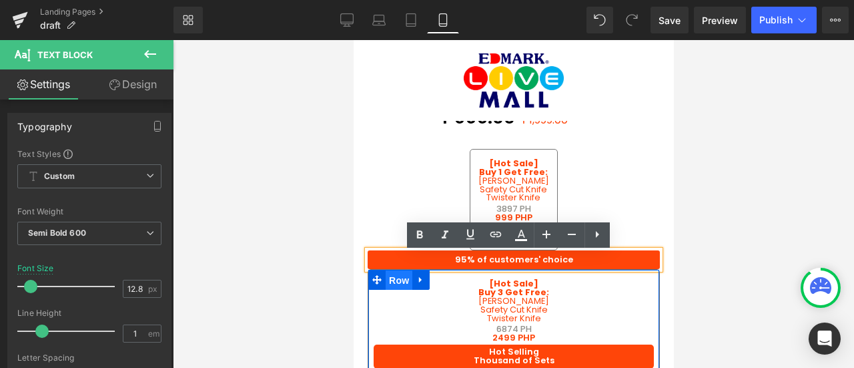
click at [396, 289] on span "Row" at bounding box center [398, 280] width 27 height 20
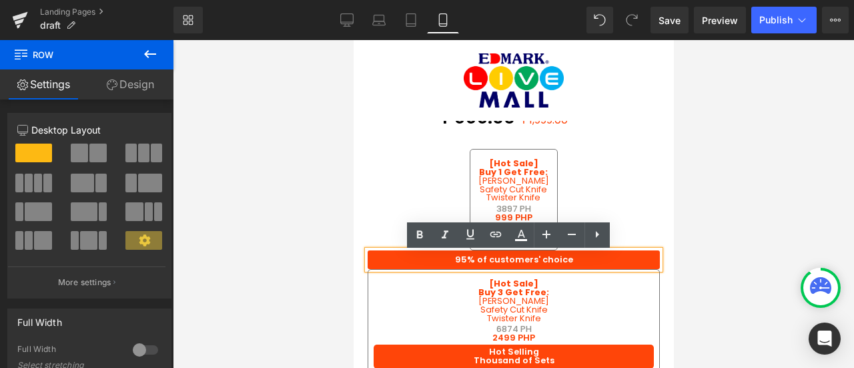
click at [402, 269] on div "95% of customers' choice" at bounding box center [513, 259] width 292 height 19
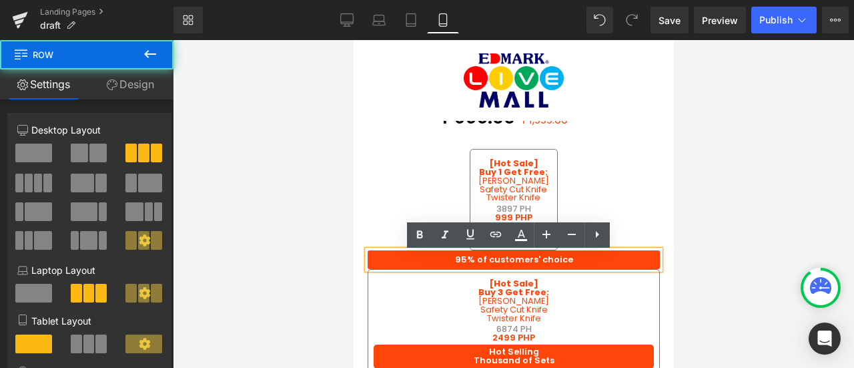
click at [390, 158] on div "[Hot Sale] Buy 1 Get Free: Text Block Yoyo Whisk Safety Cut Knife Twister Knife…" at bounding box center [513, 199] width 300 height 101
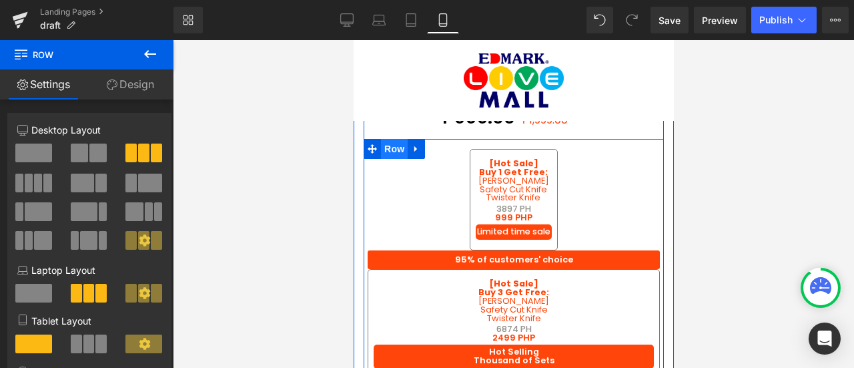
click at [390, 143] on span "Row" at bounding box center [393, 149] width 27 height 20
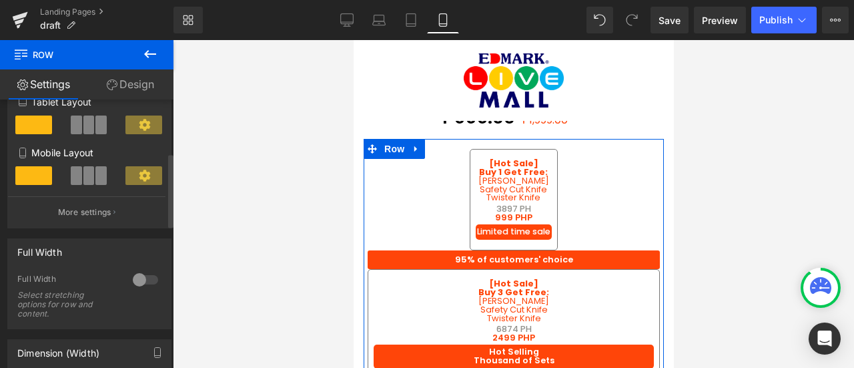
scroll to position [170, 0]
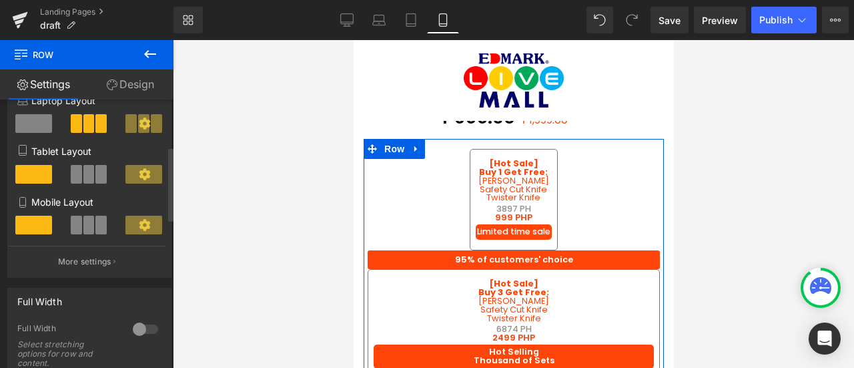
click at [72, 226] on span at bounding box center [76, 225] width 11 height 19
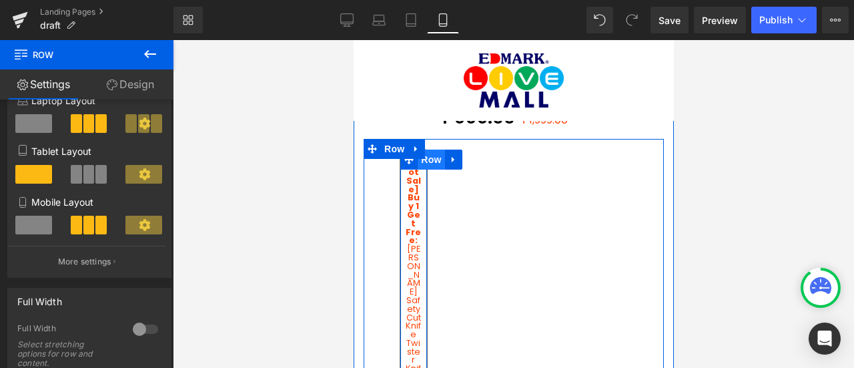
click at [419, 156] on span "Row" at bounding box center [430, 159] width 27 height 20
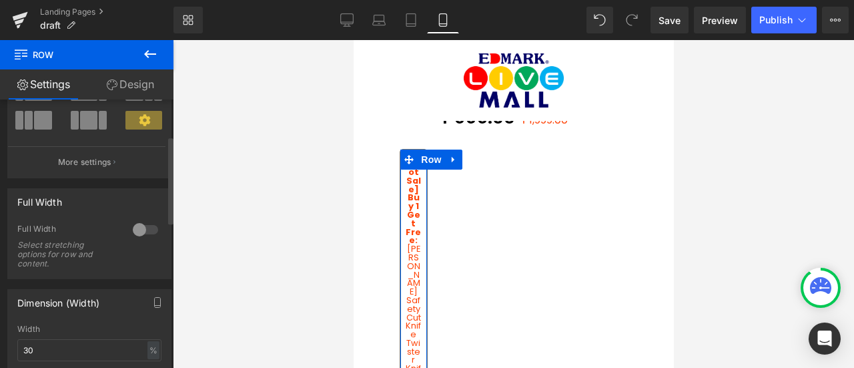
scroll to position [139, 0]
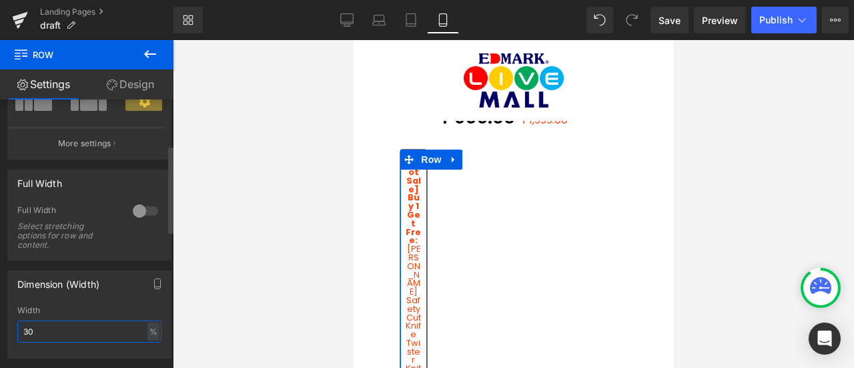
click at [58, 332] on input "30" at bounding box center [89, 331] width 144 height 22
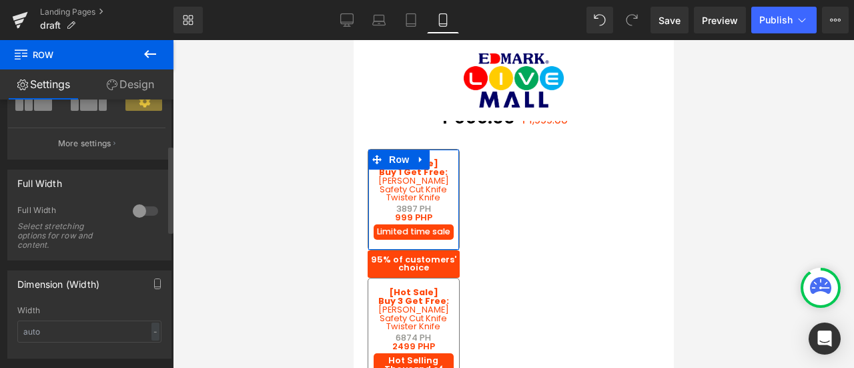
click at [75, 316] on div "Width - % px" at bounding box center [89, 332] width 144 height 52
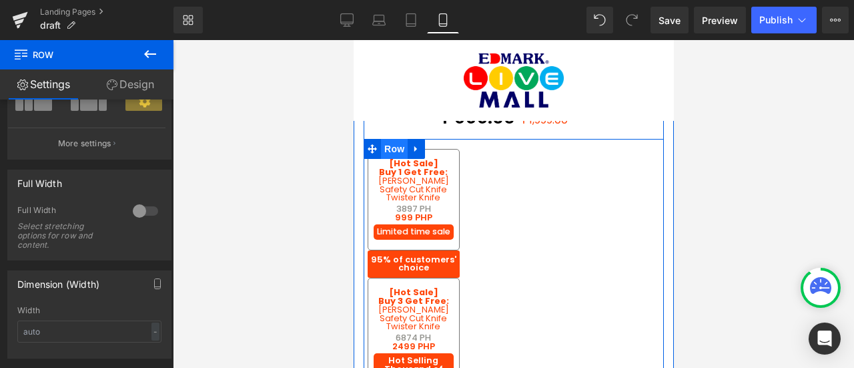
click at [398, 139] on span "Row" at bounding box center [393, 149] width 27 height 20
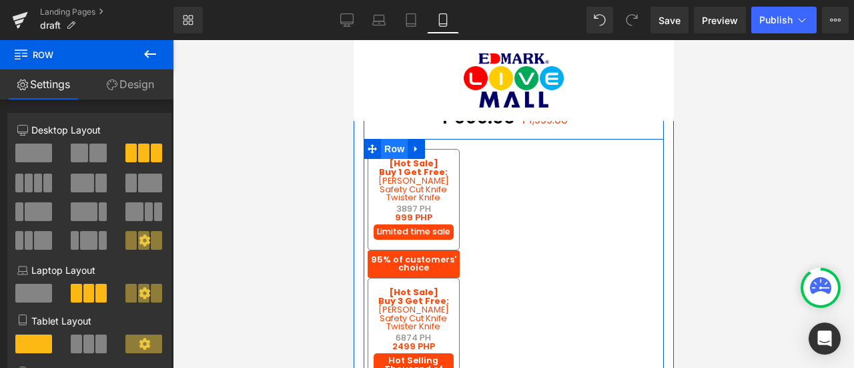
click at [399, 141] on span "Row" at bounding box center [393, 149] width 27 height 20
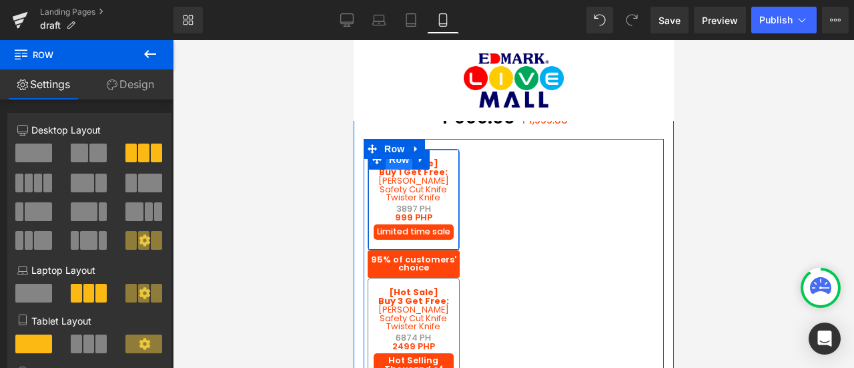
click at [400, 158] on span "Row" at bounding box center [398, 159] width 27 height 20
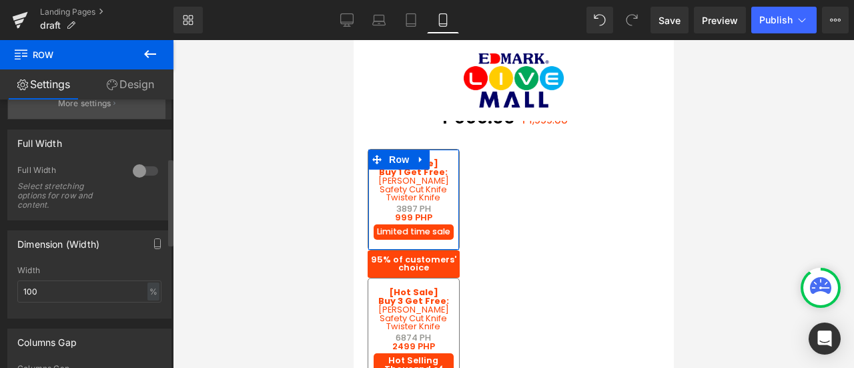
scroll to position [178, 0]
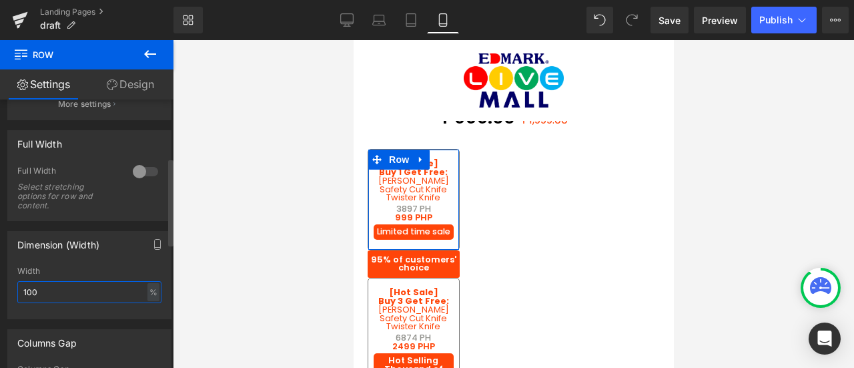
click at [73, 297] on input "100" at bounding box center [89, 292] width 144 height 22
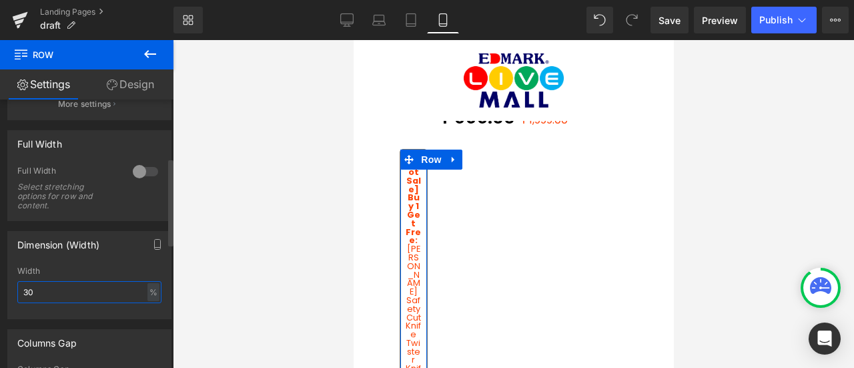
type input "30"
click at [84, 275] on div "Width 30 % % px" at bounding box center [89, 292] width 144 height 52
click at [81, 290] on input "30" at bounding box center [89, 292] width 144 height 22
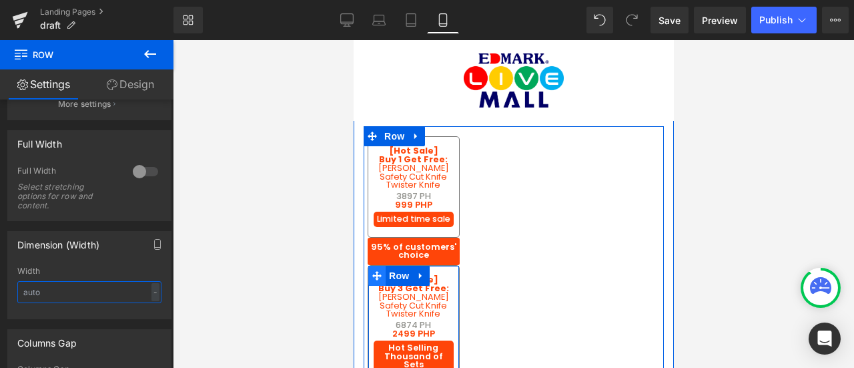
scroll to position [681, 0]
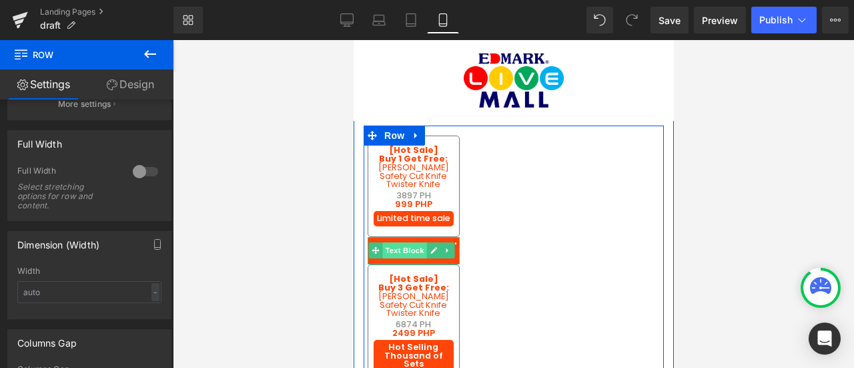
click at [412, 243] on span "Text Block" at bounding box center [404, 250] width 44 height 16
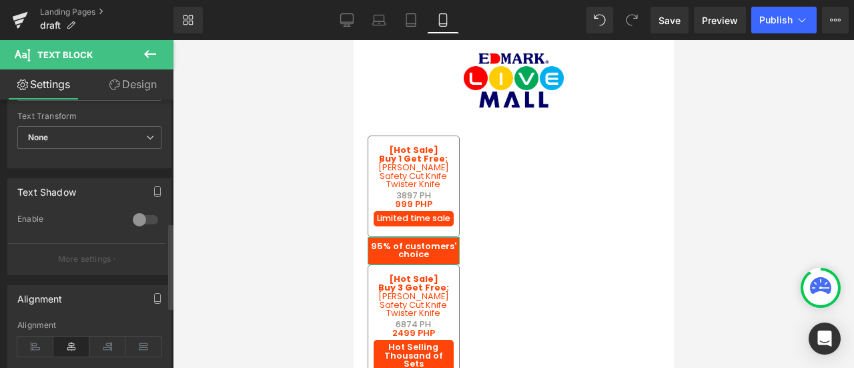
scroll to position [403, 0]
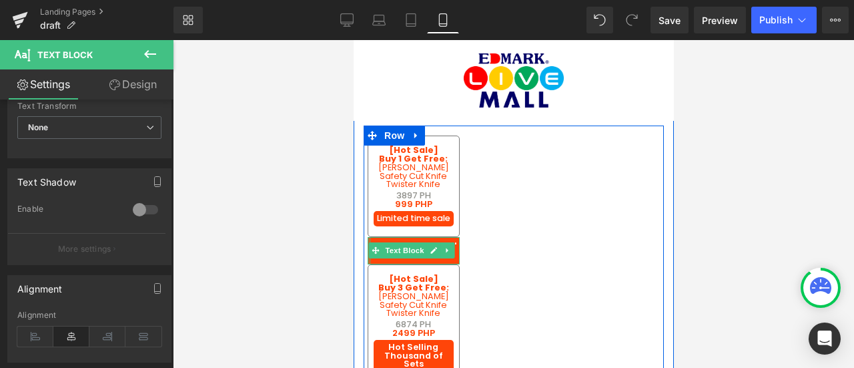
click at [403, 261] on div at bounding box center [413, 262] width 92 height 3
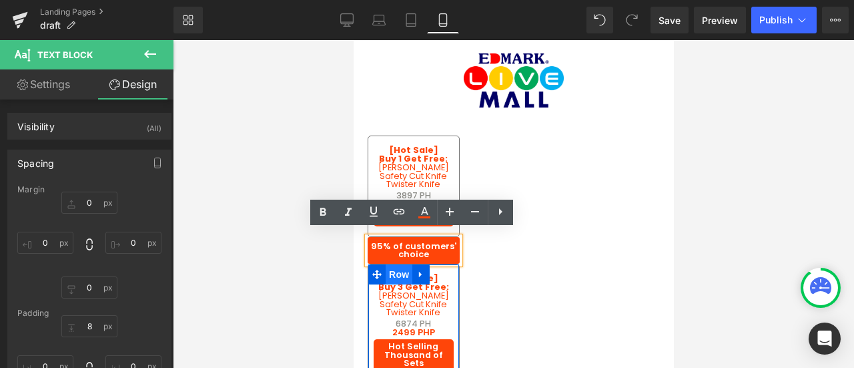
click at [402, 270] on span "Row" at bounding box center [398, 274] width 27 height 20
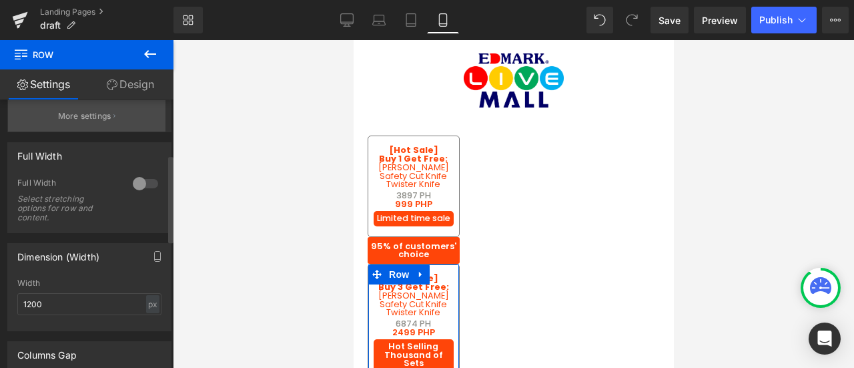
scroll to position [168, 0]
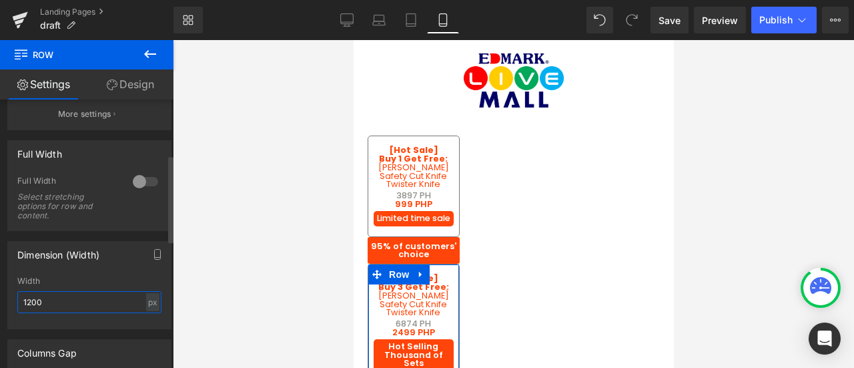
click at [67, 302] on input "1200" at bounding box center [89, 302] width 144 height 22
click at [79, 273] on div "Dimension (Width) 1200px Width - % px" at bounding box center [89, 285] width 164 height 88
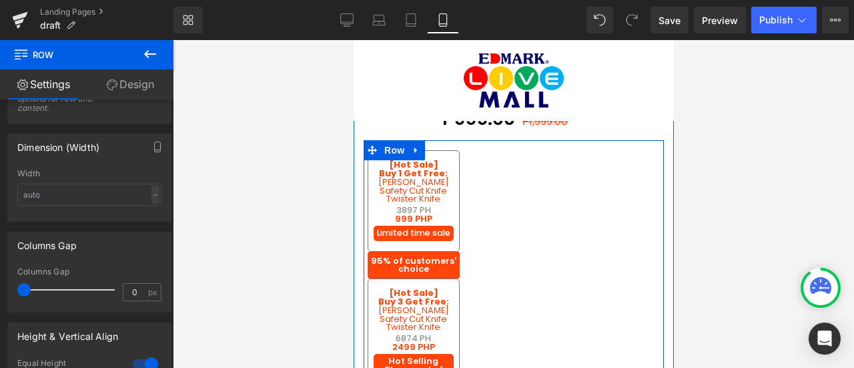
scroll to position [665, 0]
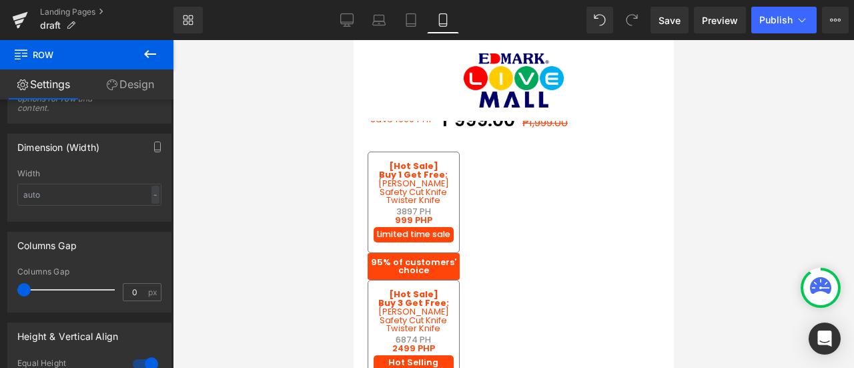
click at [156, 51] on icon at bounding box center [150, 54] width 16 height 16
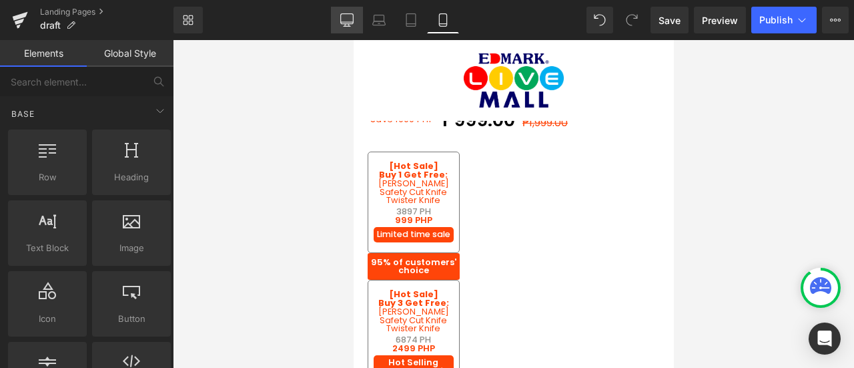
click at [339, 19] on link "Desktop" at bounding box center [347, 20] width 32 height 27
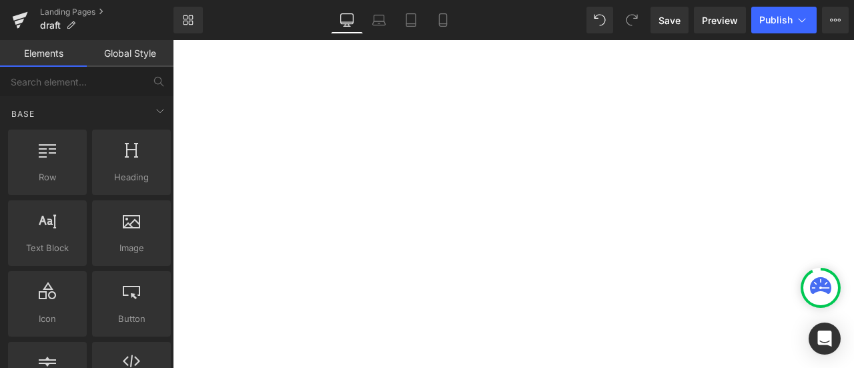
scroll to position [9295, 0]
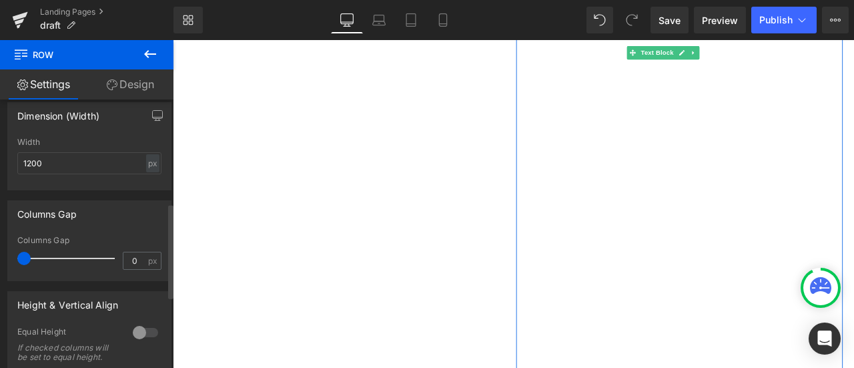
scroll to position [340, 0]
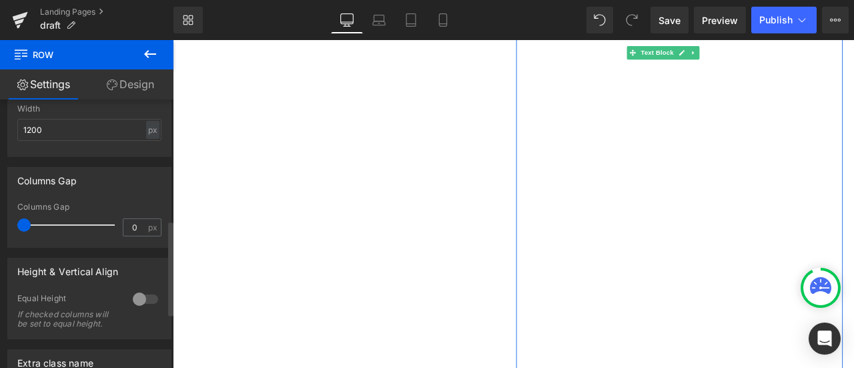
click at [136, 294] on div at bounding box center [145, 298] width 32 height 21
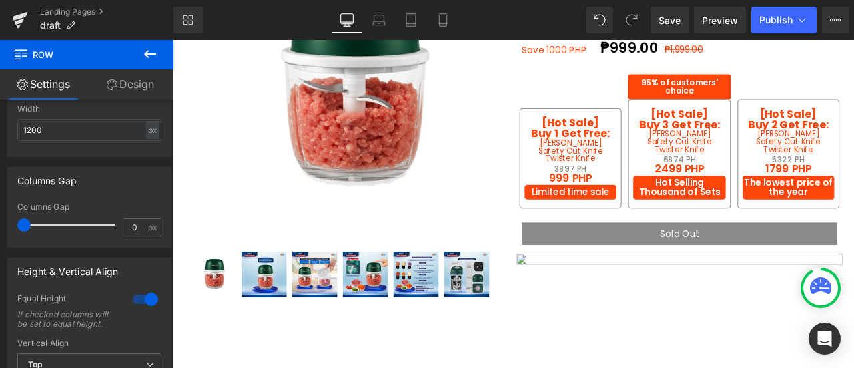
scroll to position [147, 0]
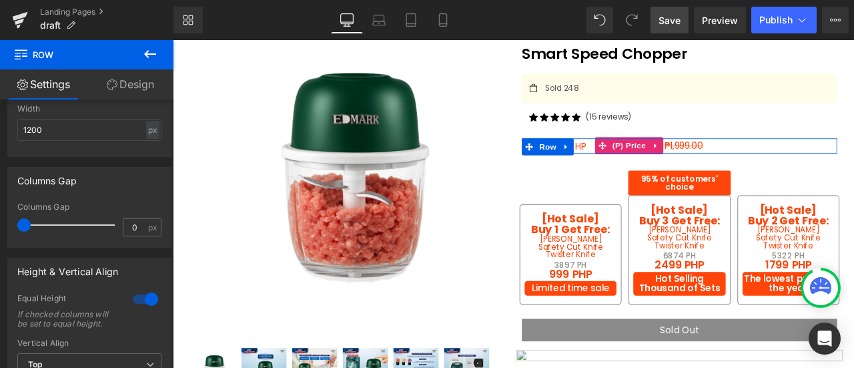
drag, startPoint x: 681, startPoint y: 35, endPoint x: 677, endPoint y: 23, distance: 13.3
click at [677, 23] on div "Library Desktop Desktop Laptop Tablet Mobile Save Preview Publish Scheduled Upg…" at bounding box center [514, 20] width 681 height 40
click at [677, 23] on span "Save" at bounding box center [670, 20] width 22 height 14
